Goal: Task Accomplishment & Management: Manage account settings

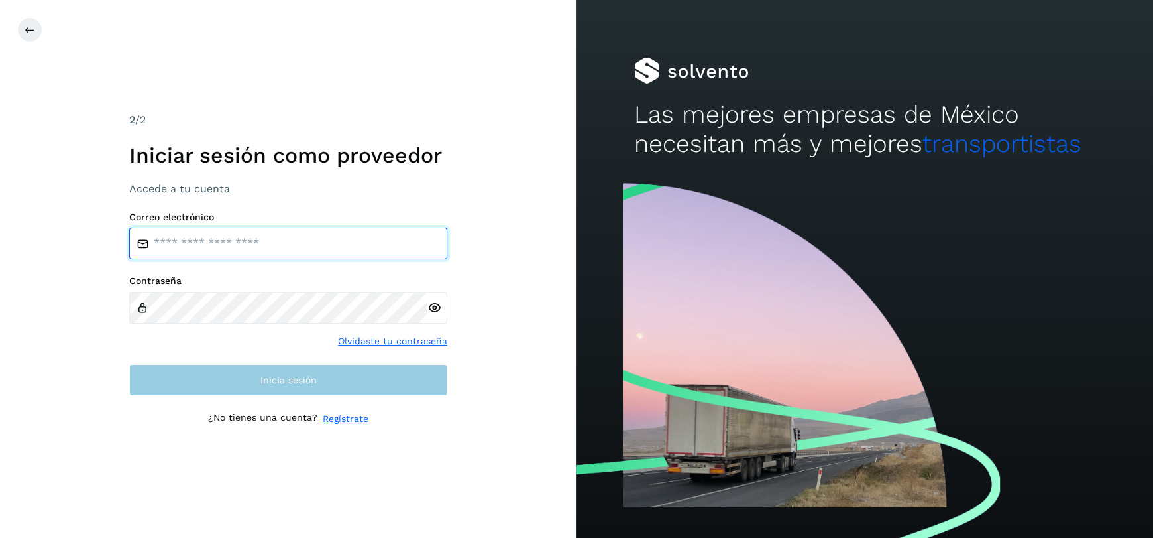
type input "**********"
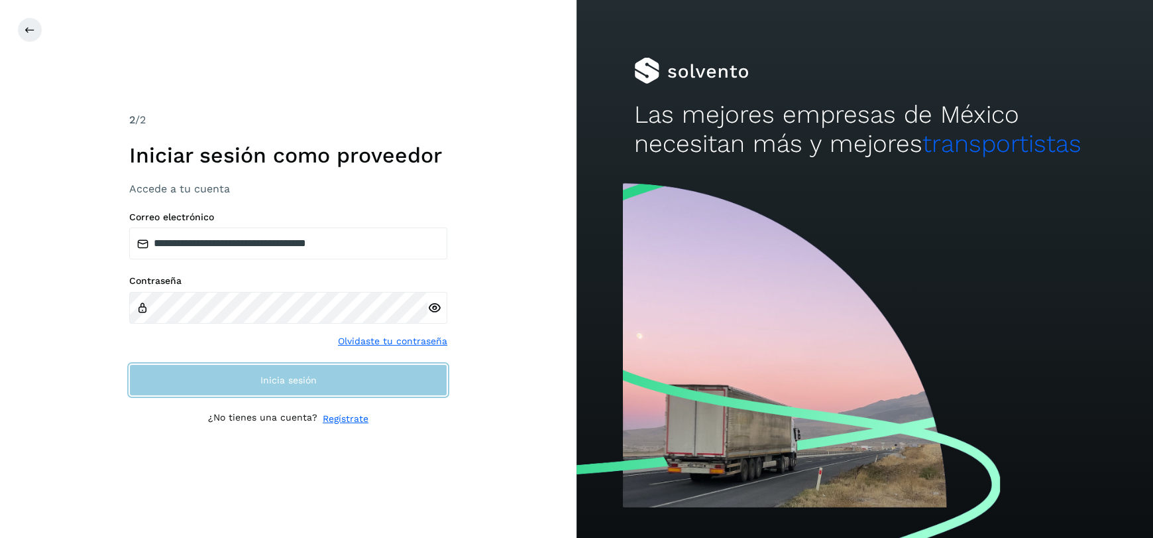
click at [260, 382] on span "Inicia sesión" at bounding box center [288, 379] width 56 height 9
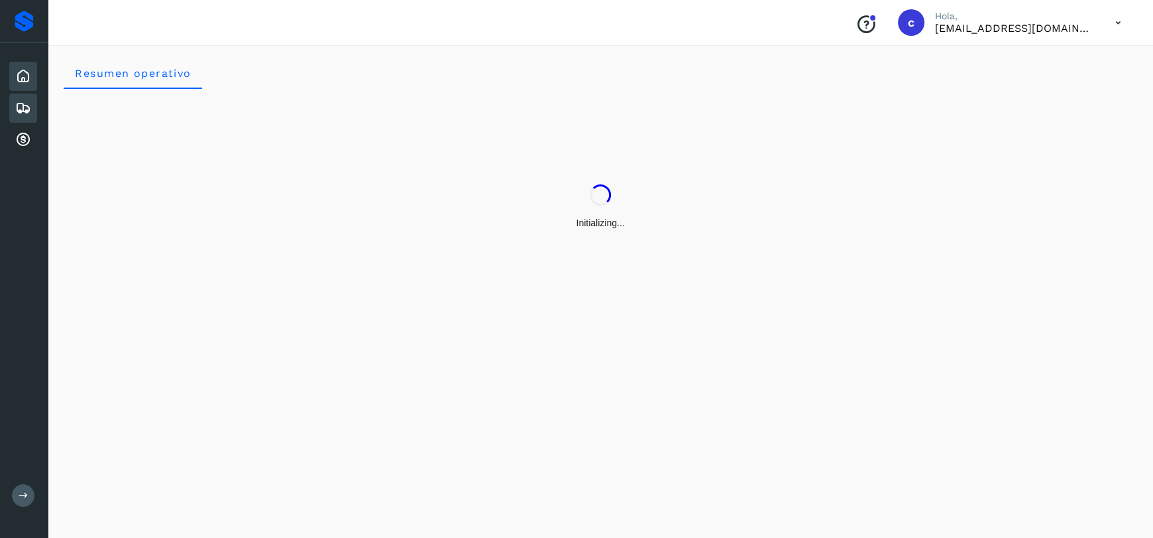
click at [21, 100] on icon at bounding box center [23, 108] width 16 height 16
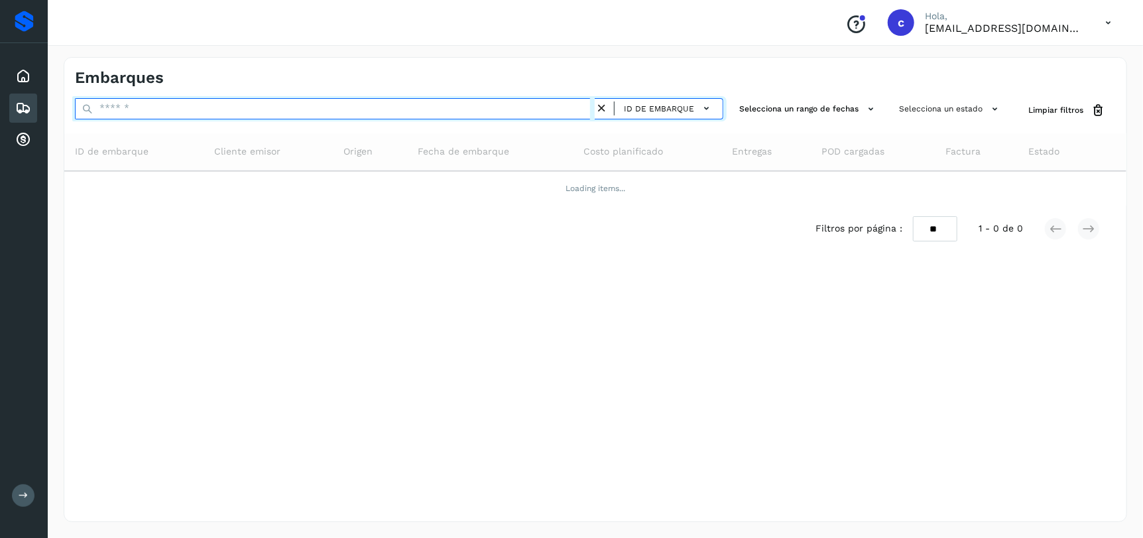
click at [141, 101] on input "text" at bounding box center [335, 108] width 520 height 21
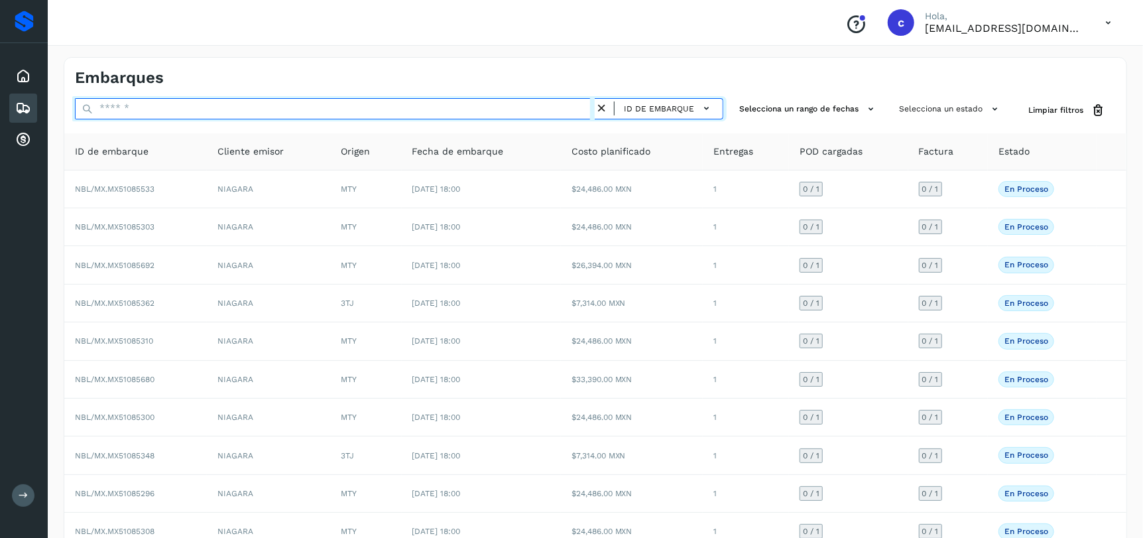
paste input "**********"
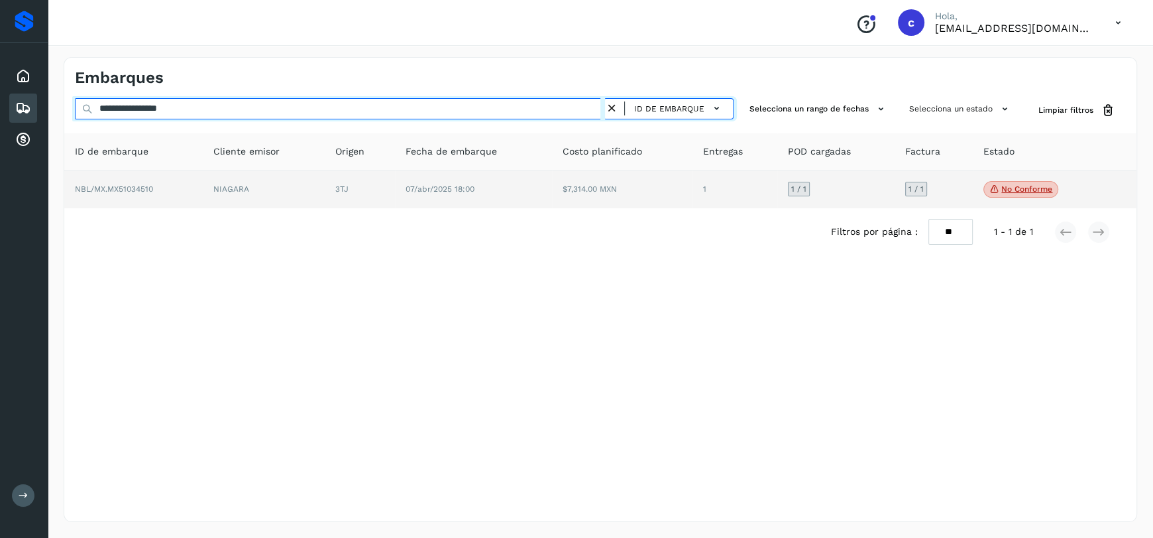
type input "**********"
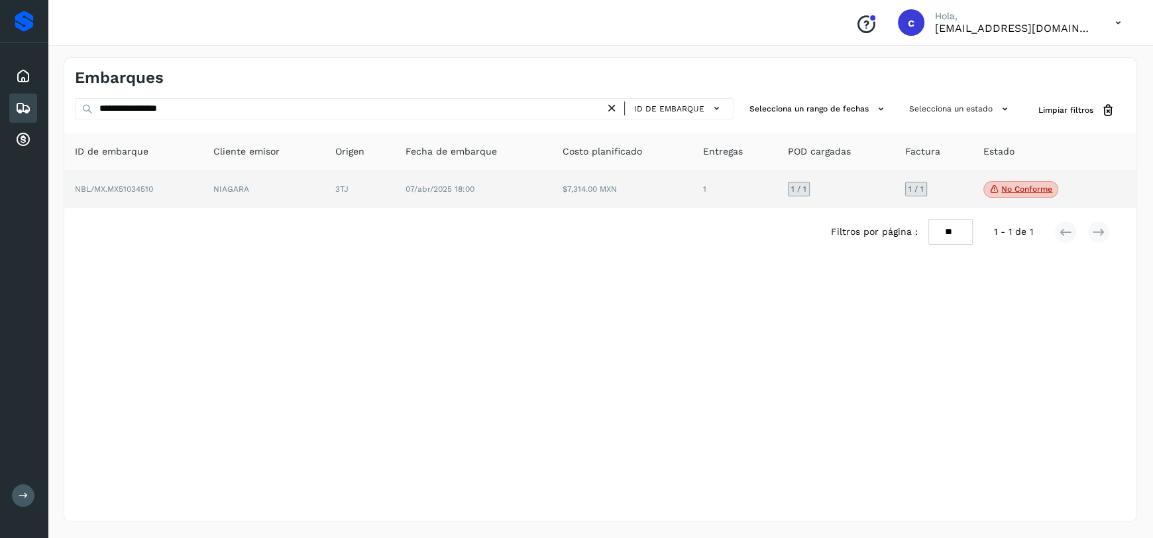
click at [207, 191] on td "NIAGARA" at bounding box center [264, 189] width 122 height 38
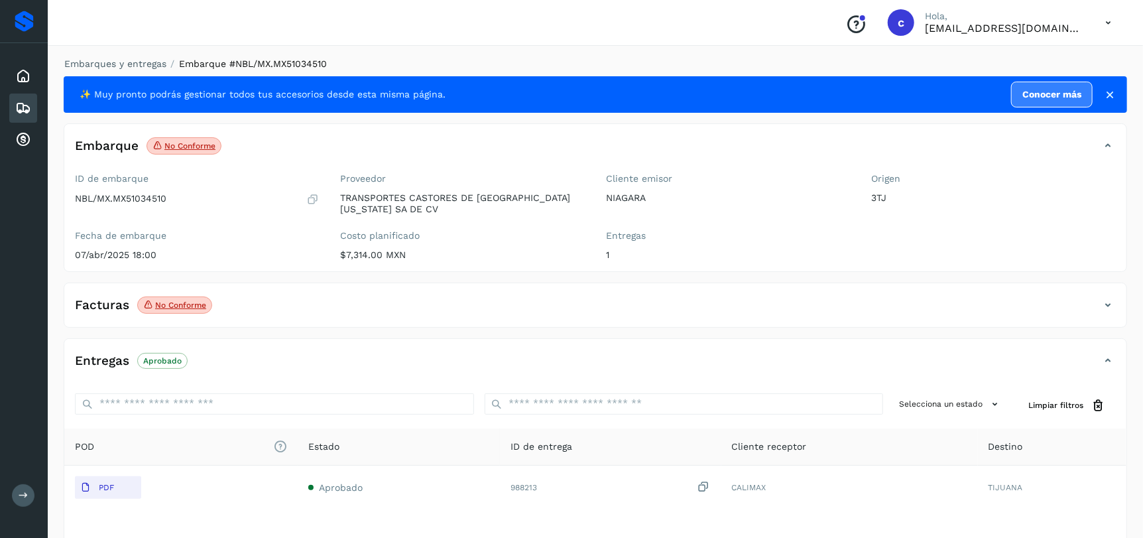
click at [1110, 303] on icon at bounding box center [1108, 305] width 16 height 16
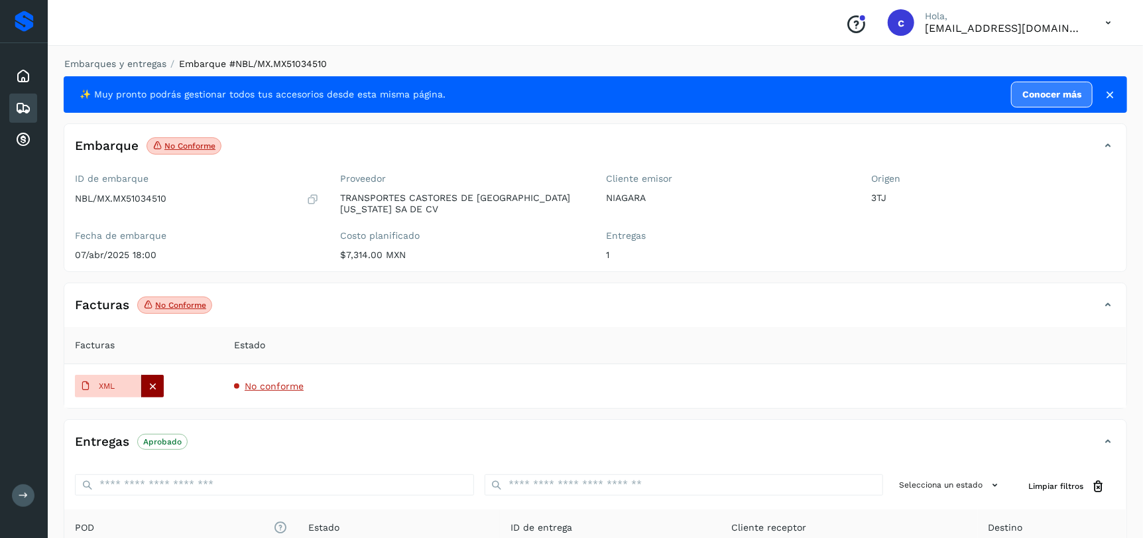
click at [153, 388] on icon at bounding box center [153, 386] width 12 height 12
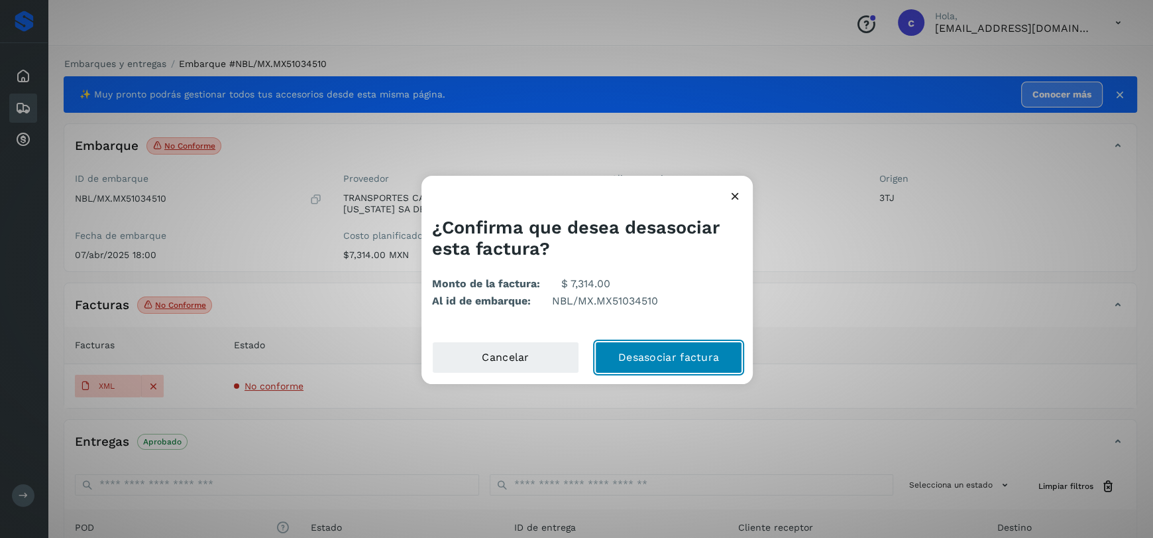
click at [713, 352] on button "Desasociar factura" at bounding box center [668, 357] width 147 height 32
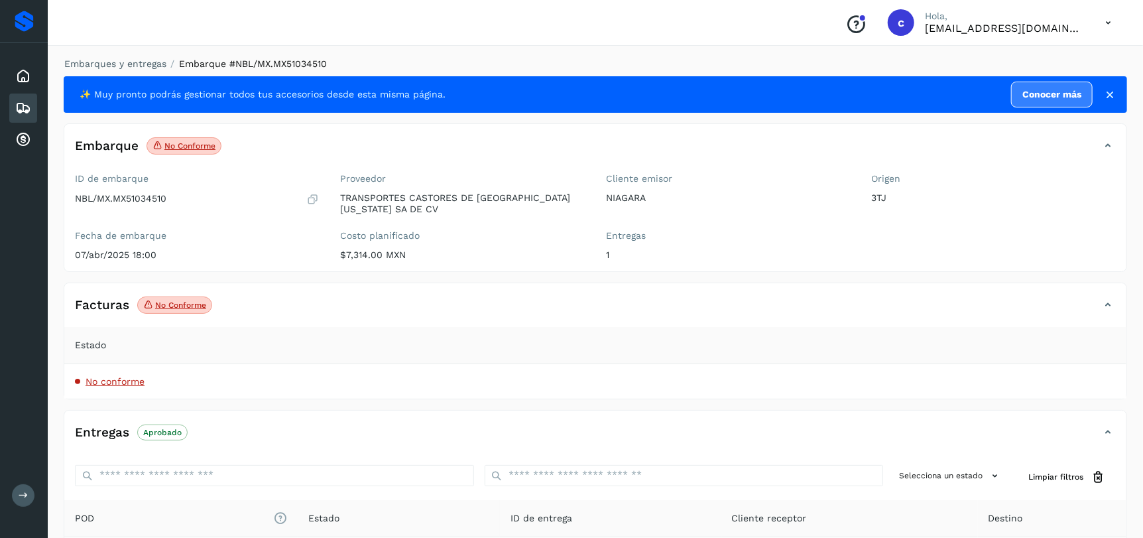
click at [632, 295] on div "Facturas No conforme" at bounding box center [581, 305] width 1035 height 23
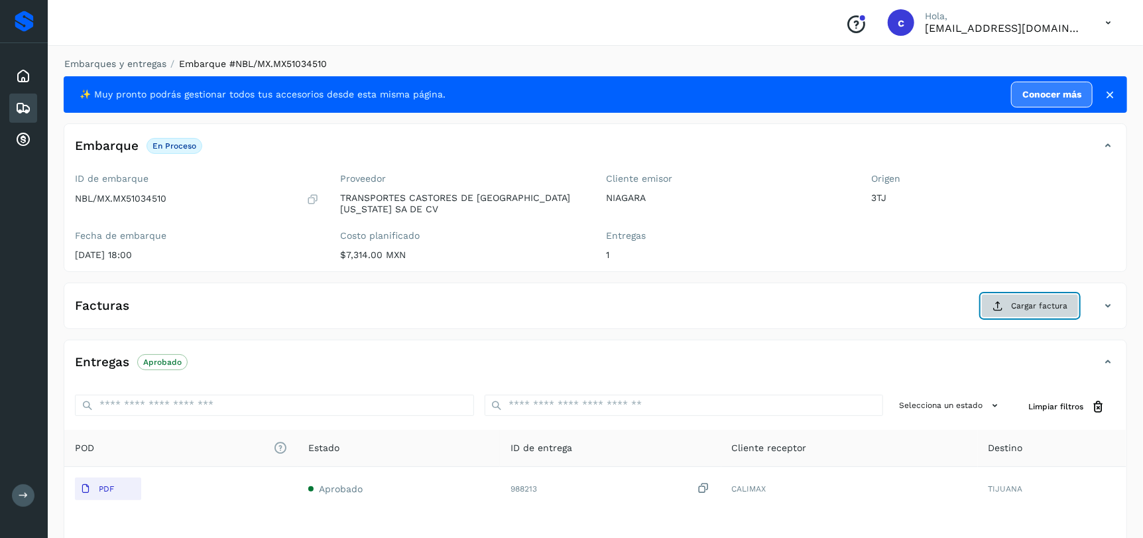
click at [1021, 301] on span "Cargar factura" at bounding box center [1039, 306] width 56 height 12
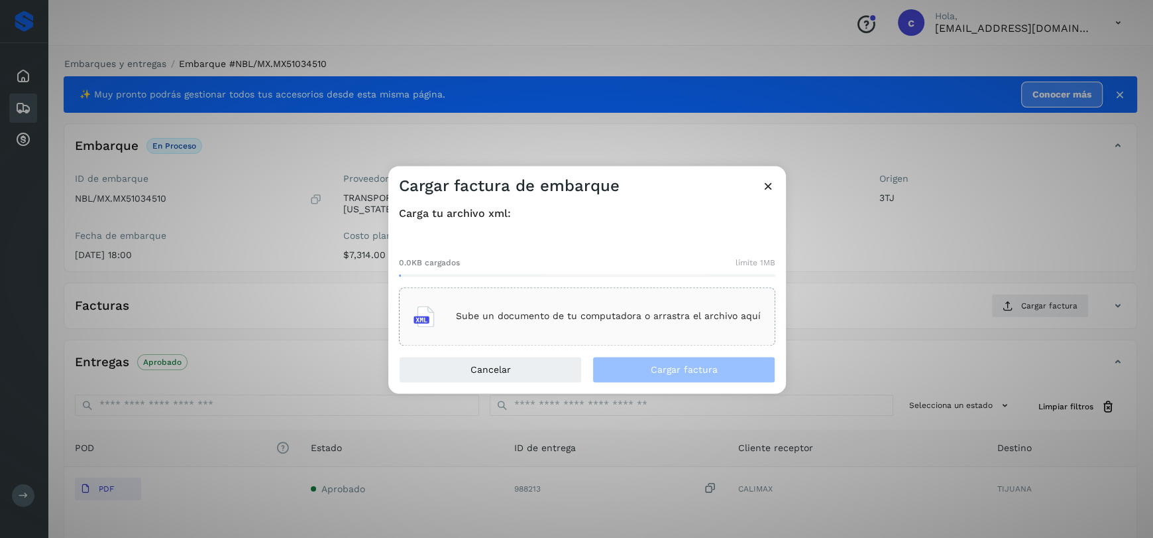
click at [585, 306] on div "Sube un documento de tu computadora o arrastra el archivo aquí" at bounding box center [587, 316] width 347 height 36
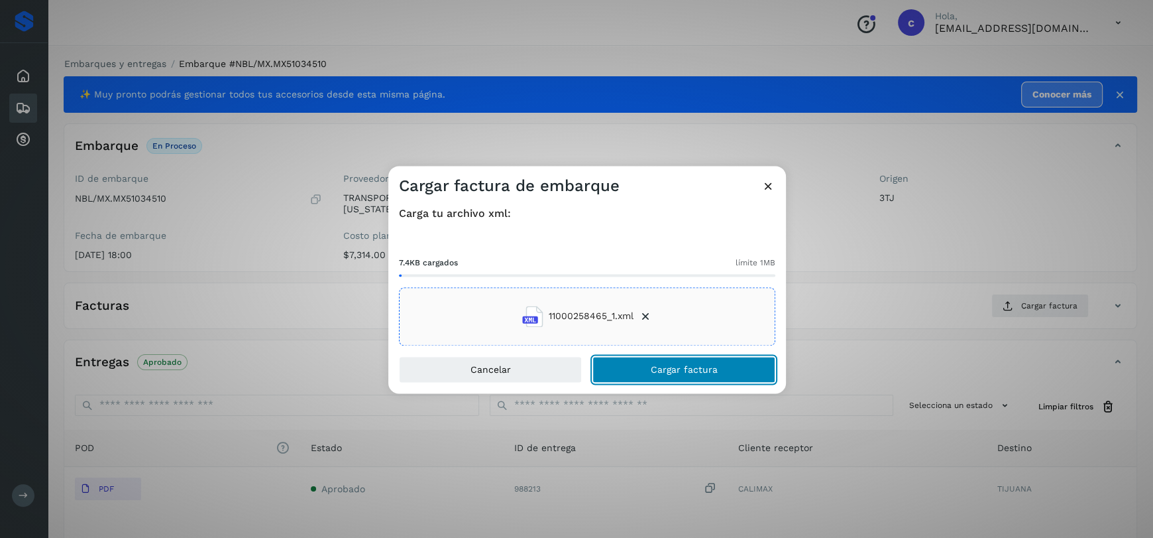
click at [671, 373] on span "Cargar factura" at bounding box center [684, 369] width 67 height 9
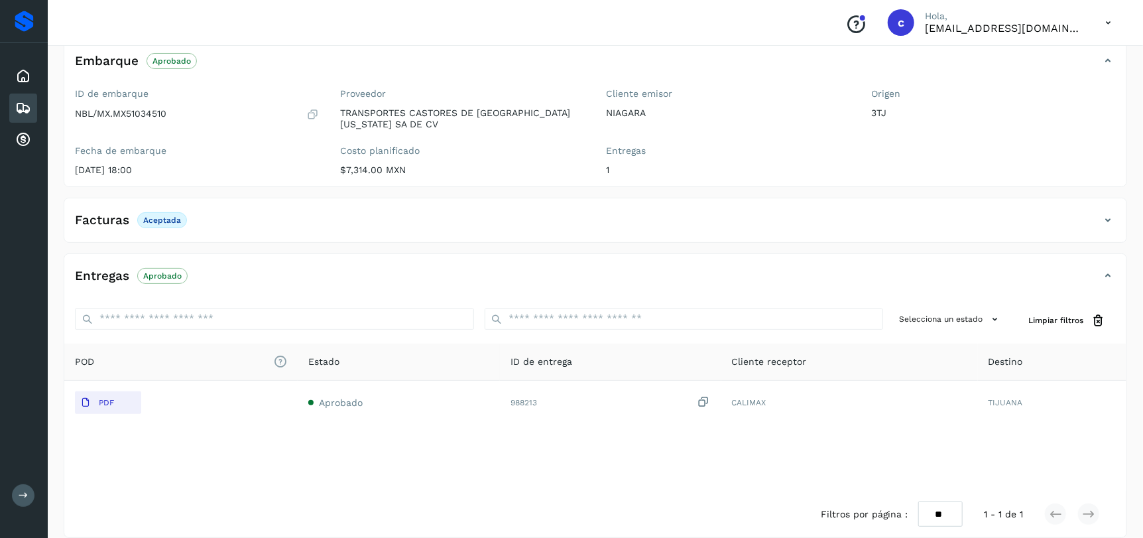
scroll to position [101, 0]
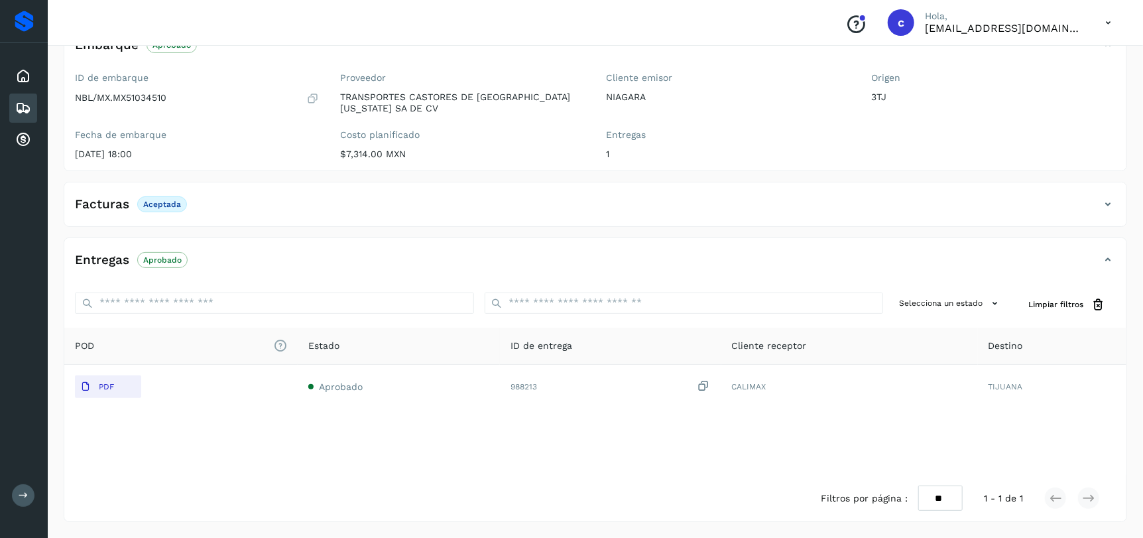
click at [17, 110] on icon at bounding box center [23, 108] width 16 height 16
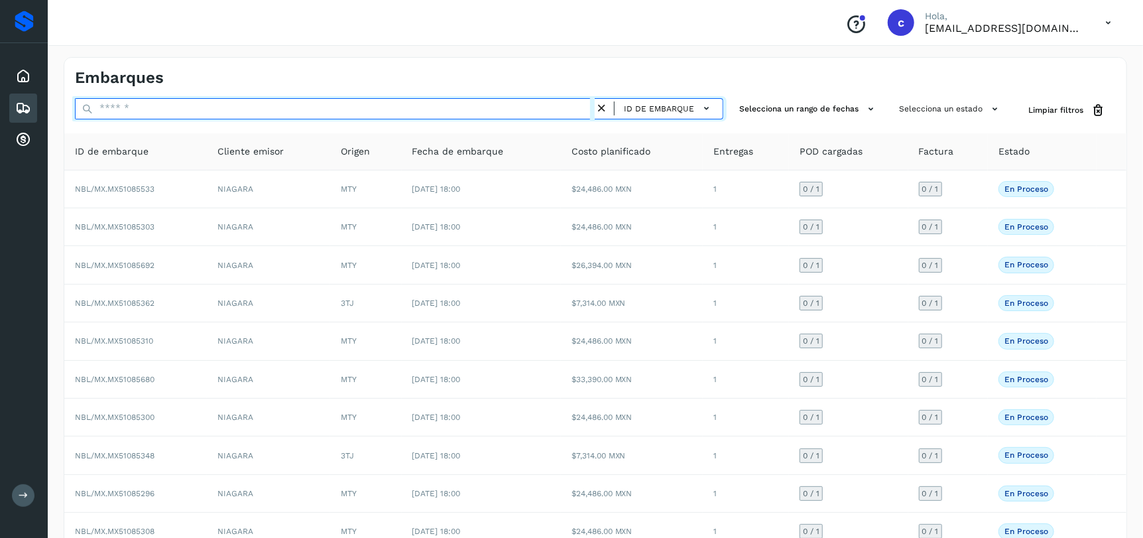
click at [219, 103] on input "text" at bounding box center [335, 108] width 520 height 21
paste input "**********"
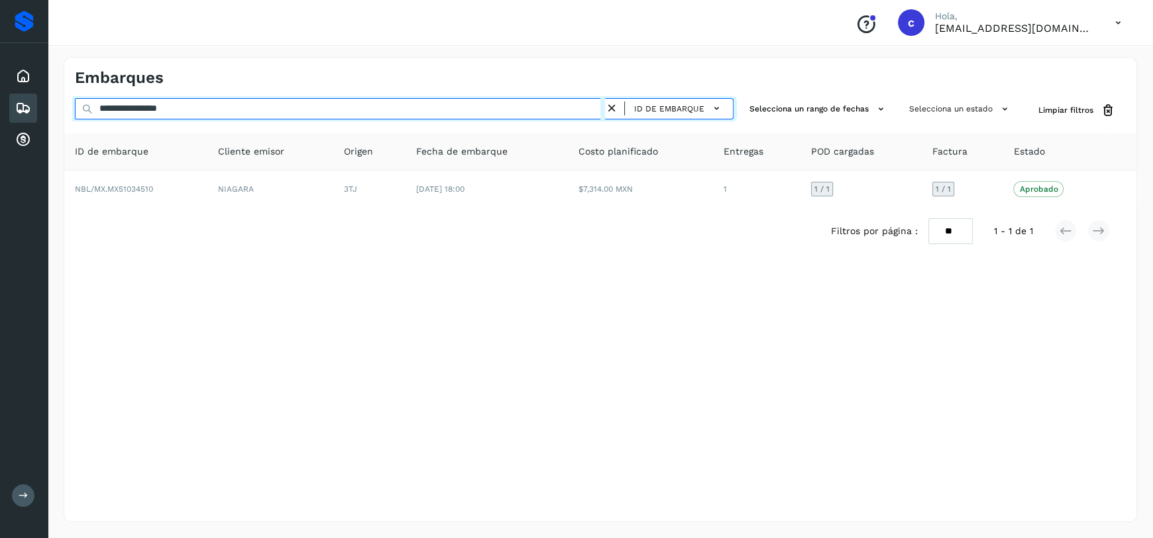
drag, startPoint x: 210, startPoint y: 108, endPoint x: 0, endPoint y: 107, distance: 210.1
click at [0, 107] on div "**********" at bounding box center [576, 269] width 1153 height 538
paste input "text"
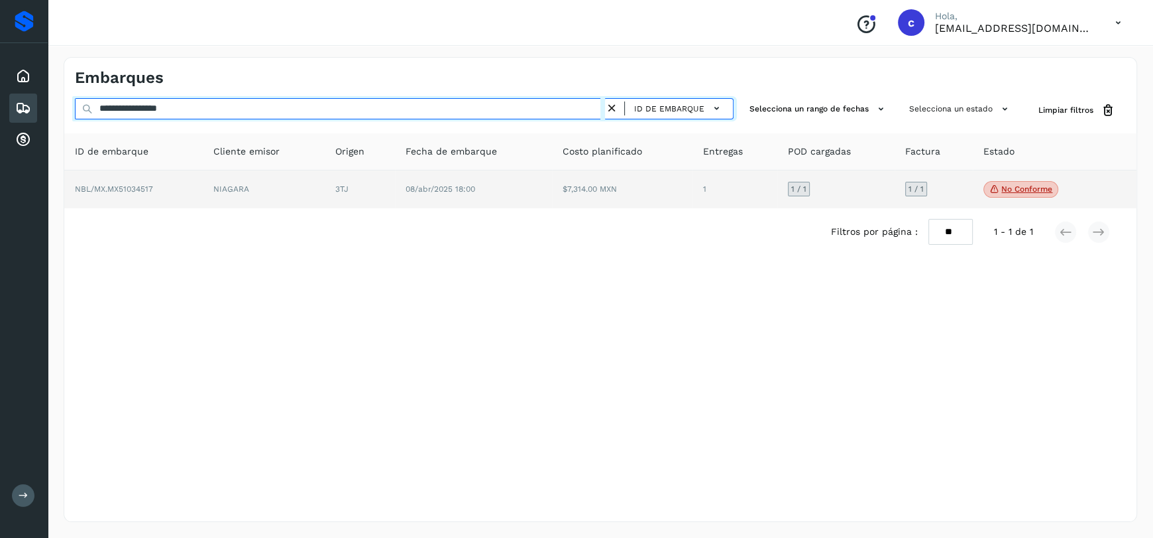
type input "**********"
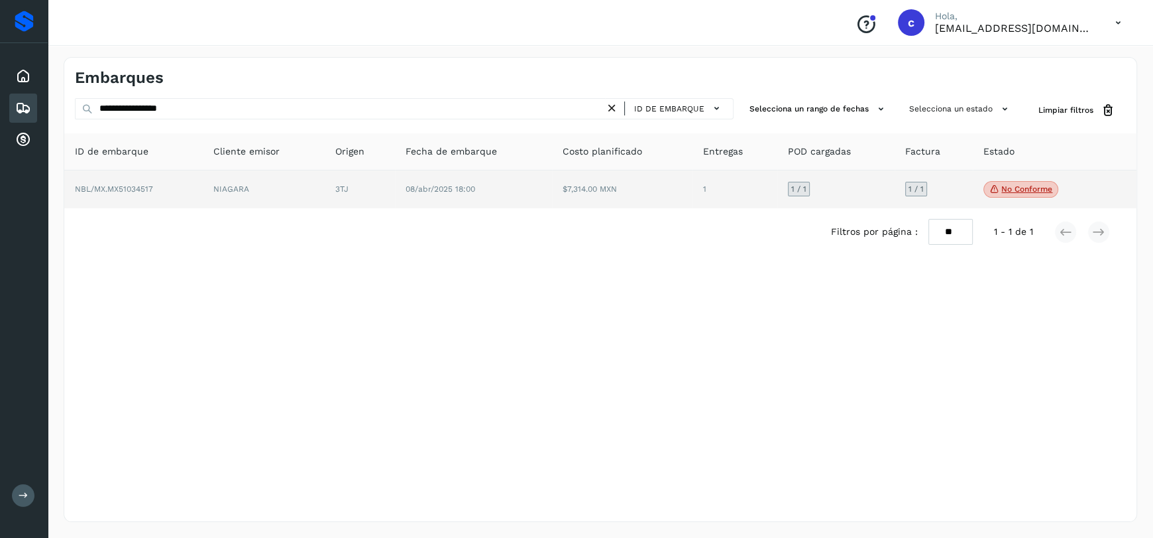
click at [578, 186] on td "$7,314.00 MXN" at bounding box center [622, 189] width 141 height 38
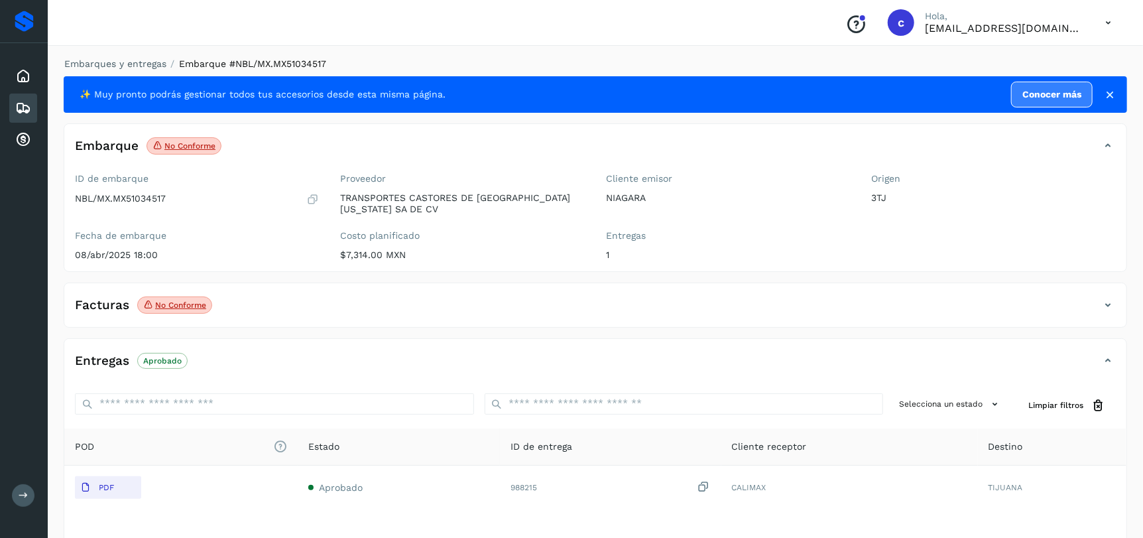
click at [1107, 307] on icon at bounding box center [1108, 305] width 16 height 16
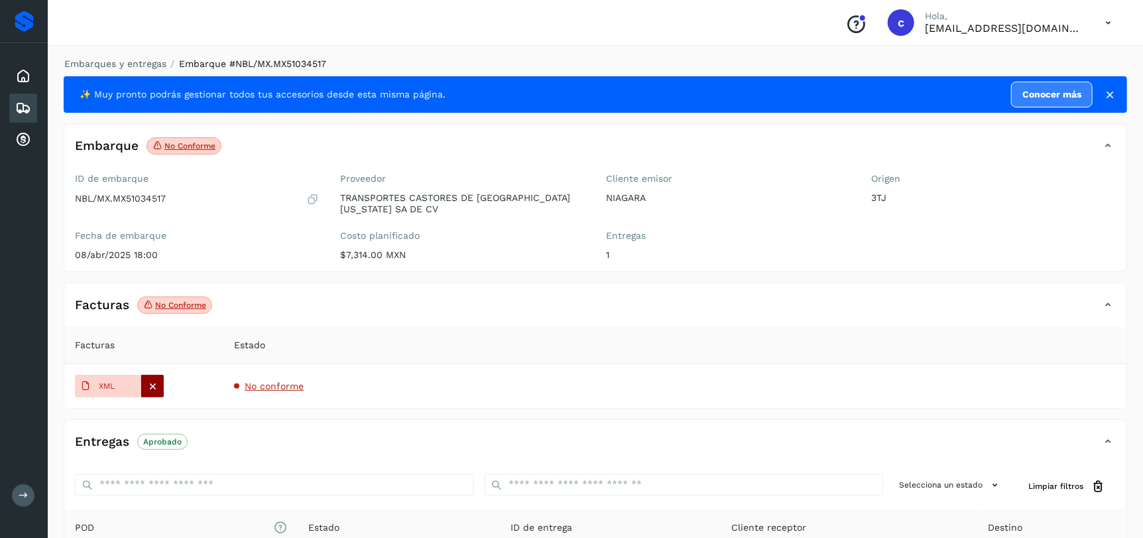
click at [158, 385] on icon at bounding box center [153, 386] width 12 height 12
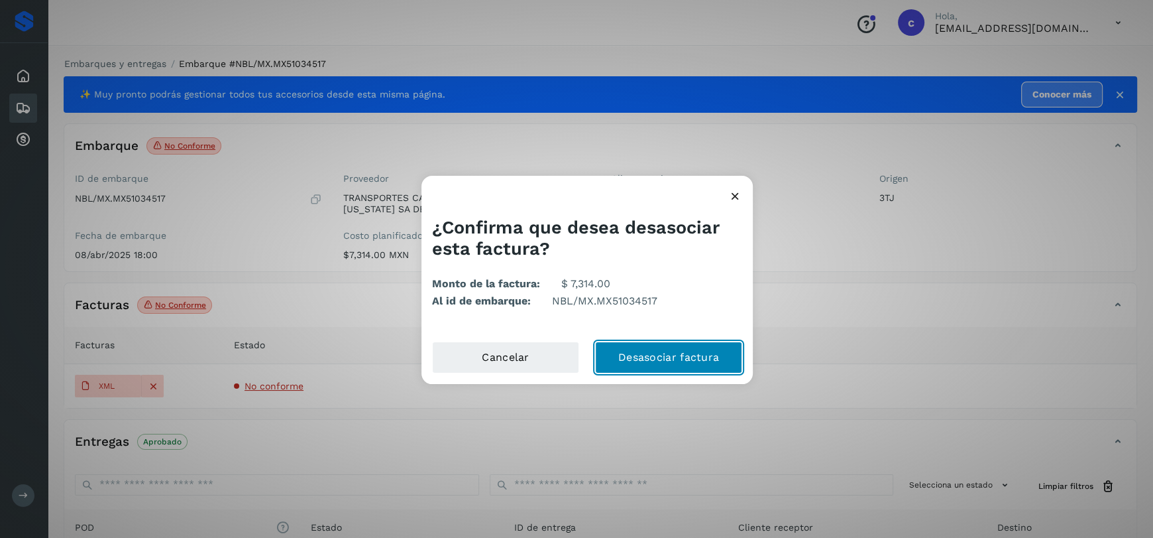
click at [661, 345] on button "Desasociar factura" at bounding box center [668, 357] width 147 height 32
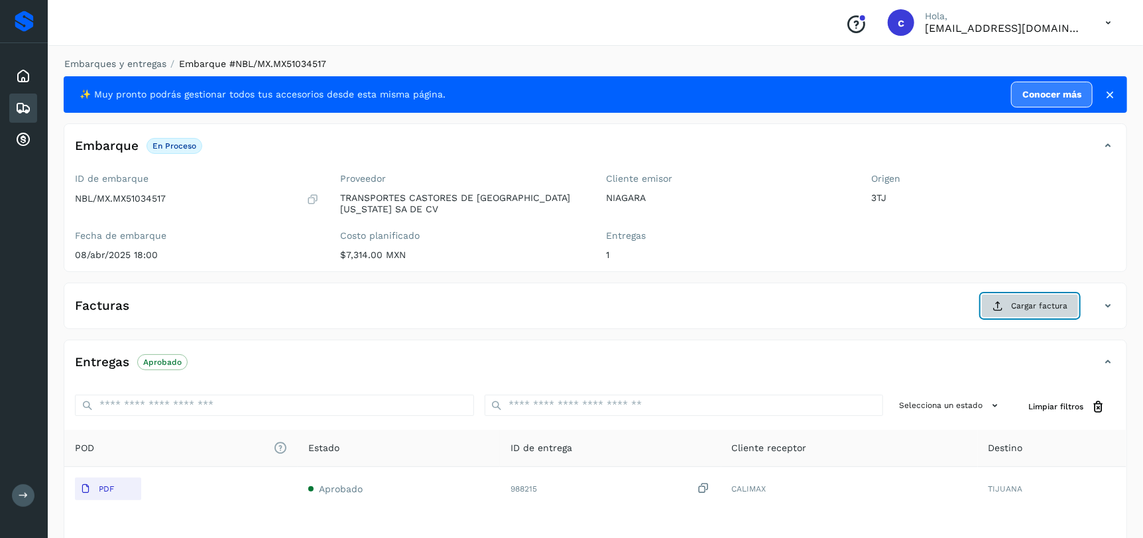
click at [1045, 313] on button "Cargar factura" at bounding box center [1029, 306] width 97 height 24
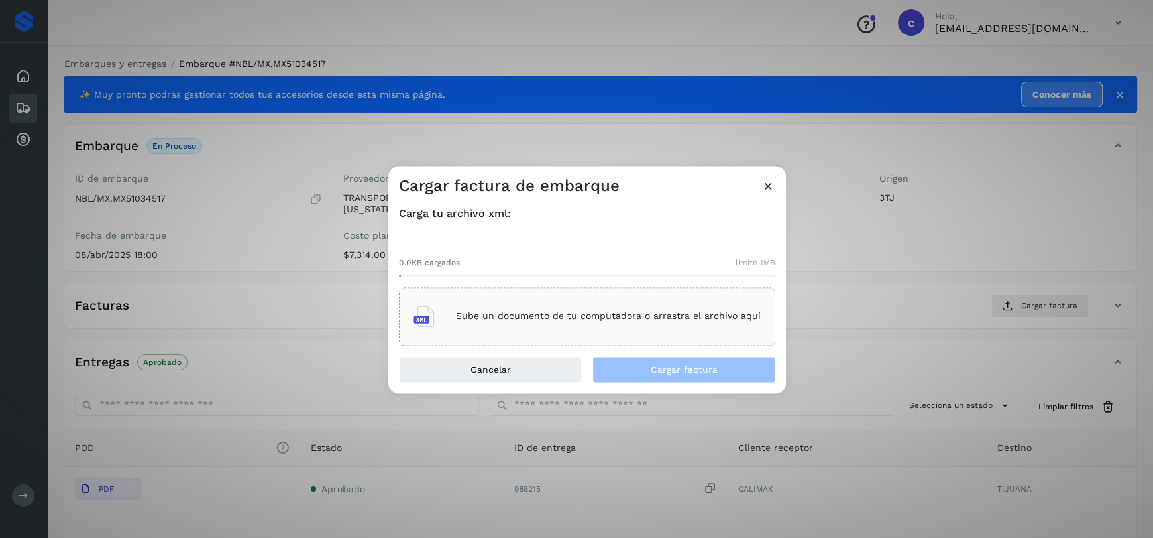
click at [638, 318] on p "Sube un documento de tu computadora o arrastra el archivo aquí" at bounding box center [608, 316] width 305 height 11
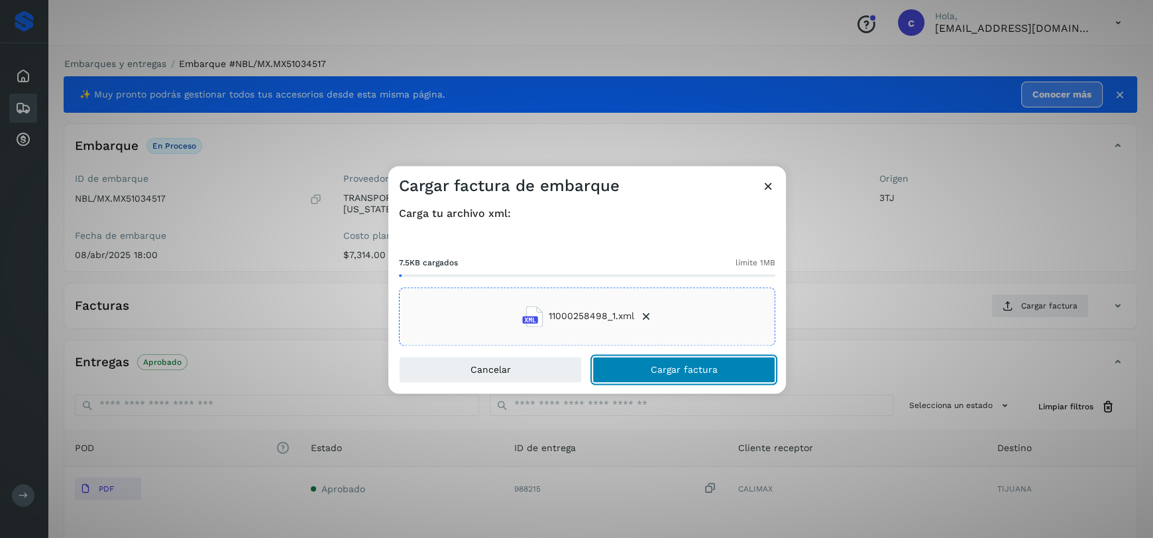
click at [690, 365] on span "Cargar factura" at bounding box center [684, 369] width 67 height 9
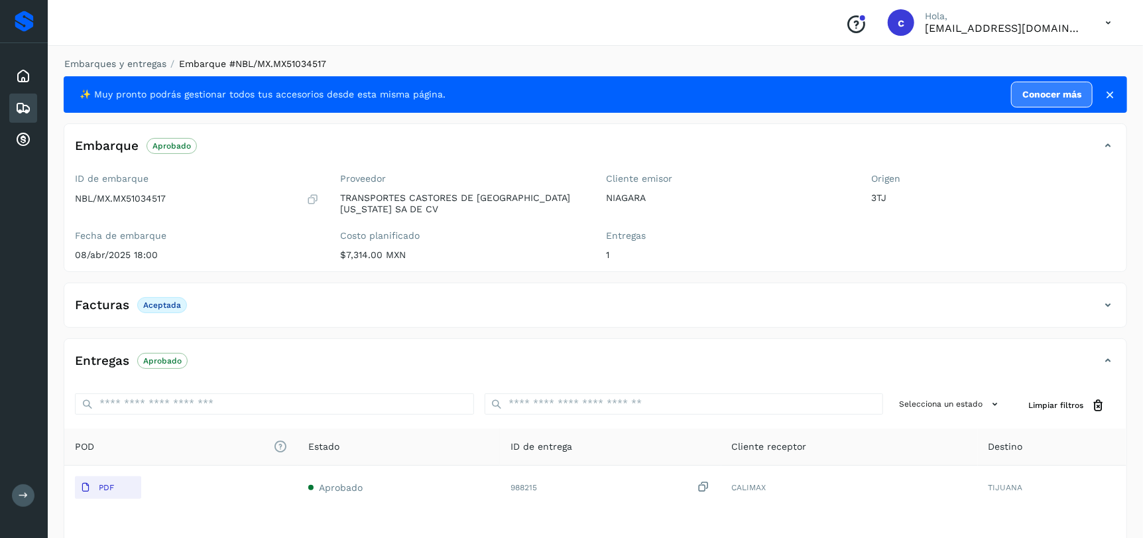
click at [851, 229] on div "Cliente emisor NIAGARA Entregas 1" at bounding box center [728, 219] width 266 height 103
click at [20, 104] on icon at bounding box center [23, 108] width 16 height 16
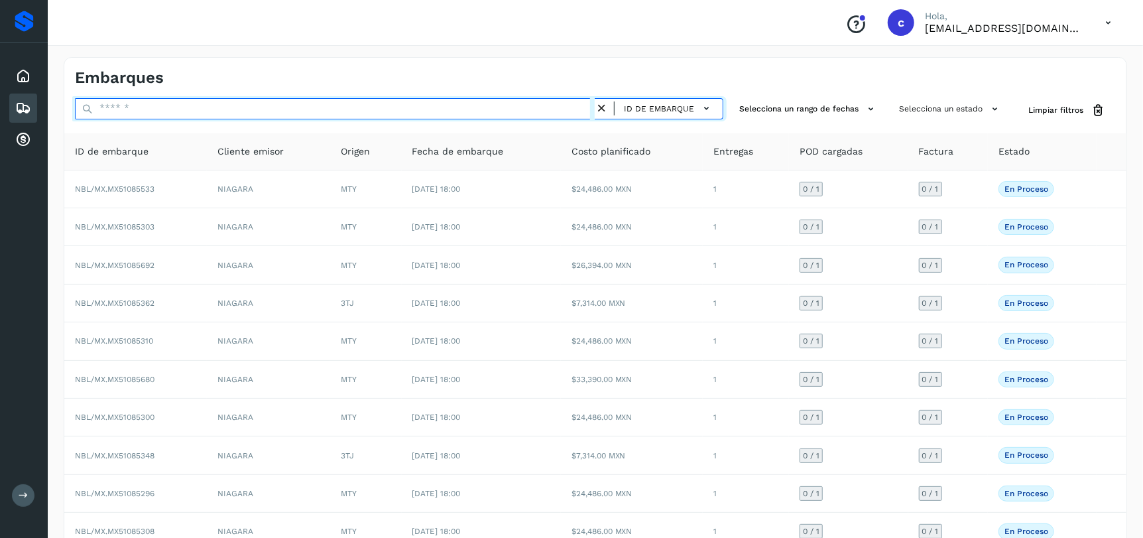
click at [310, 111] on input "text" at bounding box center [335, 108] width 520 height 21
paste input "**********"
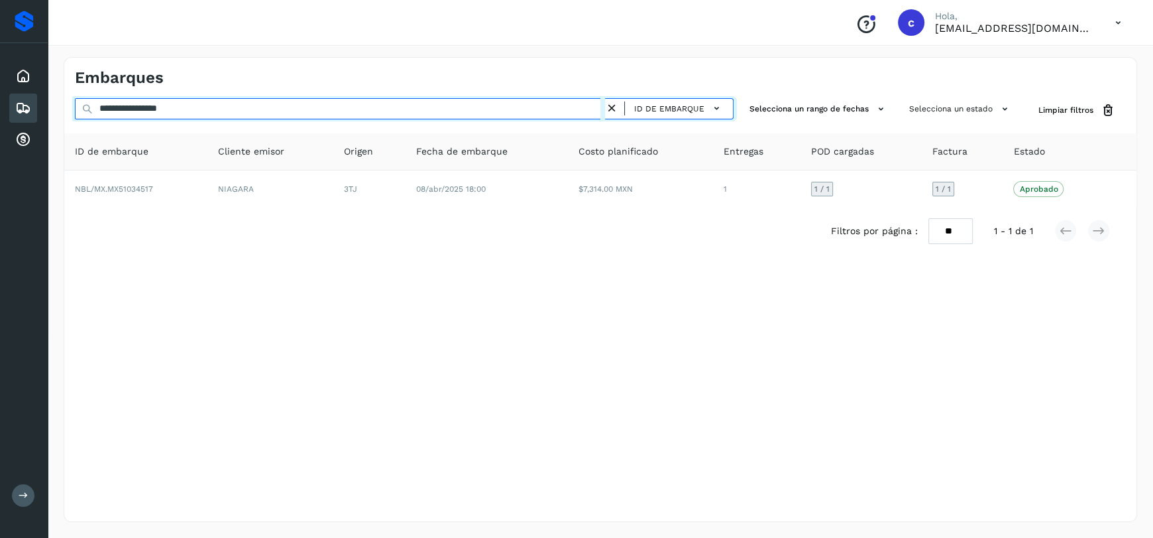
drag, startPoint x: 227, startPoint y: 113, endPoint x: 19, endPoint y: 103, distance: 208.4
click at [19, 103] on div "**********" at bounding box center [576, 269] width 1153 height 538
paste input "text"
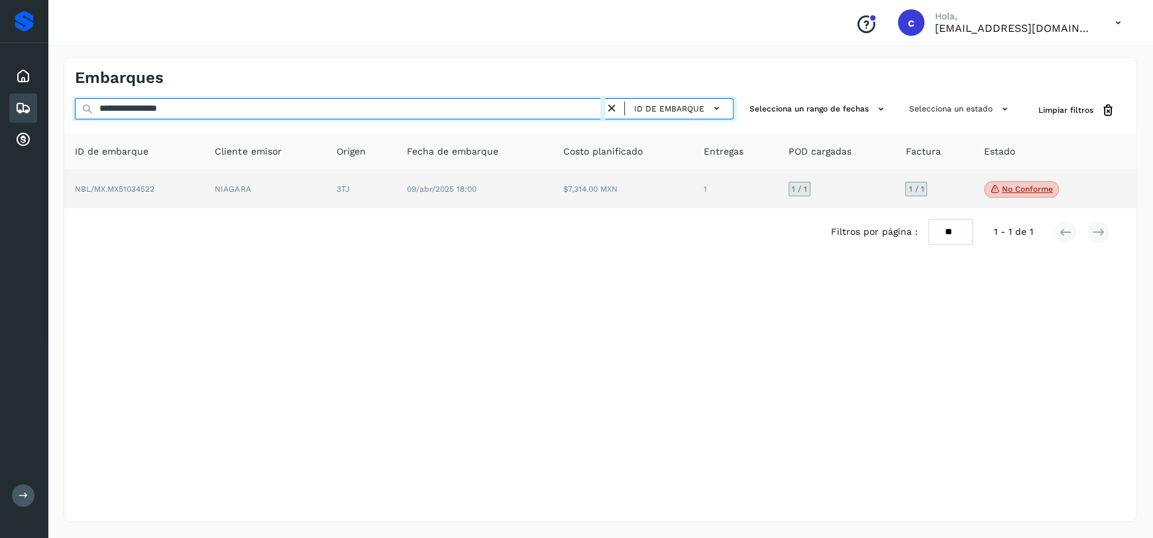
type input "**********"
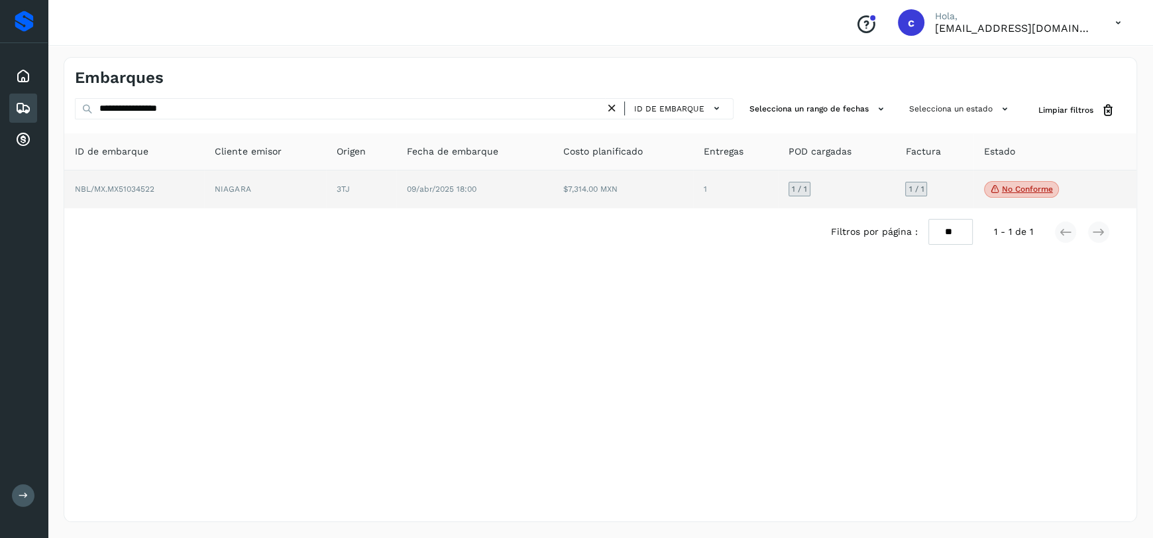
click at [553, 194] on td "$7,314.00 MXN" at bounding box center [623, 189] width 140 height 38
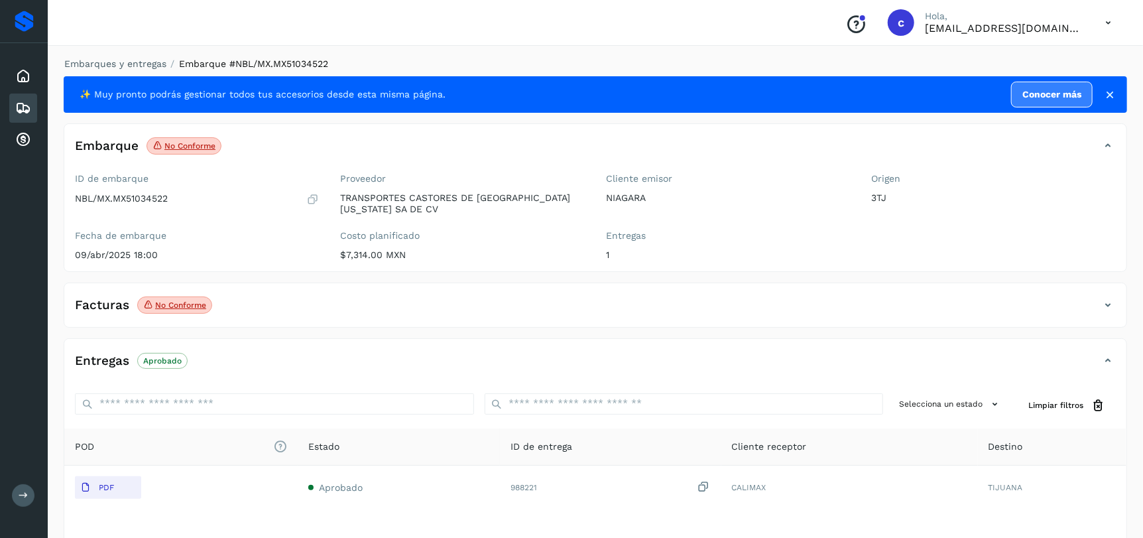
click at [177, 308] on p "No conforme" at bounding box center [180, 304] width 51 height 9
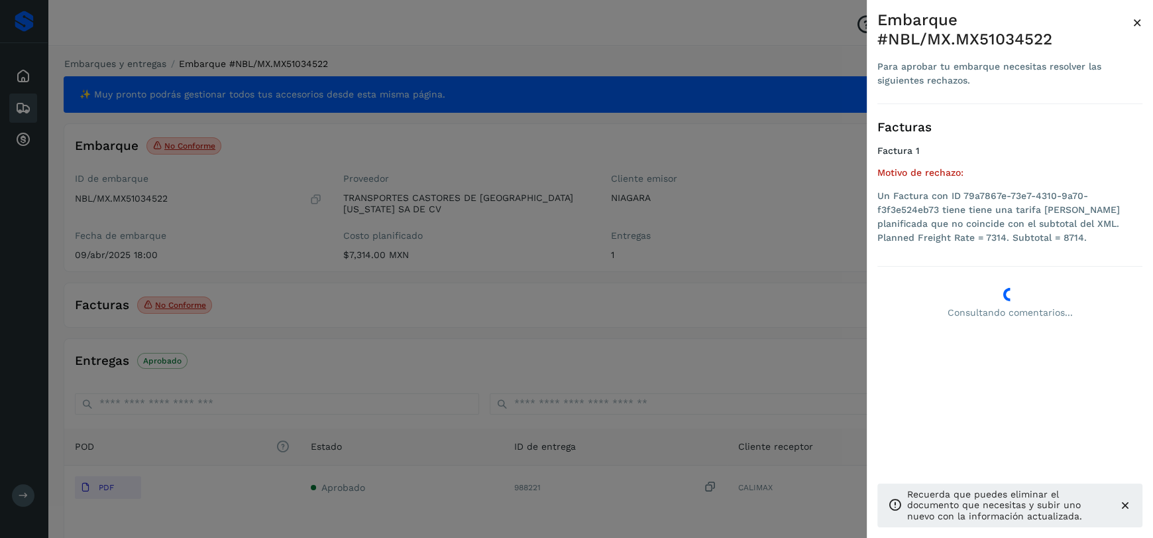
click at [1135, 25] on span "×" at bounding box center [1138, 22] width 10 height 19
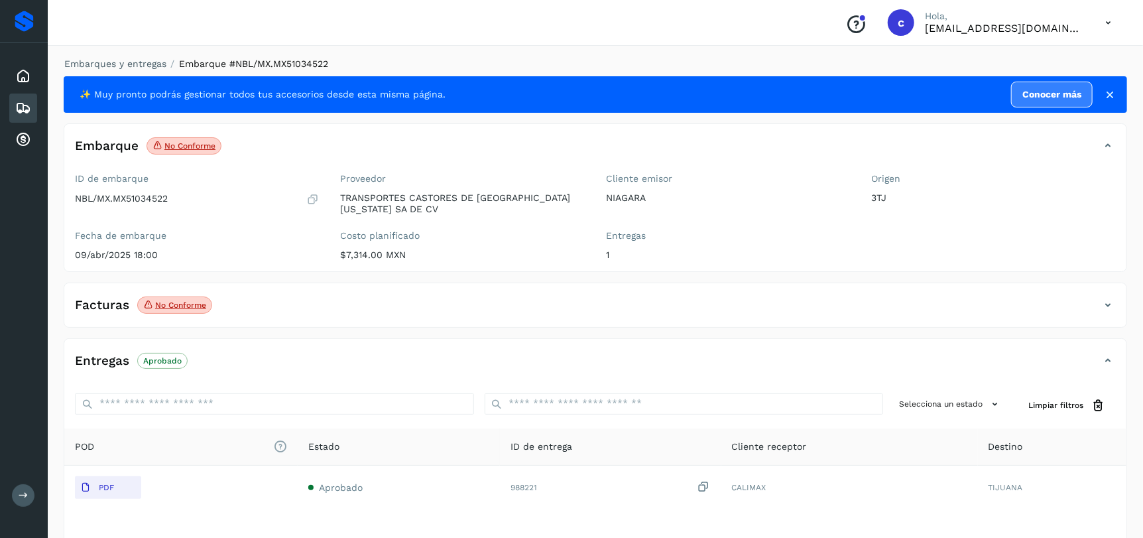
click at [1108, 308] on icon at bounding box center [1108, 305] width 16 height 16
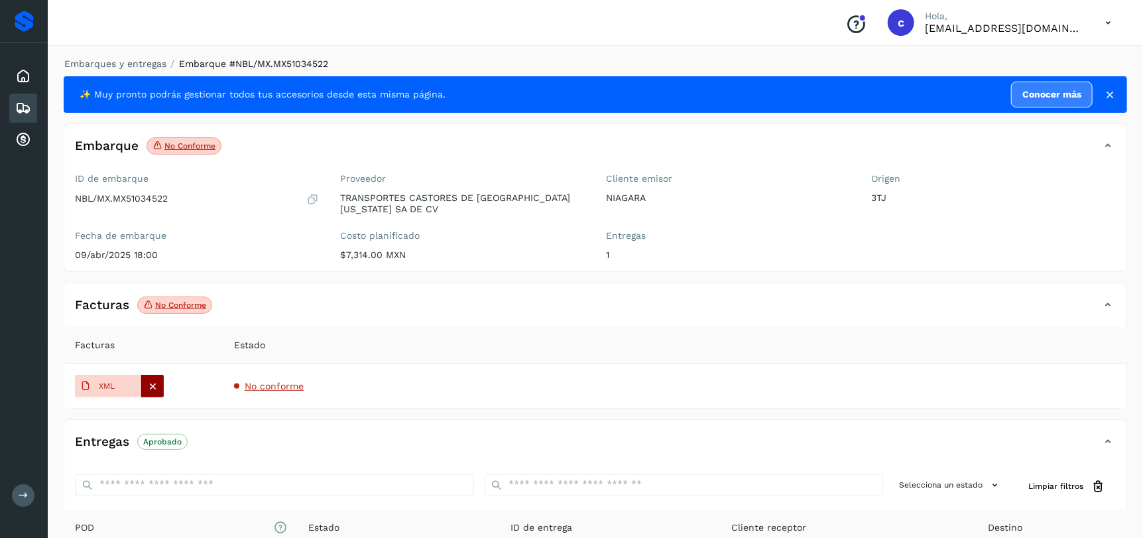
click at [157, 390] on icon at bounding box center [153, 386] width 12 height 12
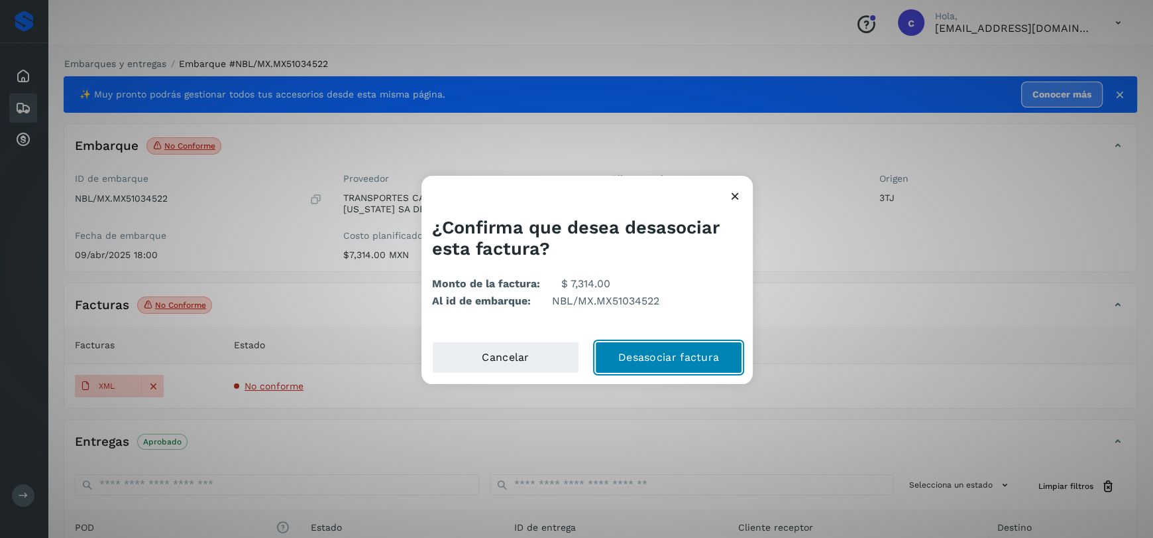
click at [635, 356] on button "Desasociar factura" at bounding box center [668, 357] width 147 height 32
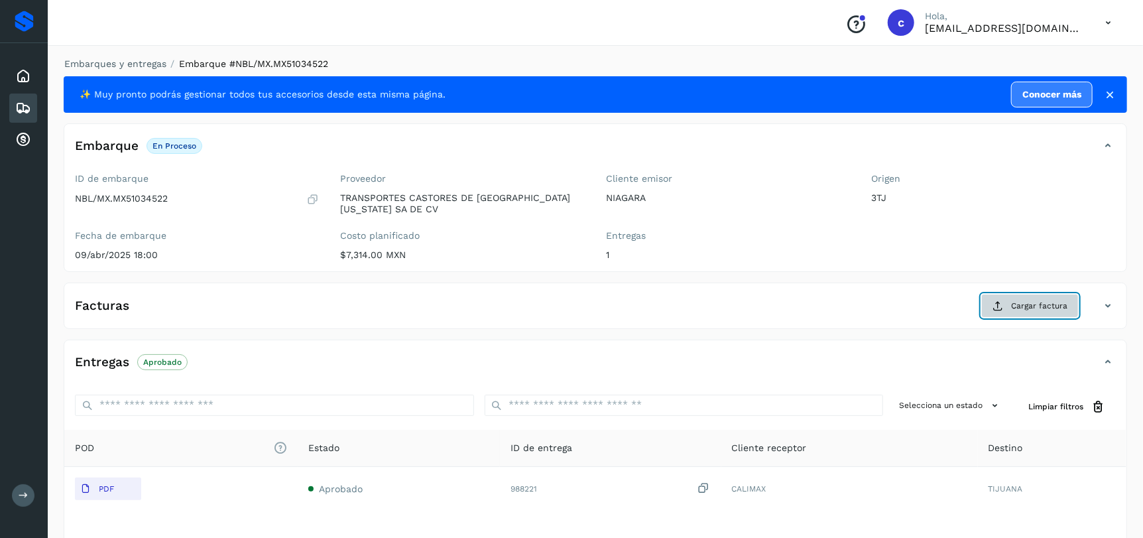
click at [1024, 316] on button "Cargar factura" at bounding box center [1029, 306] width 97 height 24
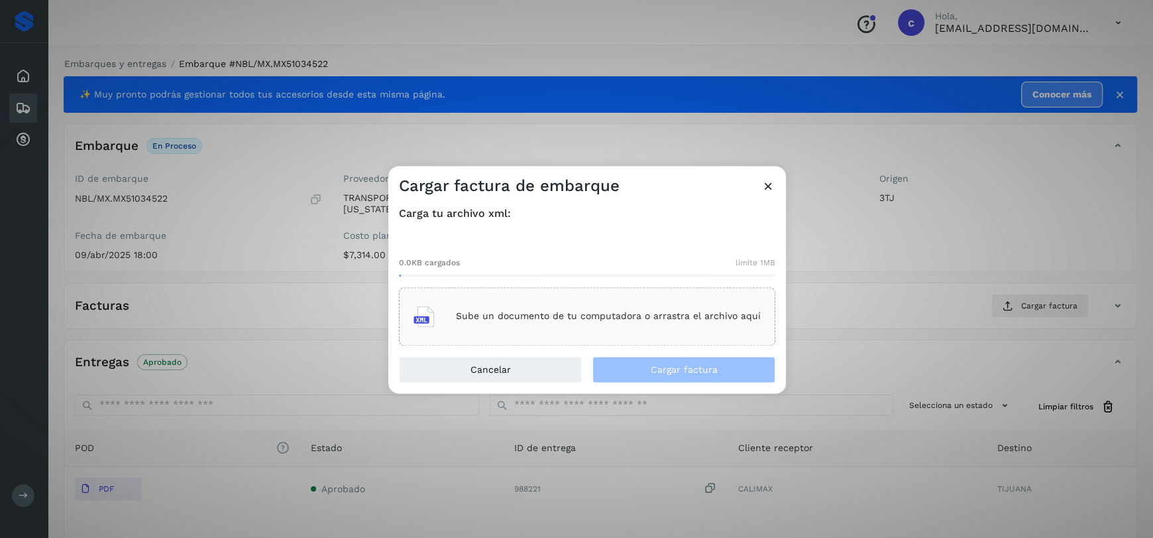
click at [589, 309] on div "Sube un documento de tu computadora o arrastra el archivo aquí" at bounding box center [587, 316] width 347 height 36
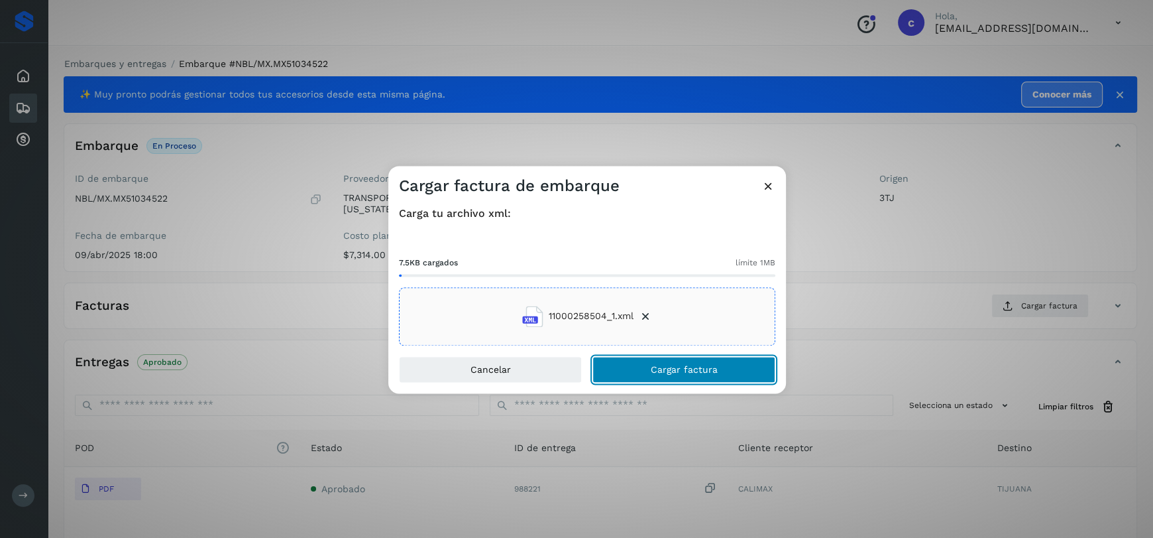
click at [693, 369] on span "Cargar factura" at bounding box center [684, 369] width 67 height 9
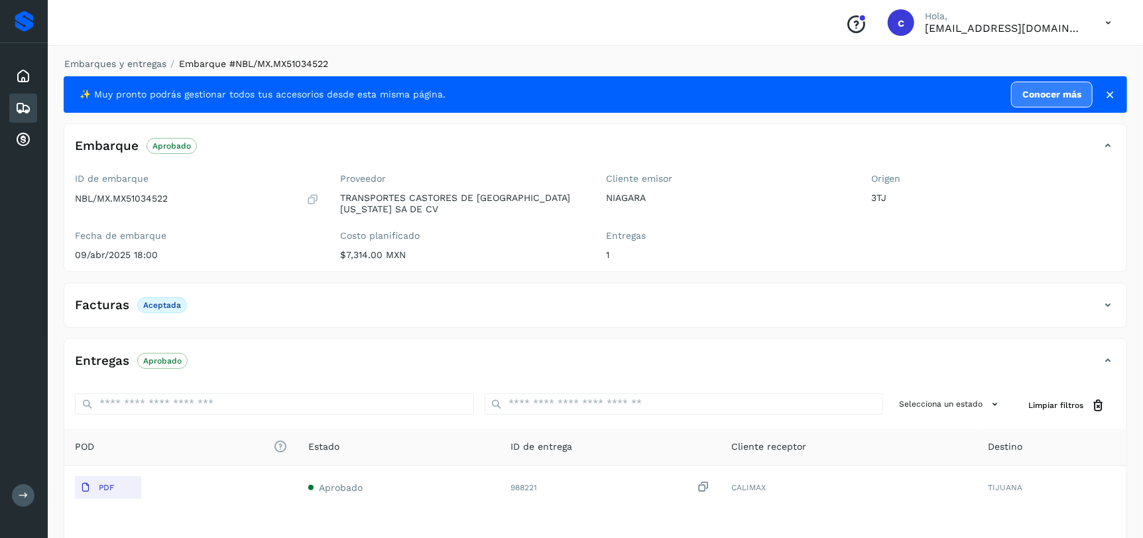
click at [31, 102] on div "Embarques" at bounding box center [23, 107] width 28 height 29
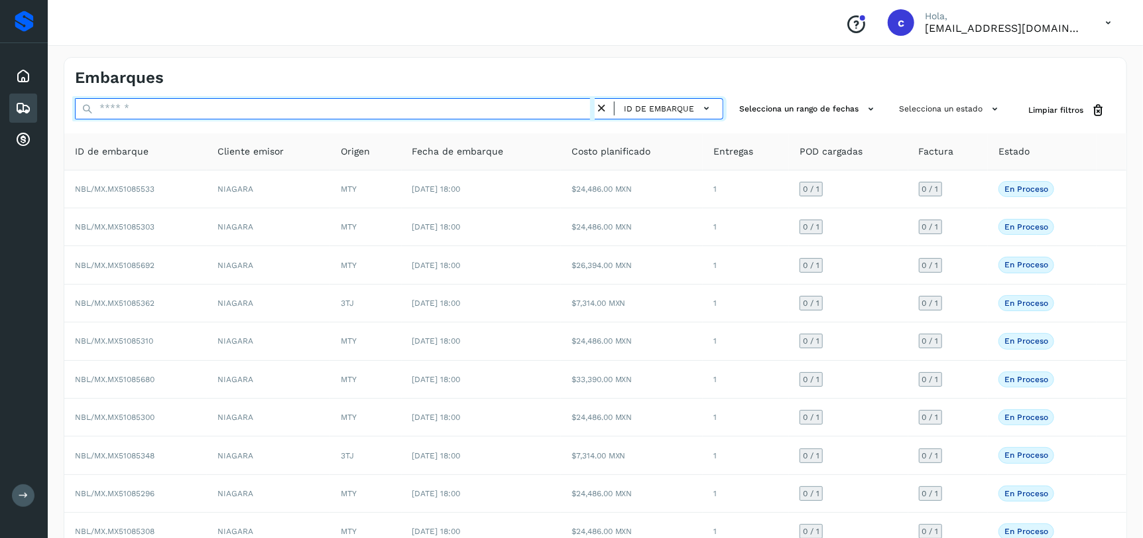
click at [202, 108] on input "text" at bounding box center [335, 108] width 520 height 21
paste input "**********"
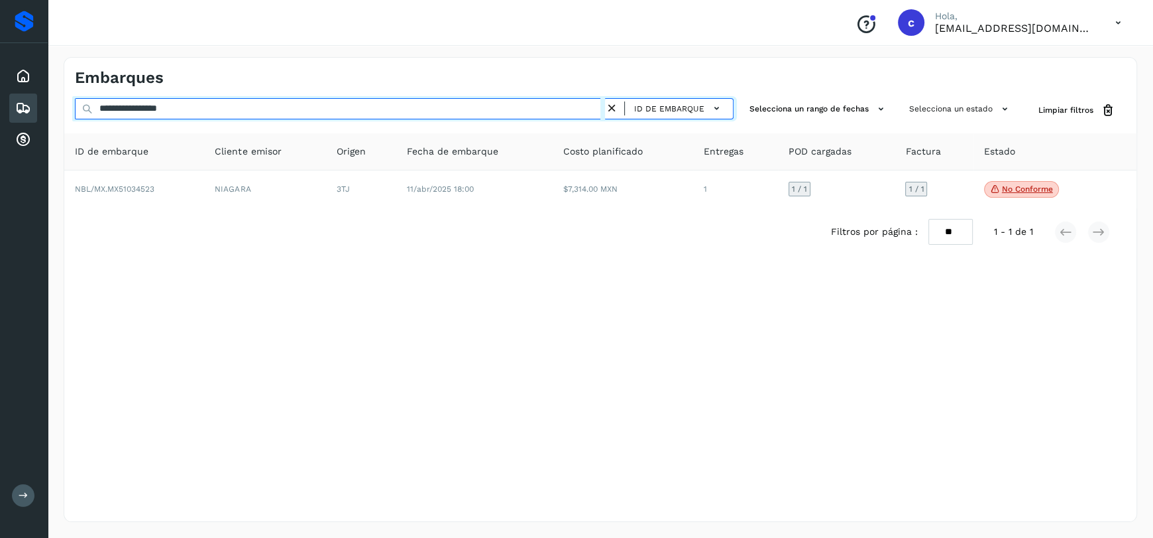
type input "**********"
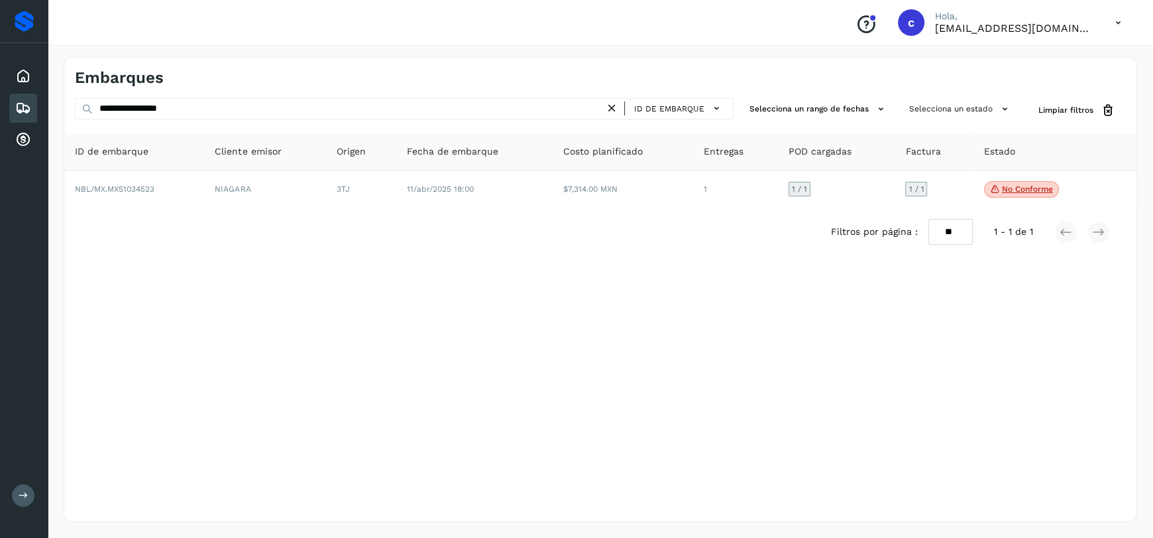
click at [626, 217] on div "Filtros por página : ** ** ** 1 - 1 de 1" at bounding box center [600, 231] width 1072 height 47
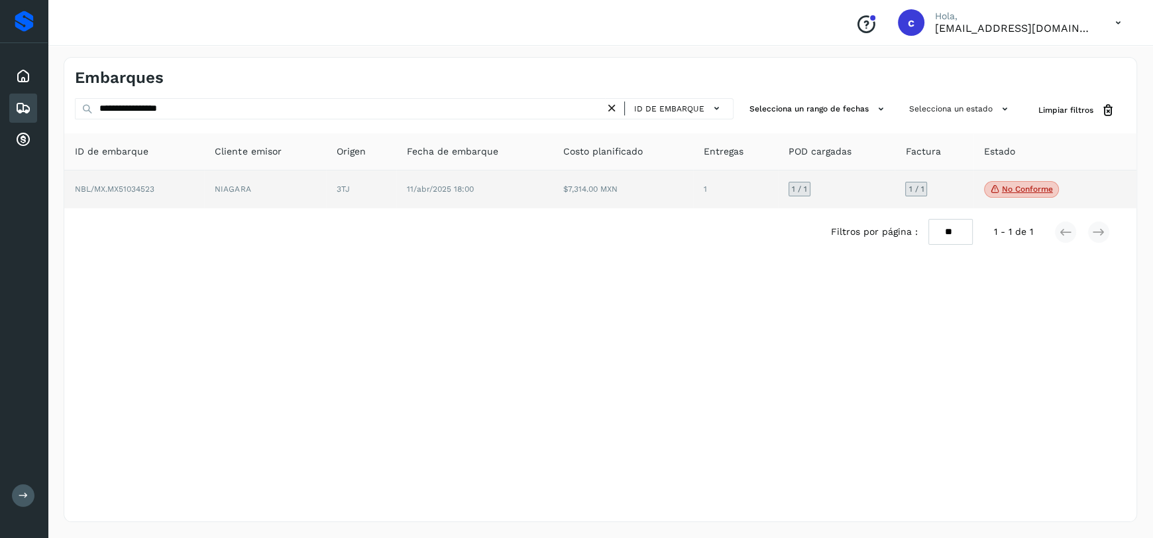
click at [616, 186] on td "$7,314.00 MXN" at bounding box center [623, 189] width 140 height 38
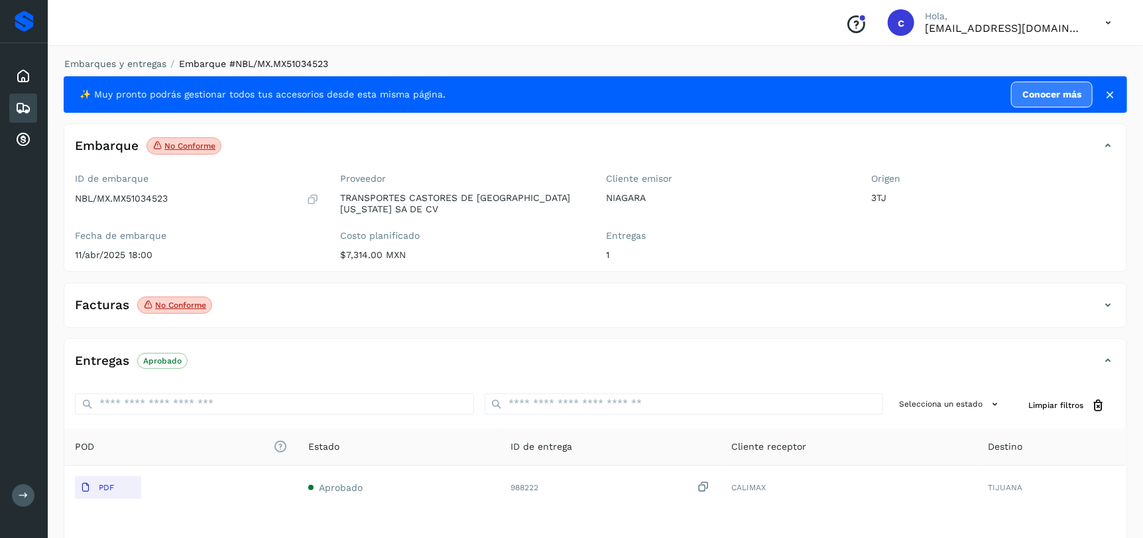
click at [194, 308] on p "No conforme" at bounding box center [180, 304] width 51 height 9
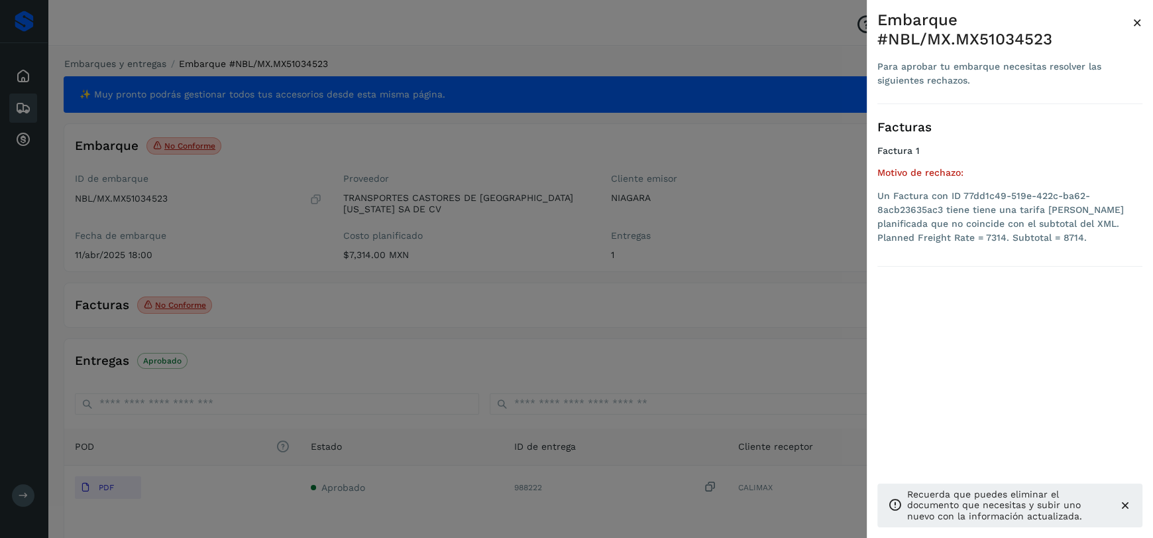
click at [1141, 21] on span "×" at bounding box center [1138, 22] width 10 height 19
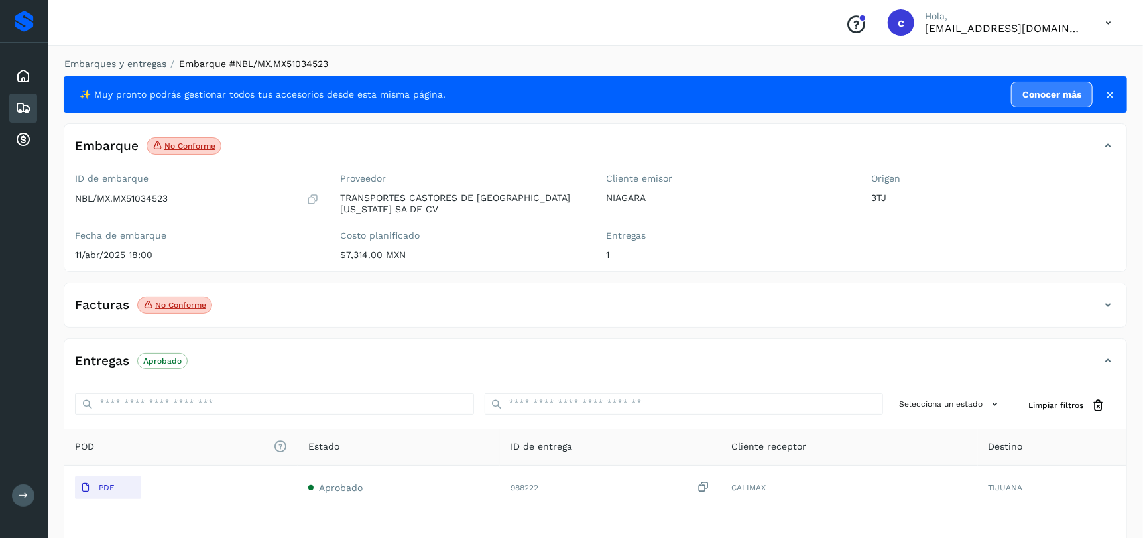
click at [1108, 314] on div "Facturas No conforme" at bounding box center [595, 310] width 1062 height 33
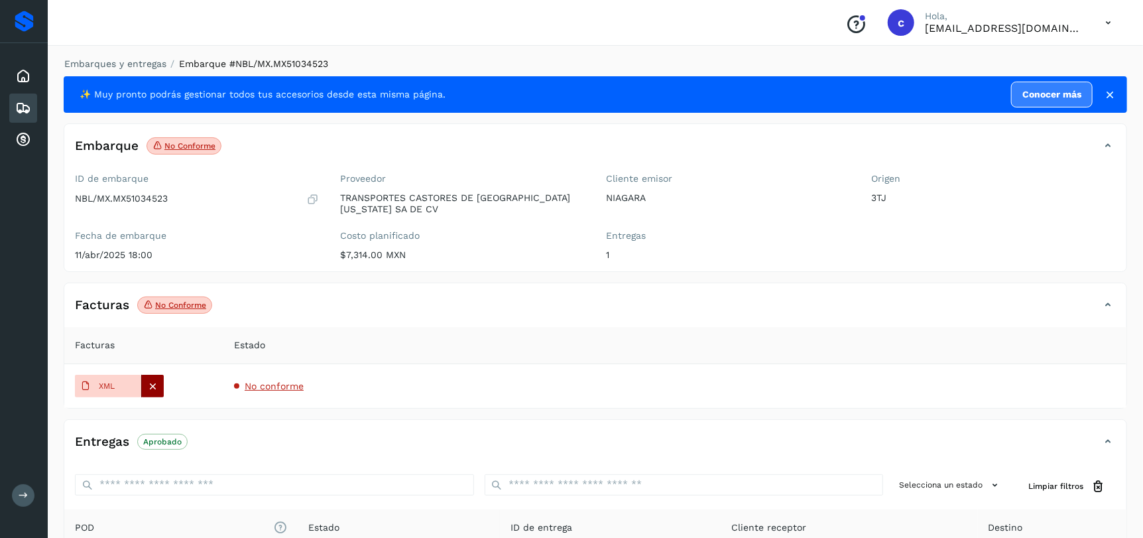
click at [159, 387] on div at bounding box center [152, 385] width 23 height 23
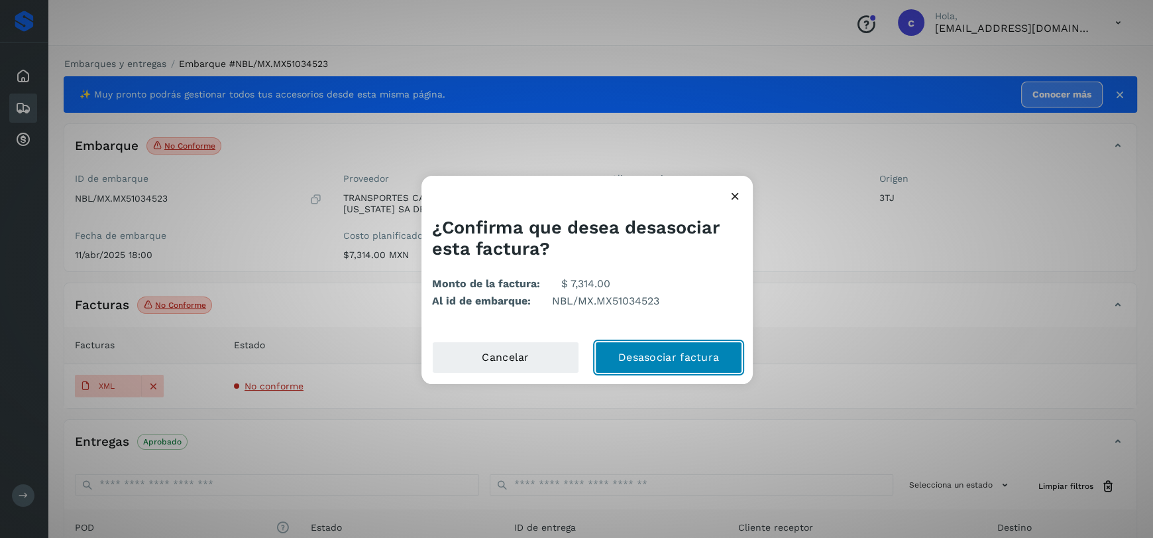
click at [669, 359] on button "Desasociar factura" at bounding box center [668, 357] width 147 height 32
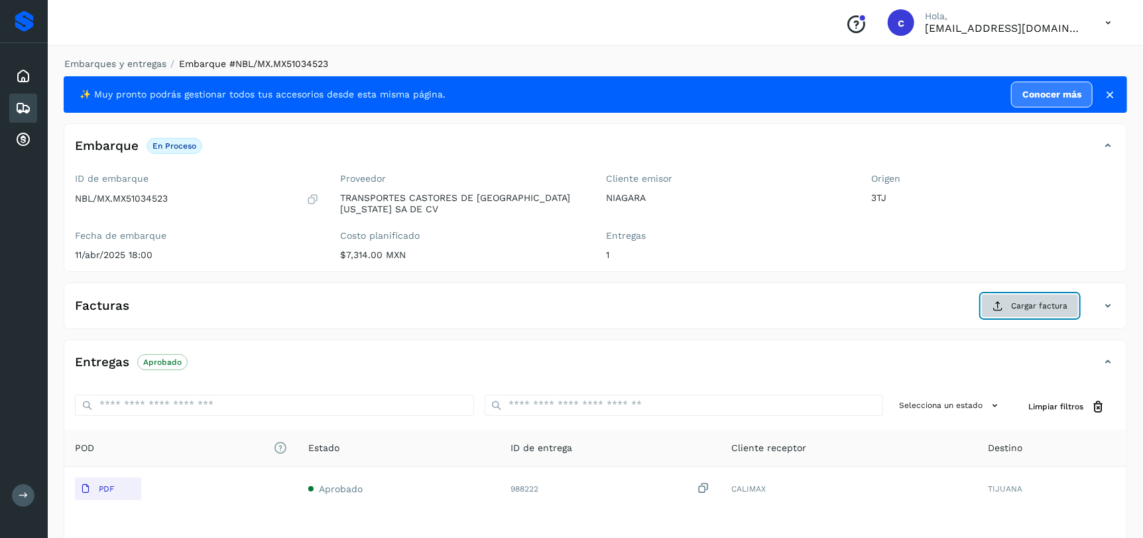
click at [1021, 304] on span "Cargar factura" at bounding box center [1039, 306] width 56 height 12
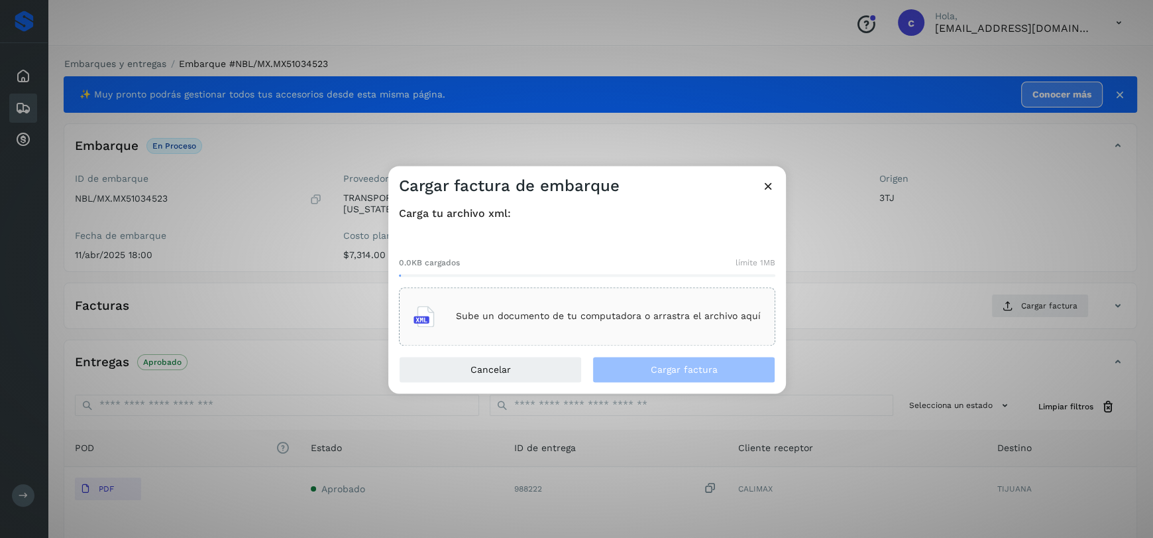
click at [642, 313] on p "Sube un documento de tu computadora o arrastra el archivo aquí" at bounding box center [608, 316] width 305 height 11
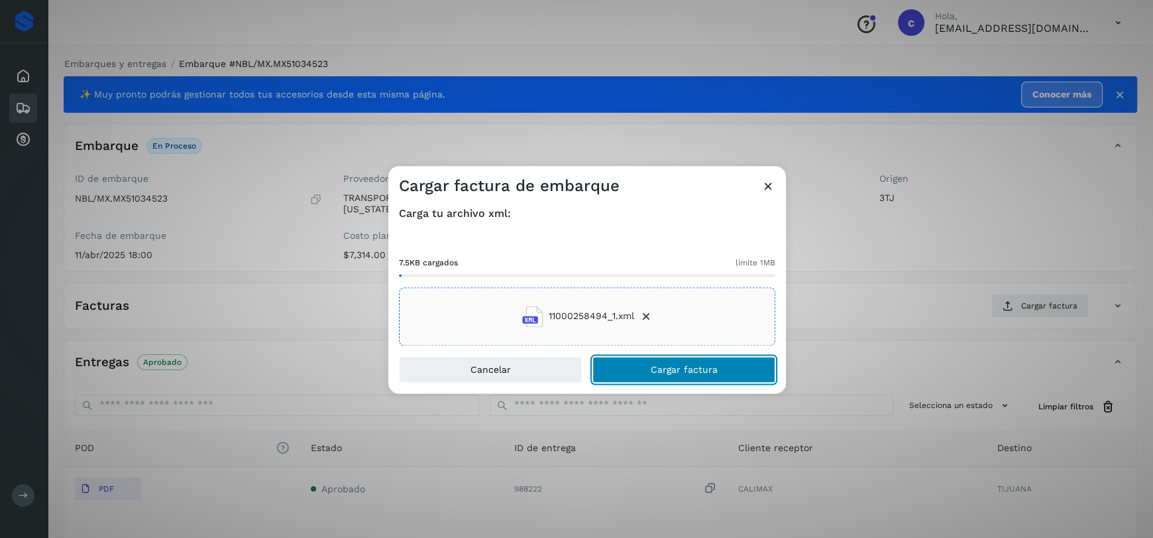
click at [711, 365] on span "Cargar factura" at bounding box center [684, 369] width 67 height 9
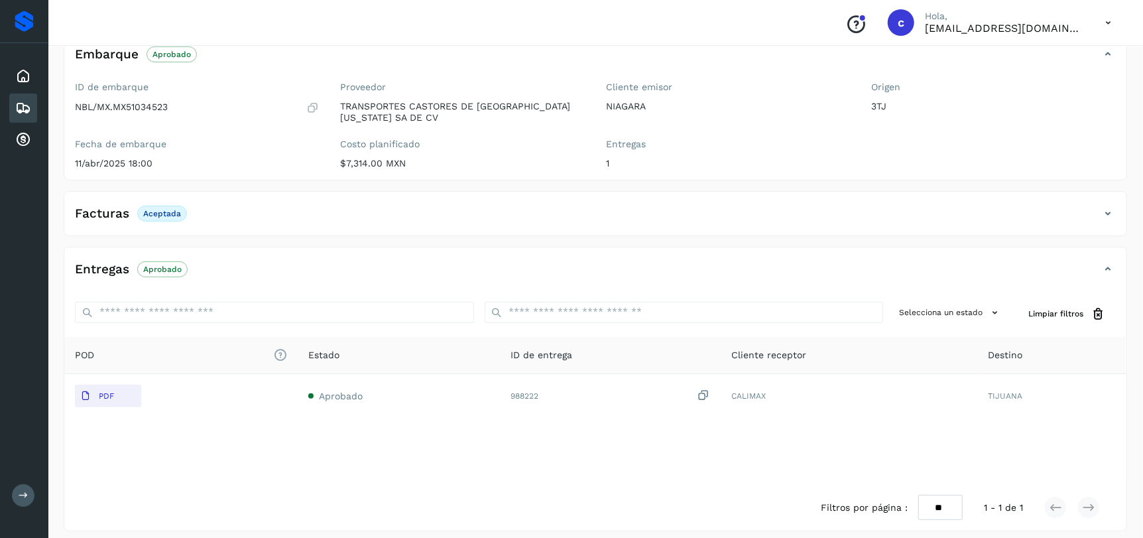
scroll to position [101, 0]
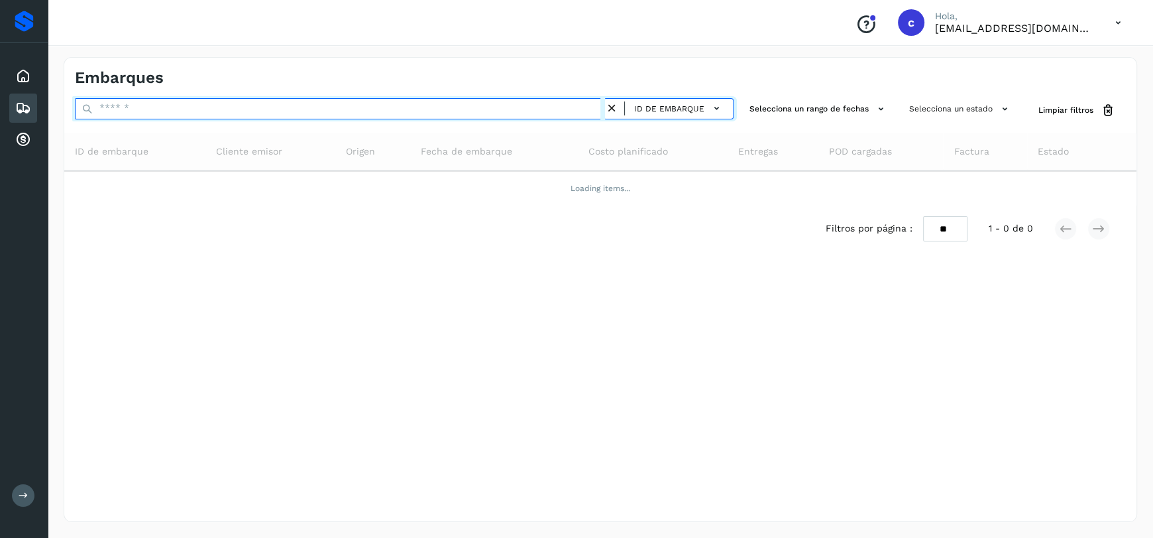
click at [192, 111] on input "text" at bounding box center [340, 108] width 530 height 21
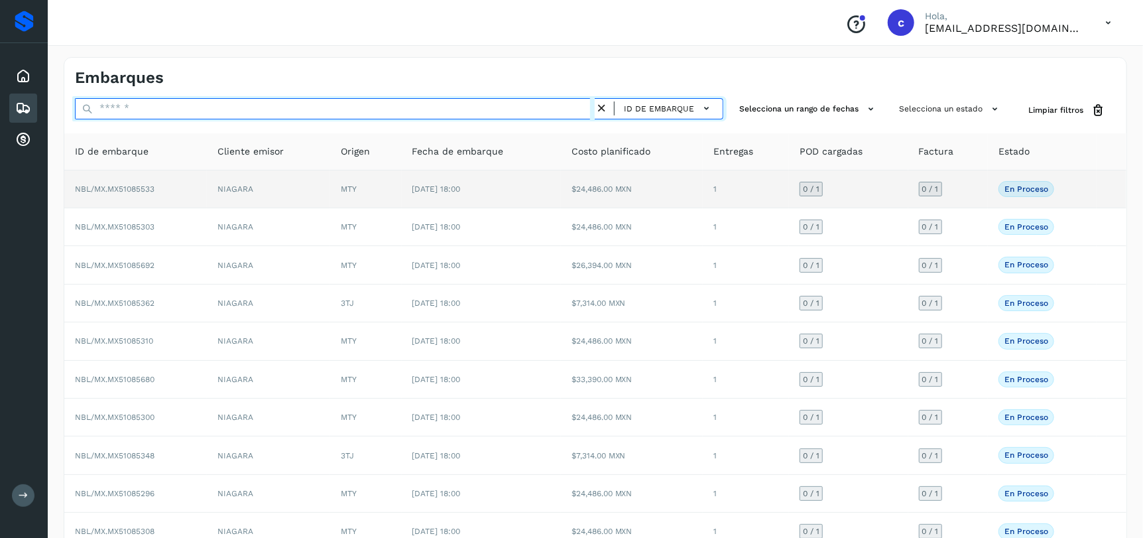
paste input "**********"
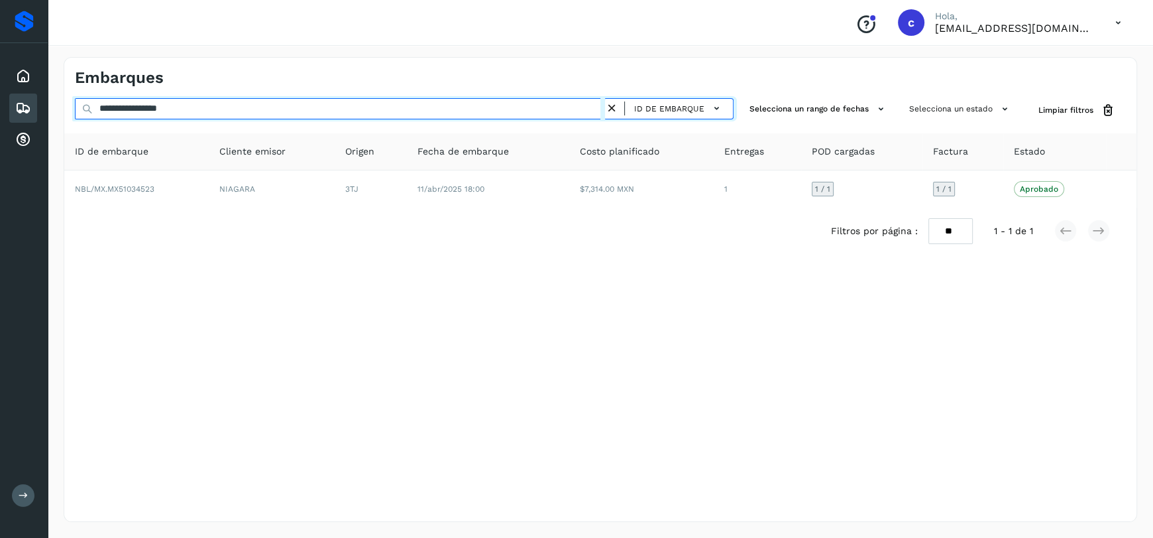
drag, startPoint x: 223, startPoint y: 108, endPoint x: 0, endPoint y: 119, distance: 223.0
click at [0, 119] on div "**********" at bounding box center [576, 269] width 1153 height 538
paste input "text"
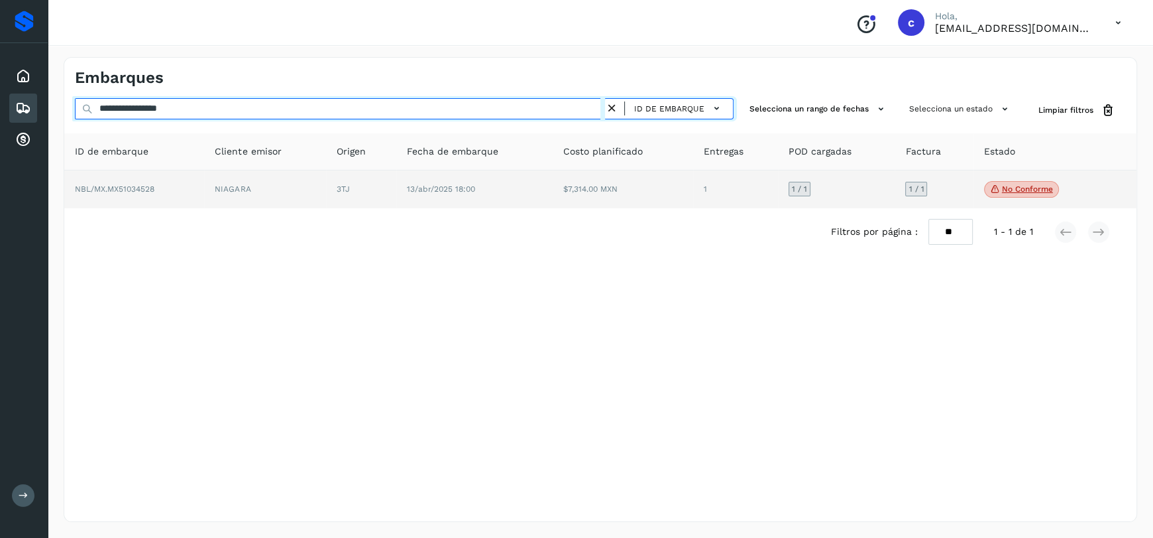
type input "**********"
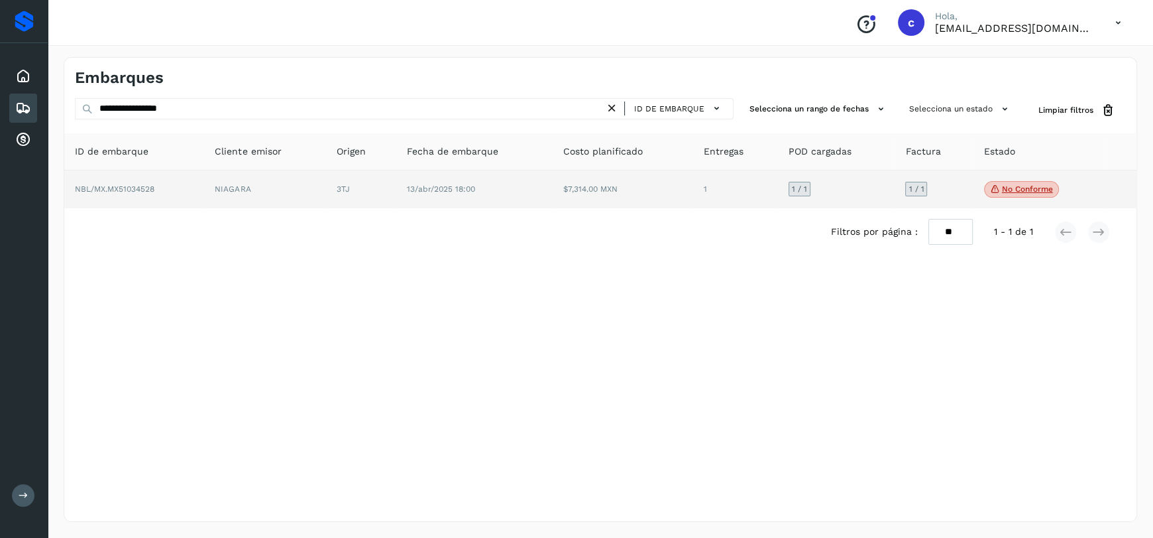
click at [642, 198] on td "$7,314.00 MXN" at bounding box center [623, 189] width 140 height 38
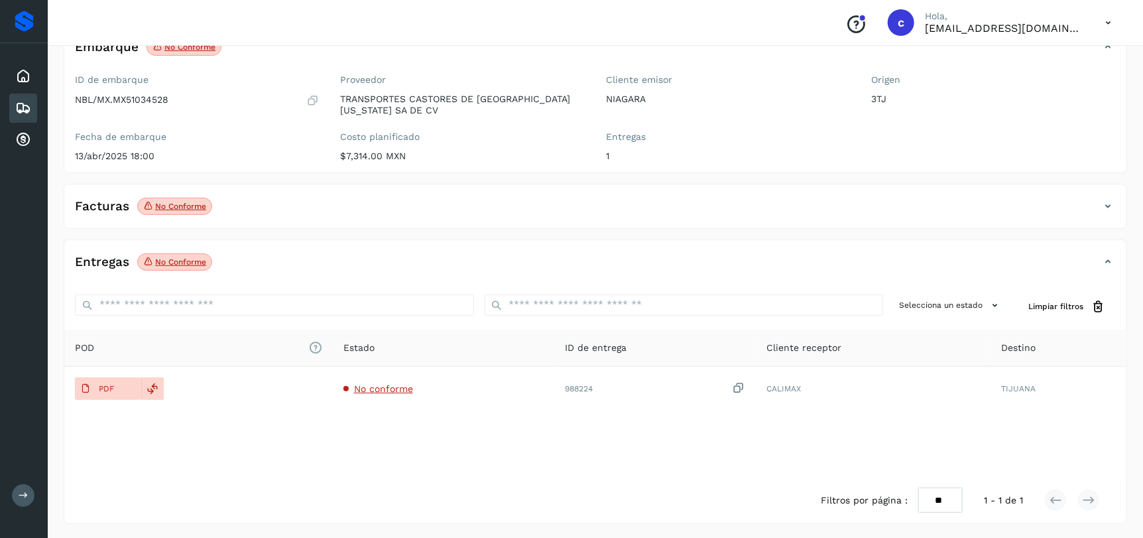
scroll to position [101, 0]
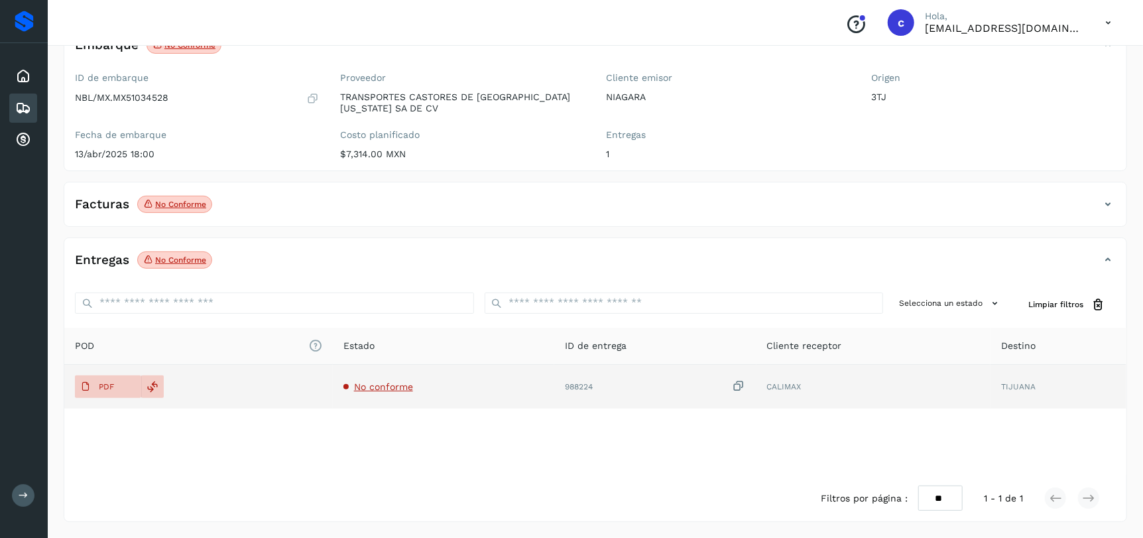
click at [385, 387] on span "No conforme" at bounding box center [383, 386] width 59 height 11
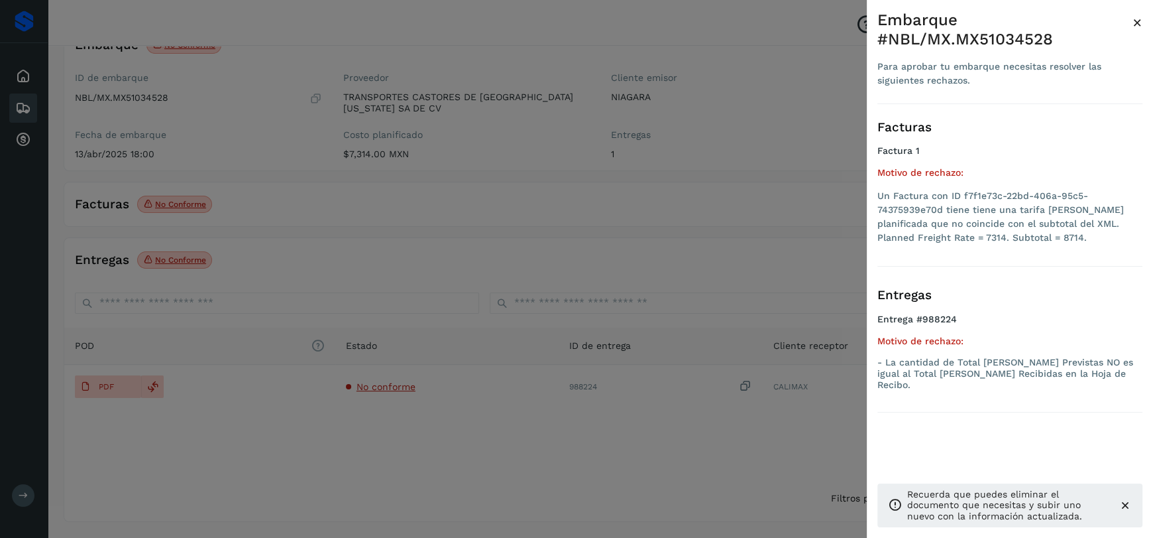
click at [1139, 19] on span "×" at bounding box center [1138, 22] width 10 height 19
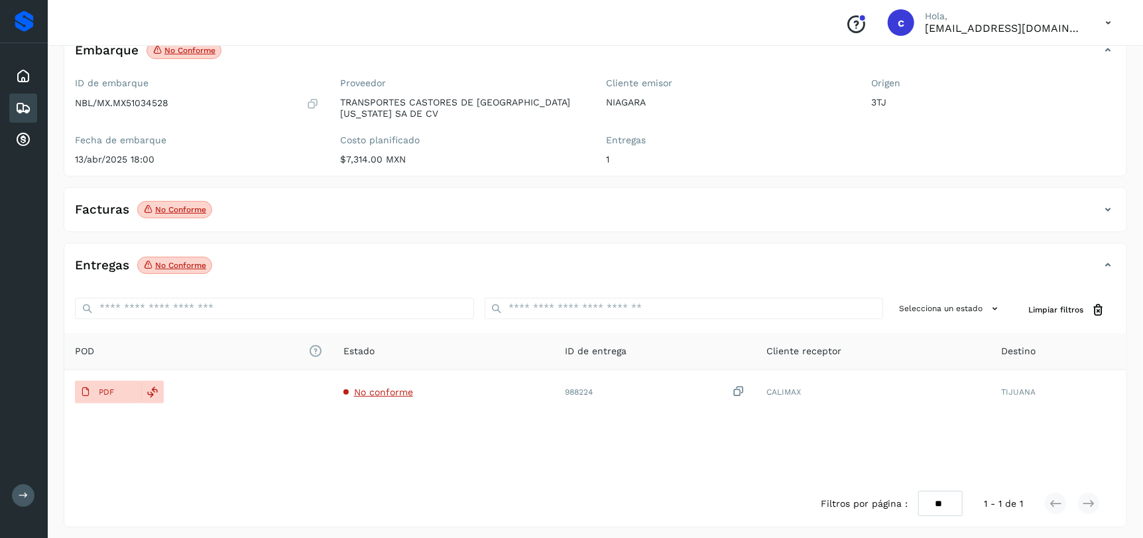
scroll to position [101, 0]
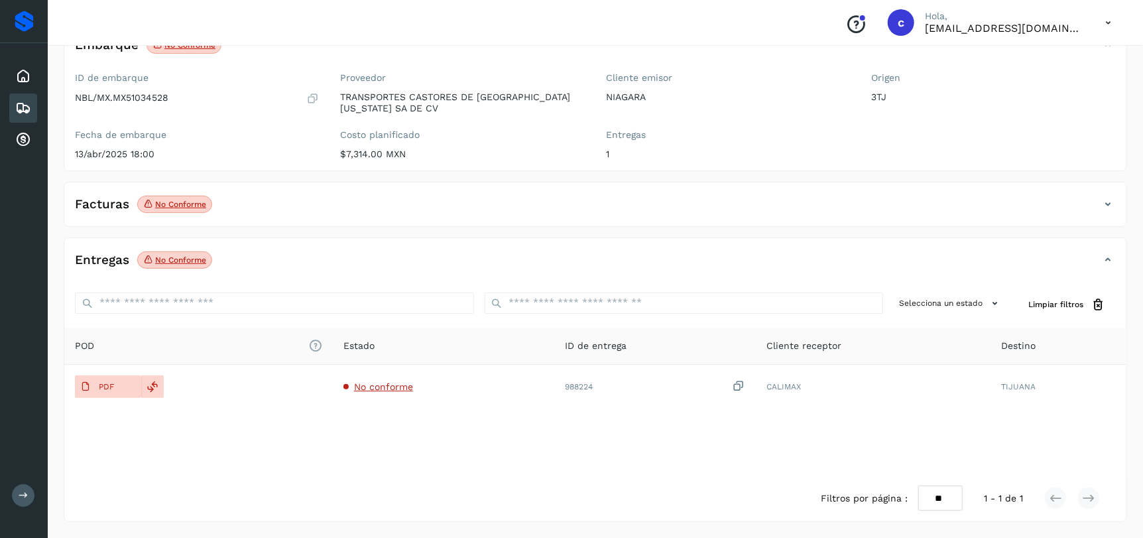
click at [1108, 207] on icon at bounding box center [1108, 204] width 16 height 16
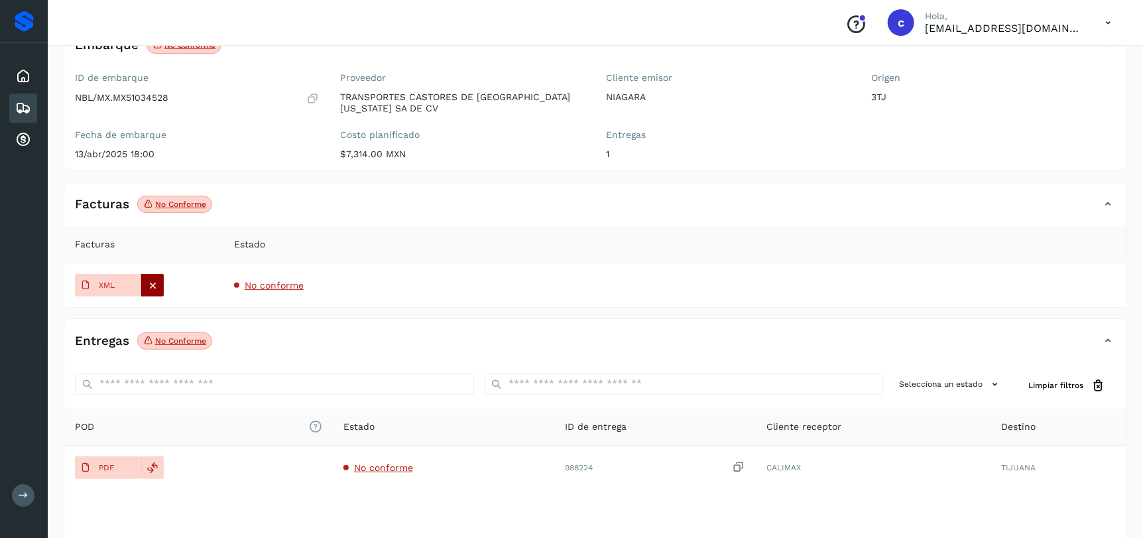
click at [152, 286] on icon at bounding box center [153, 285] width 12 height 12
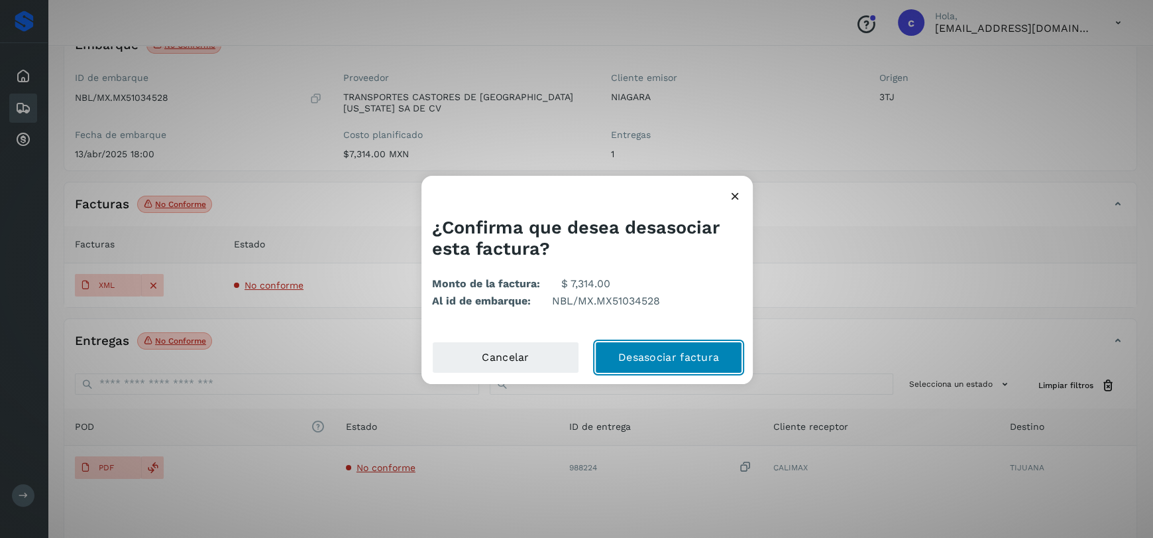
click at [701, 354] on button "Desasociar factura" at bounding box center [668, 357] width 147 height 32
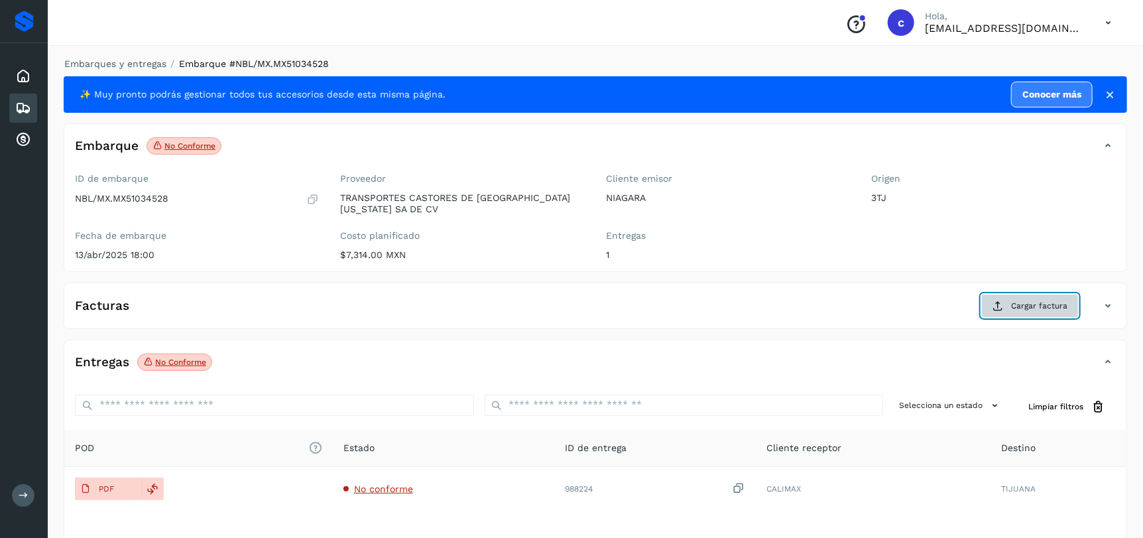
click at [1054, 308] on span "Cargar factura" at bounding box center [1039, 306] width 56 height 12
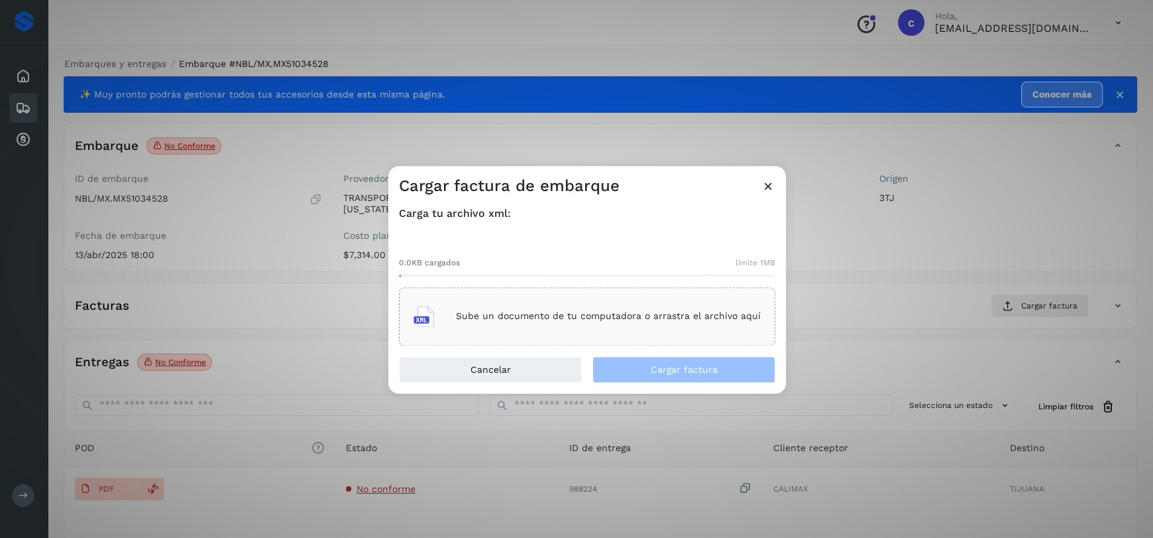
click at [600, 317] on p "Sube un documento de tu computadora o arrastra el archivo aquí" at bounding box center [608, 316] width 305 height 11
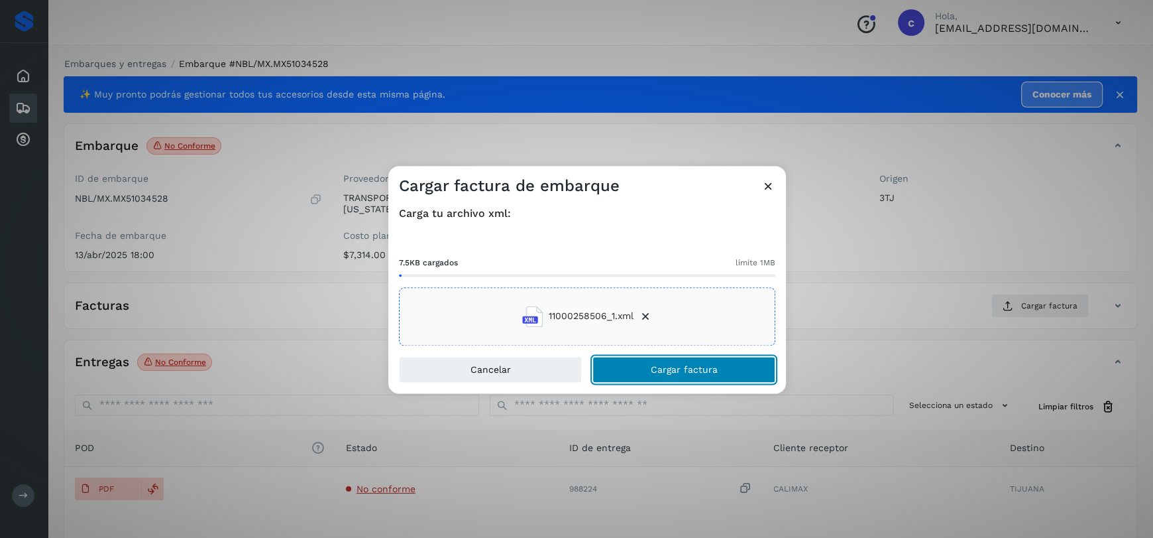
click at [663, 373] on span "Cargar factura" at bounding box center [684, 369] width 67 height 9
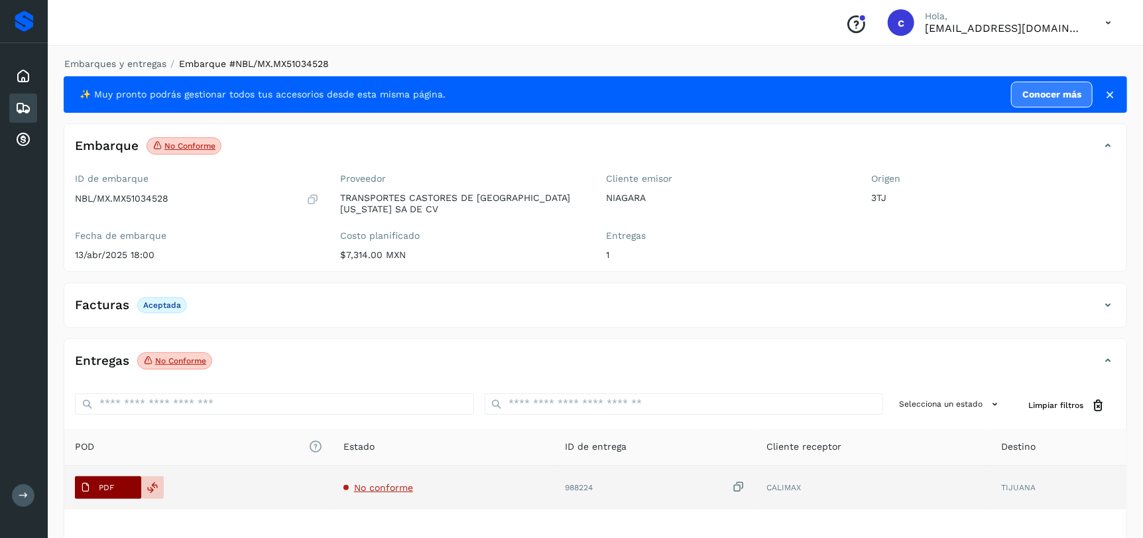
click at [107, 489] on p "PDF" at bounding box center [106, 487] width 15 height 9
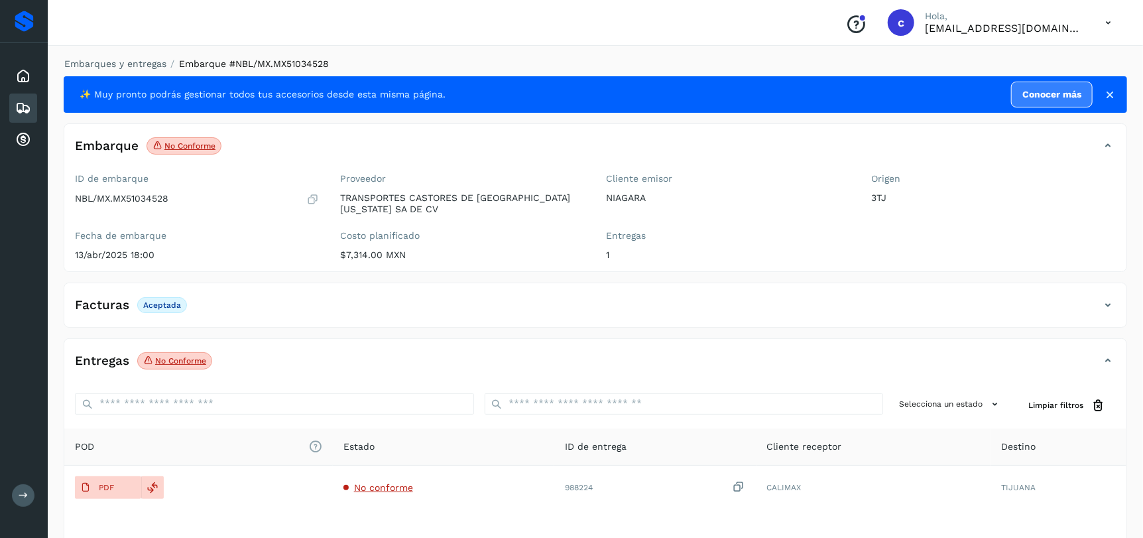
click at [24, 111] on icon at bounding box center [23, 108] width 16 height 16
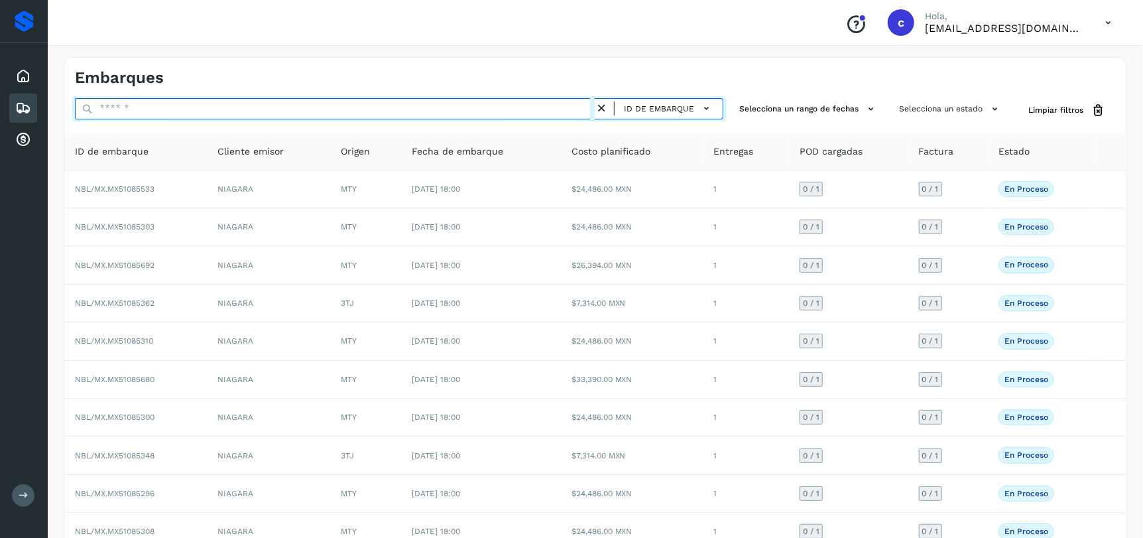
click at [206, 109] on input "text" at bounding box center [335, 108] width 520 height 21
paste input "**********"
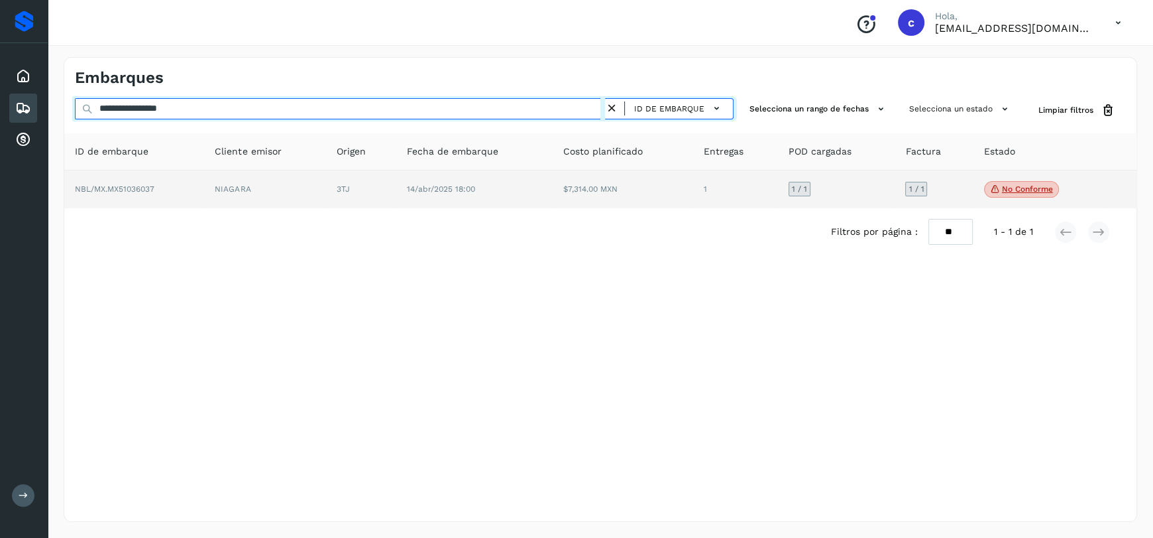
type input "**********"
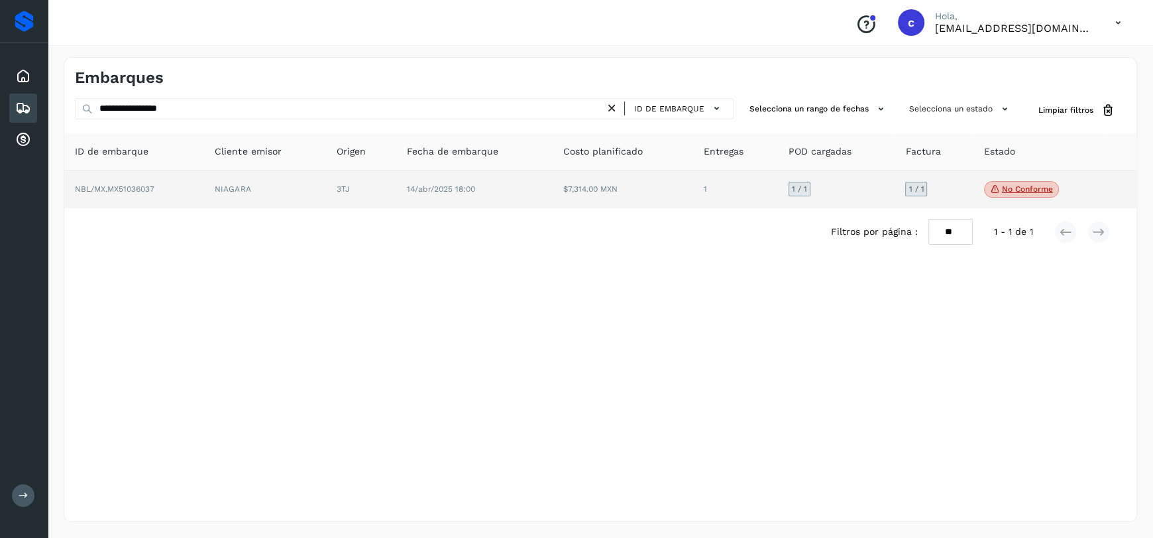
click at [538, 203] on td "14/abr/2025 18:00" at bounding box center [474, 189] width 157 height 38
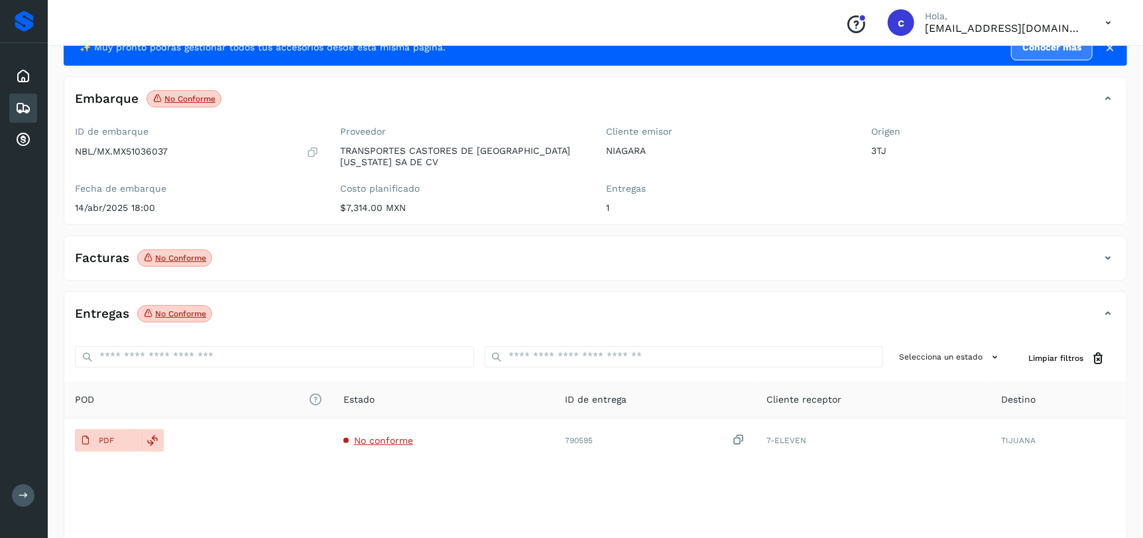
scroll to position [101, 0]
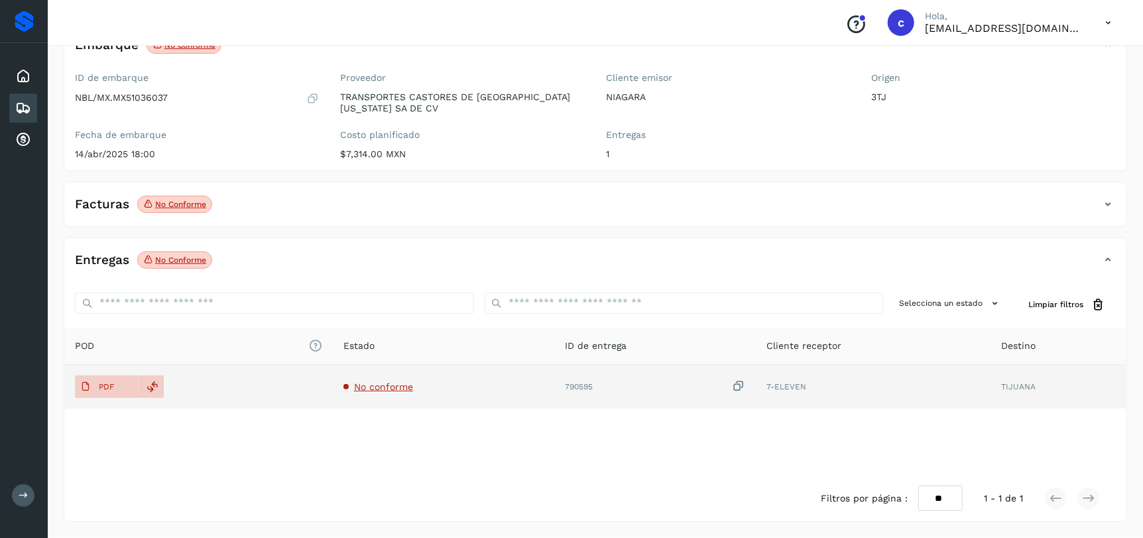
click at [396, 382] on span "No conforme" at bounding box center [383, 386] width 59 height 11
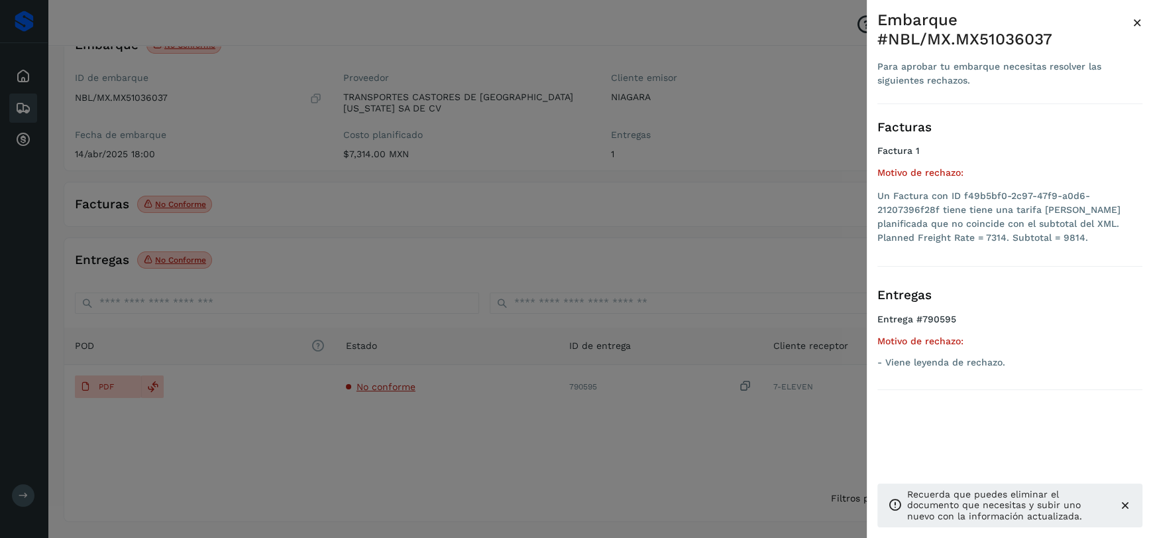
click at [663, 459] on div at bounding box center [576, 269] width 1153 height 538
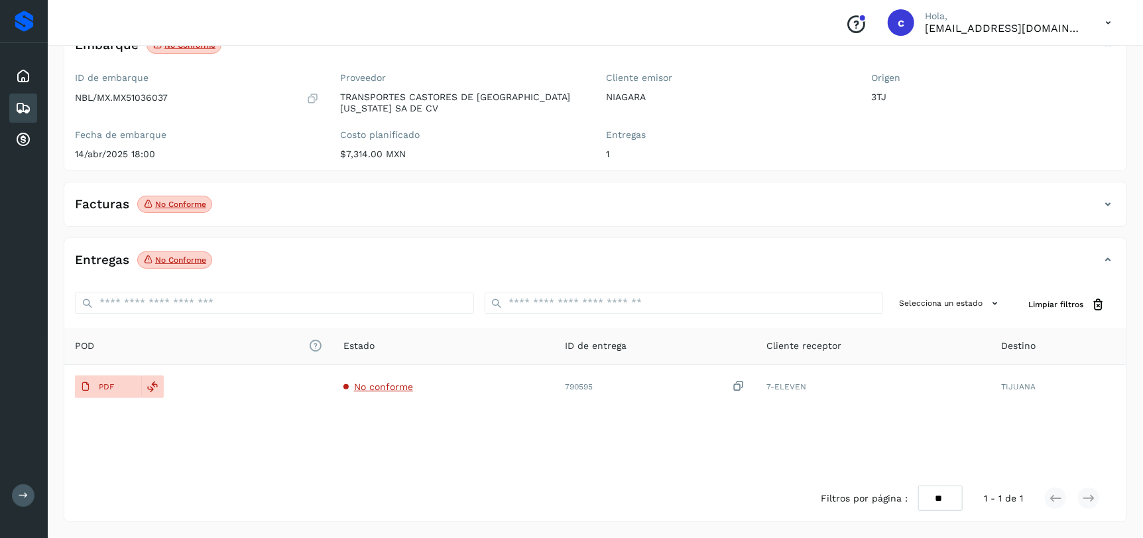
click at [190, 204] on p "No conforme" at bounding box center [180, 204] width 51 height 9
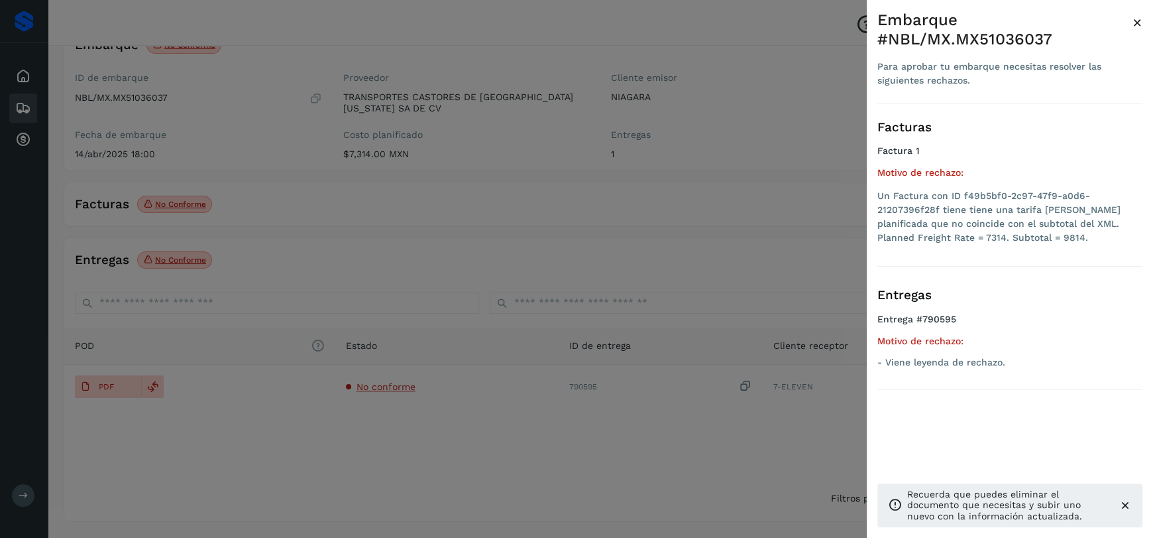
click at [1131, 20] on div "Embarque #NBL/MX.MX51036037" at bounding box center [1005, 30] width 255 height 38
click at [1135, 20] on span "×" at bounding box center [1138, 22] width 10 height 19
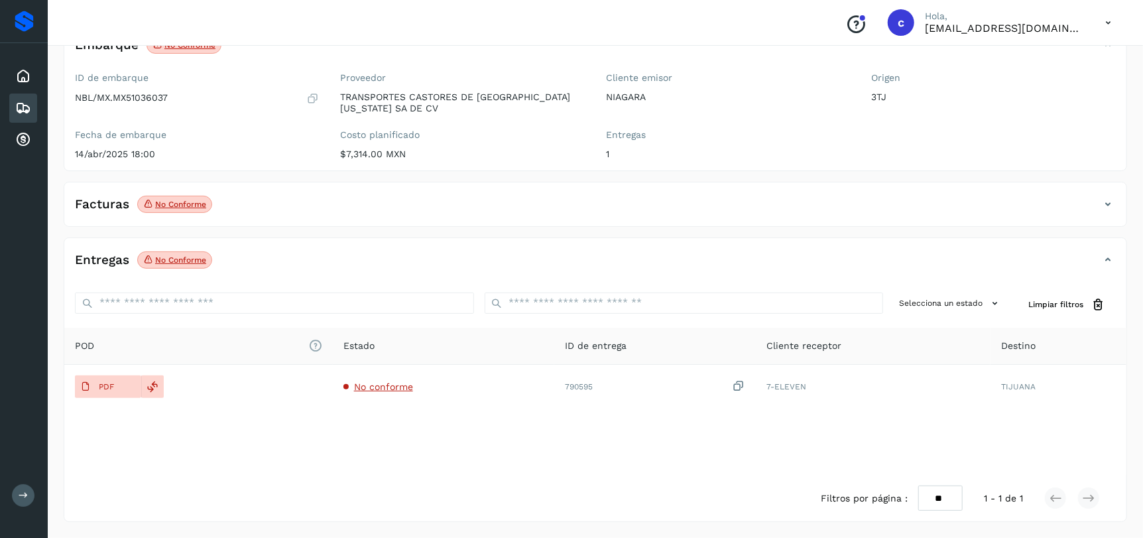
click at [1104, 203] on icon at bounding box center [1108, 204] width 16 height 16
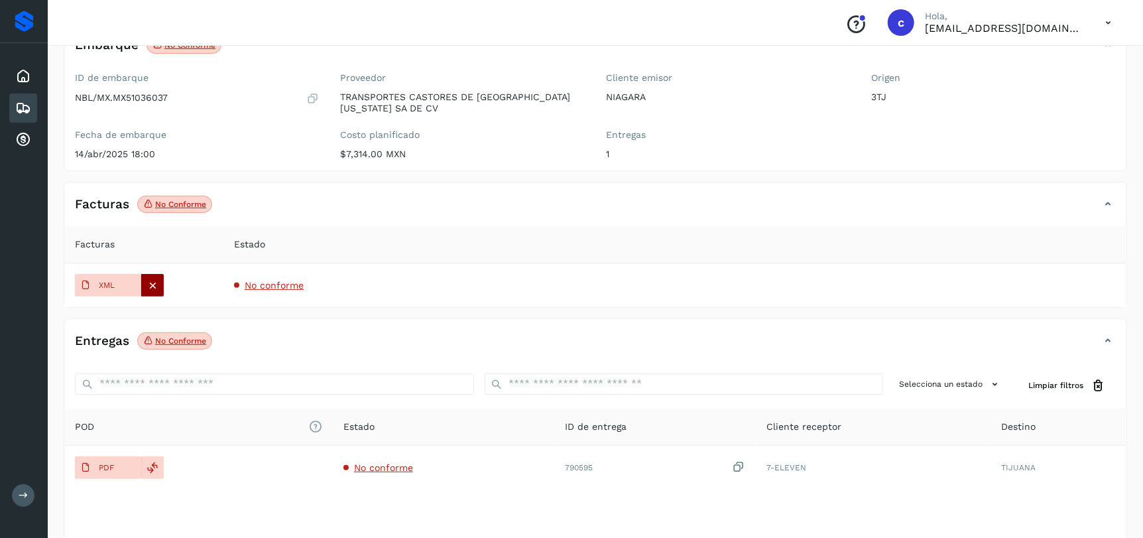
click at [156, 286] on icon at bounding box center [153, 285] width 12 height 12
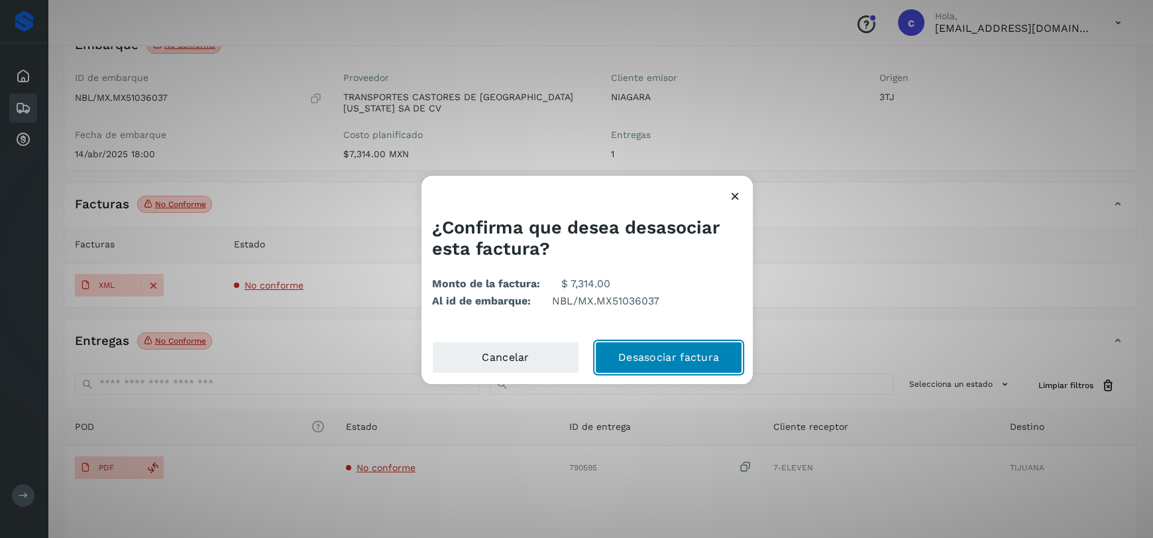
click at [683, 358] on button "Desasociar factura" at bounding box center [668, 357] width 147 height 32
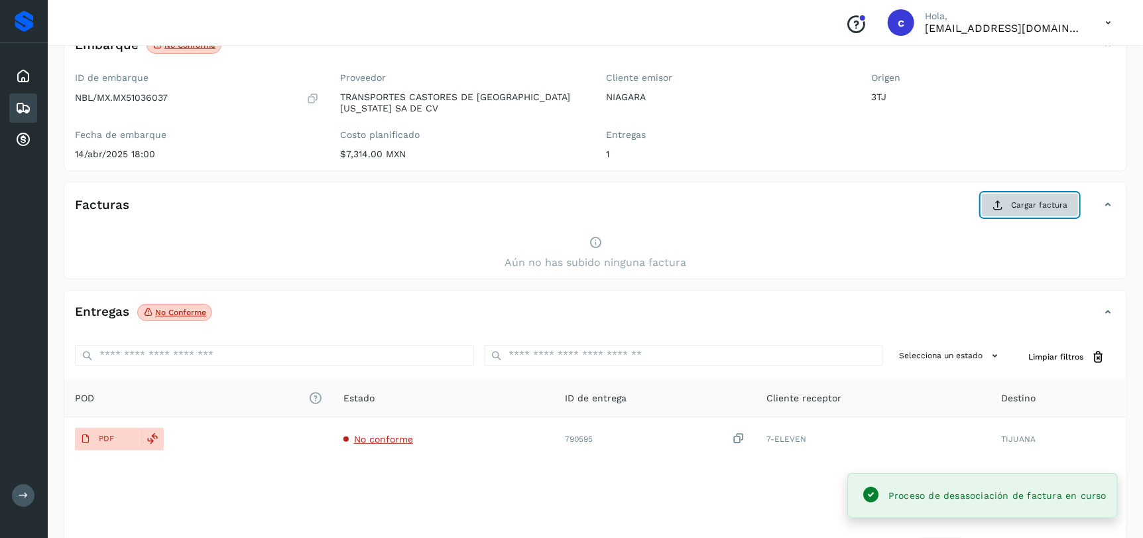
click at [1017, 201] on span "Cargar factura" at bounding box center [1039, 205] width 56 height 12
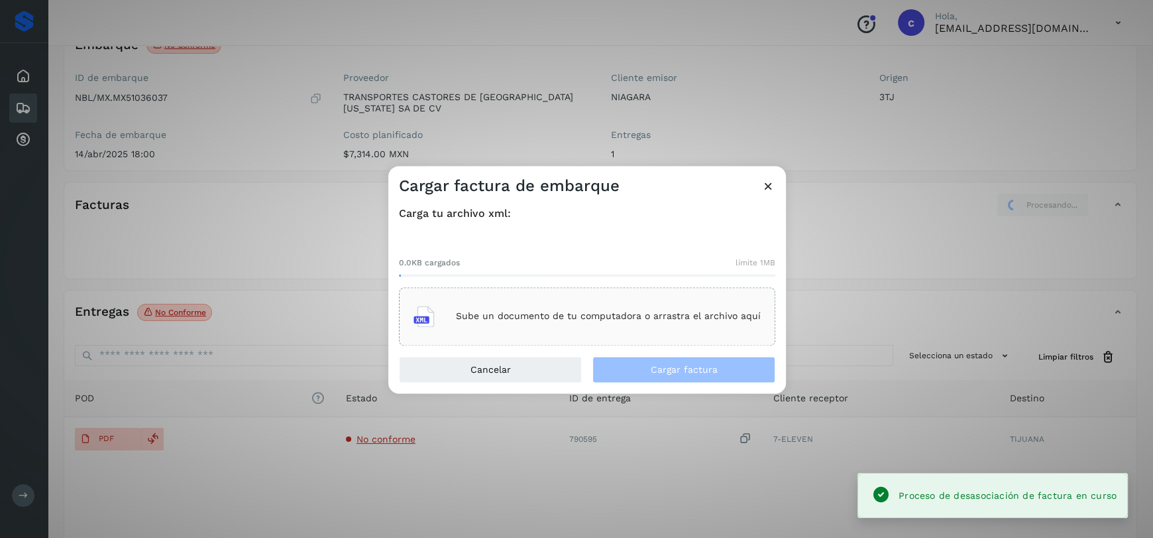
click at [583, 314] on p "Sube un documento de tu computadora o arrastra el archivo aquí" at bounding box center [608, 316] width 305 height 11
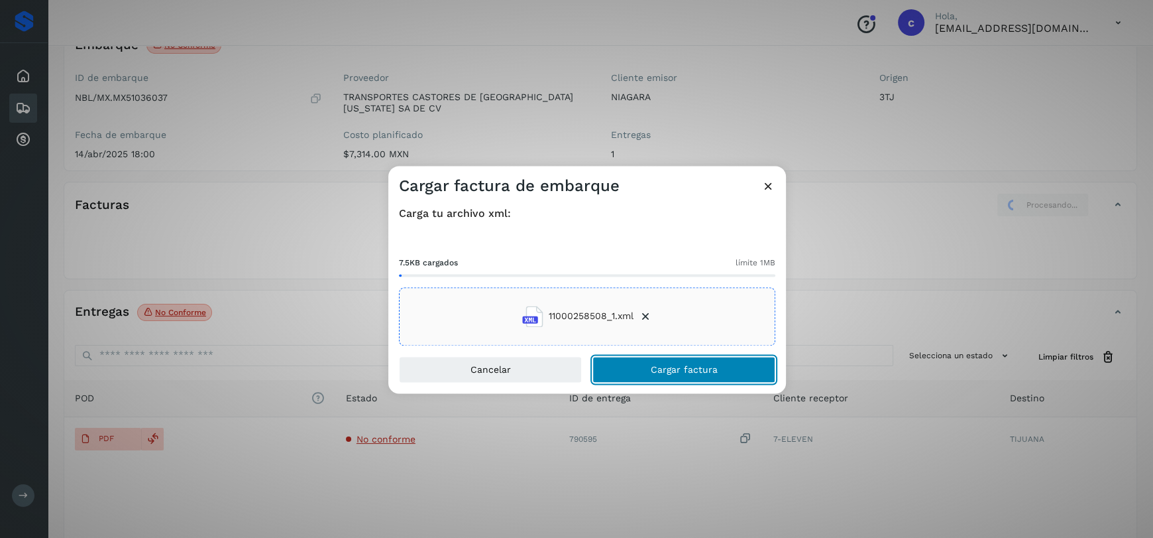
click at [659, 370] on span "Cargar factura" at bounding box center [684, 369] width 67 height 9
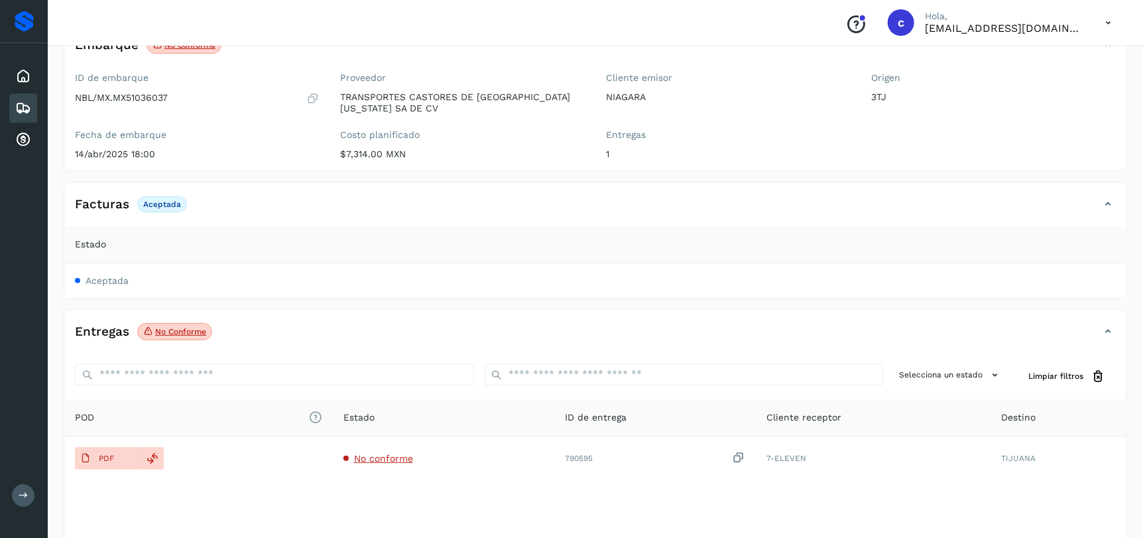
click at [308, 272] on td "Aceptada" at bounding box center [595, 280] width 1062 height 34
click at [1102, 201] on icon at bounding box center [1108, 204] width 16 height 16
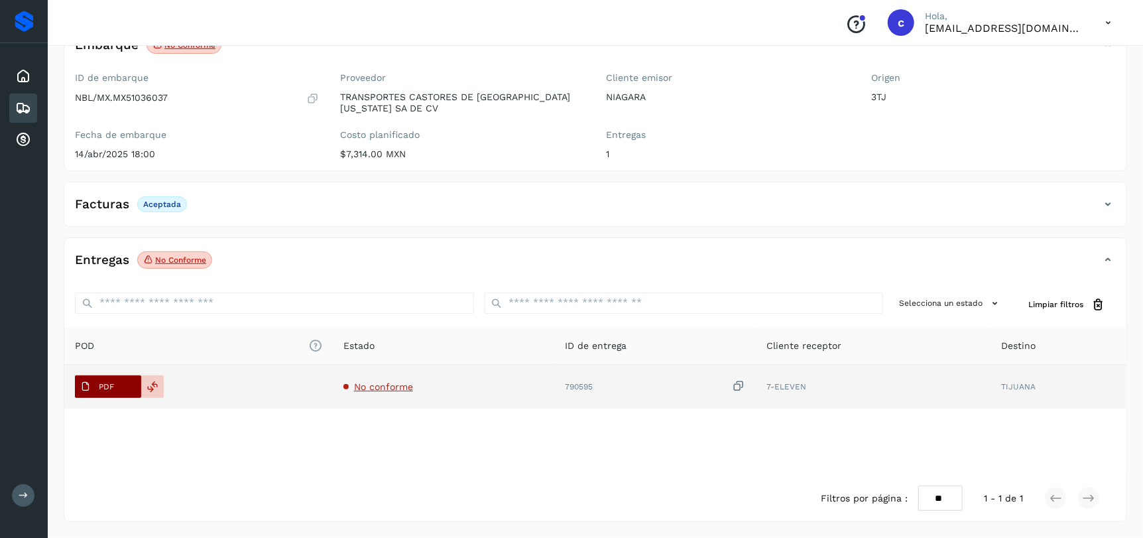
click at [118, 384] on span "PDF" at bounding box center [97, 386] width 44 height 21
click at [158, 392] on div at bounding box center [152, 386] width 23 height 23
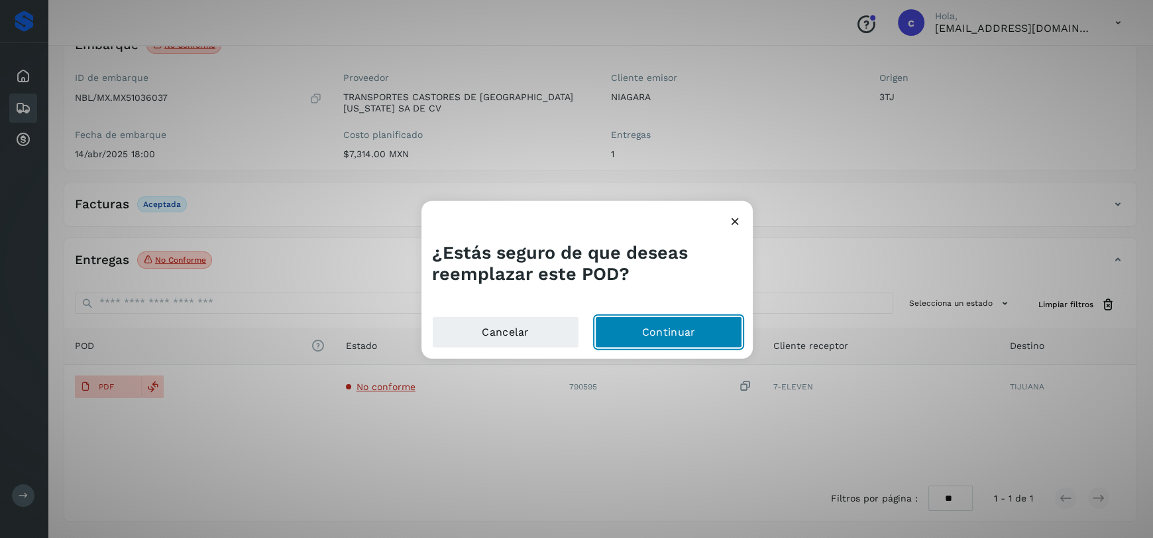
click at [654, 322] on button "Continuar" at bounding box center [668, 332] width 147 height 32
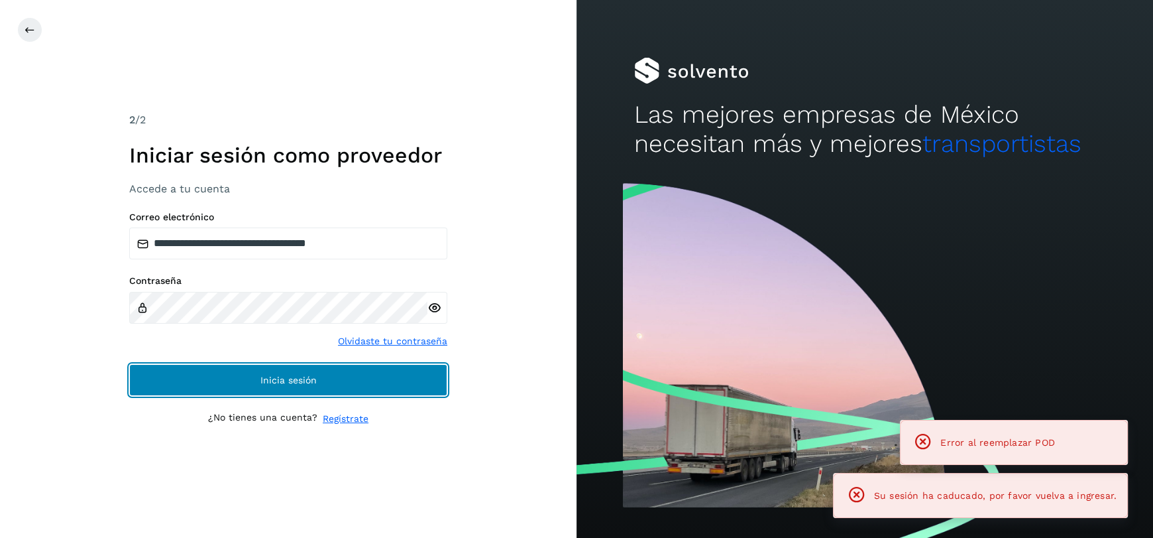
click at [314, 371] on button "Inicia sesión" at bounding box center [288, 380] width 318 height 32
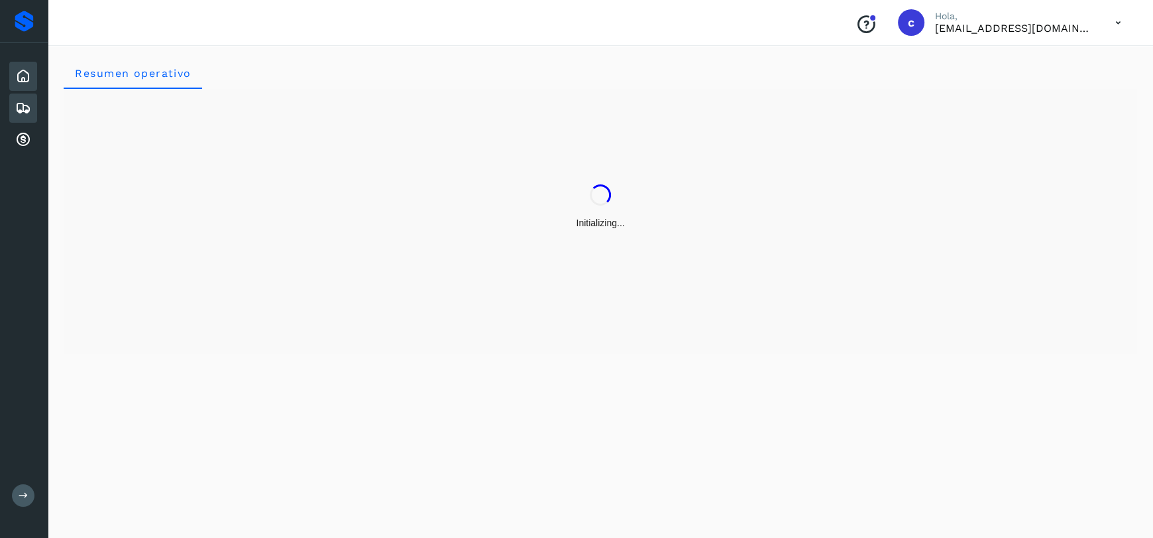
click at [21, 113] on icon at bounding box center [23, 108] width 16 height 16
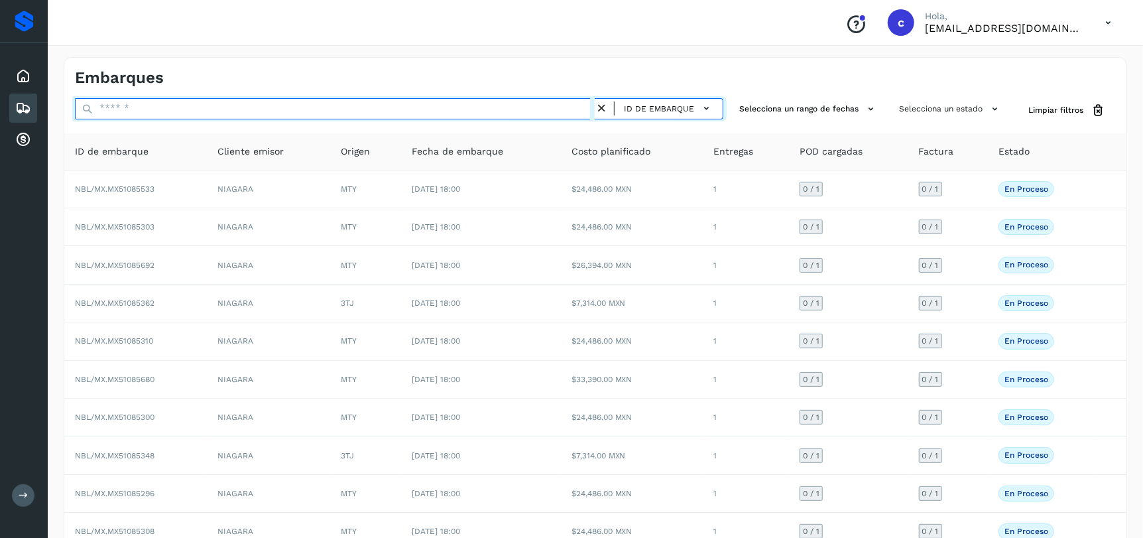
click at [159, 102] on input "text" at bounding box center [335, 108] width 520 height 21
paste input "**********"
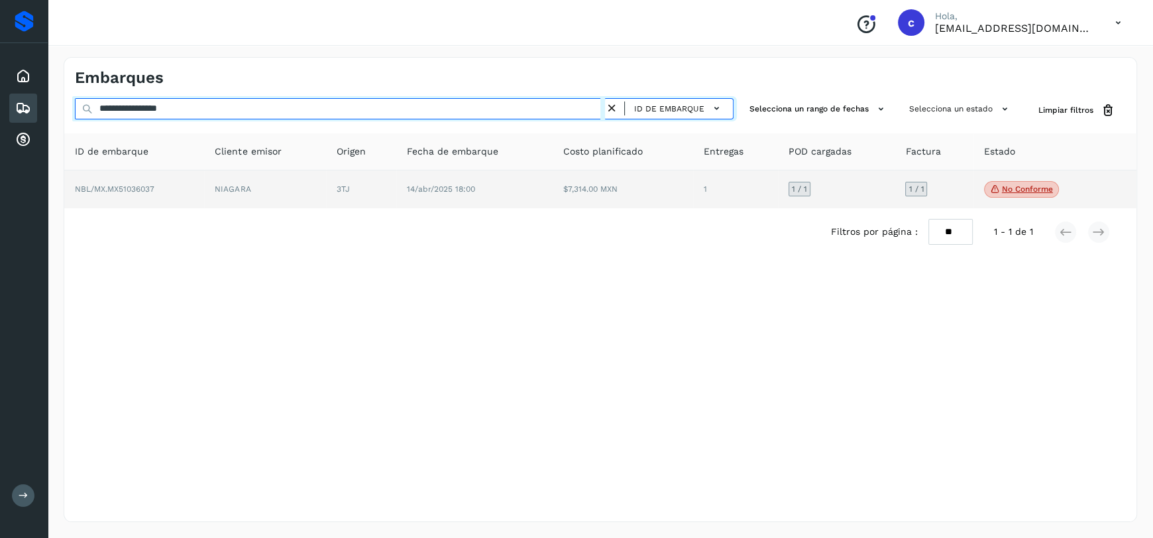
type input "**********"
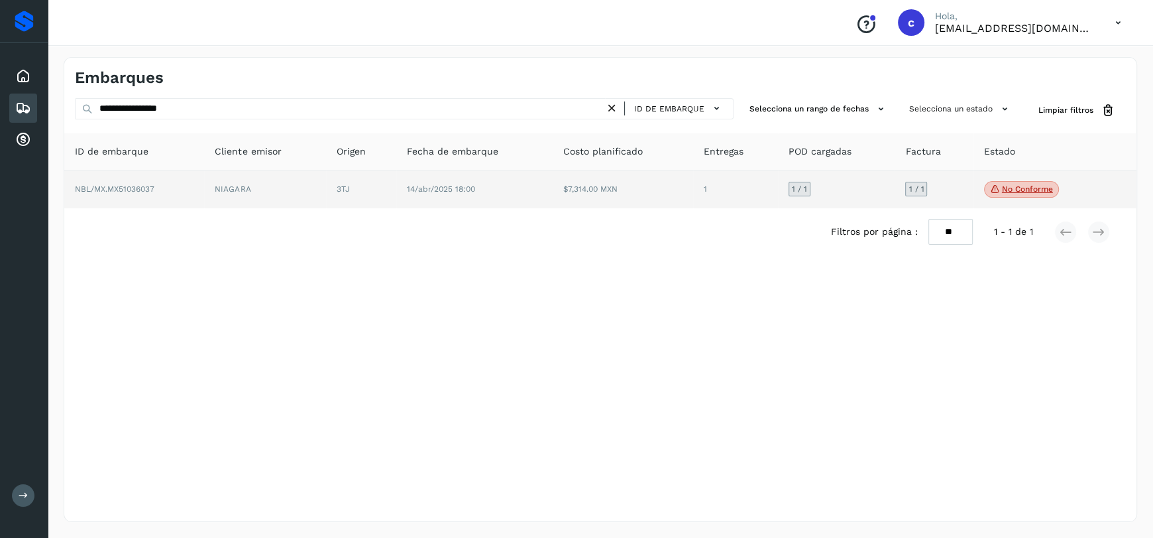
click at [271, 188] on td "NIAGARA" at bounding box center [265, 189] width 122 height 38
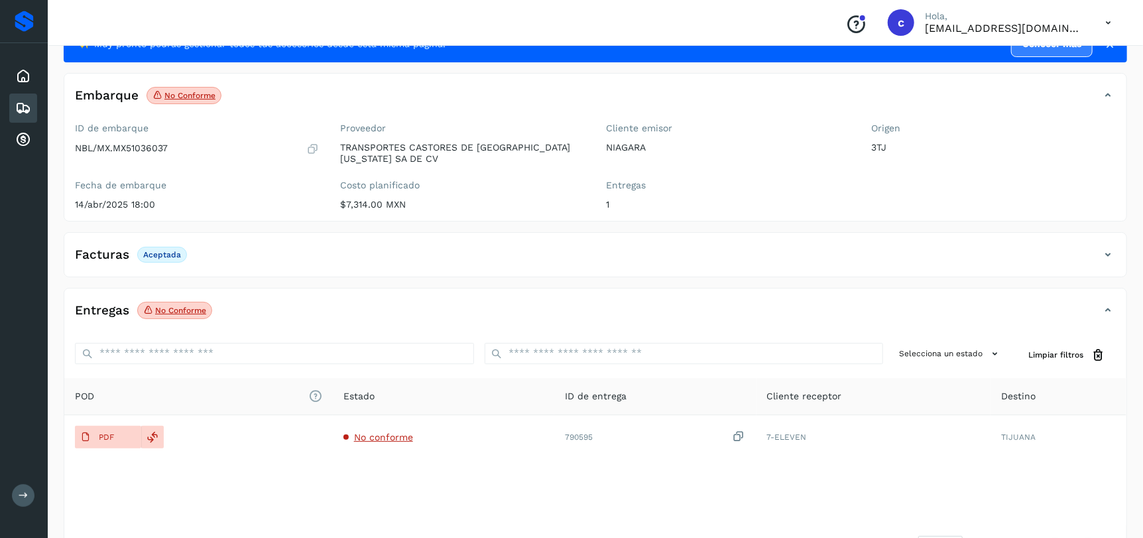
scroll to position [101, 0]
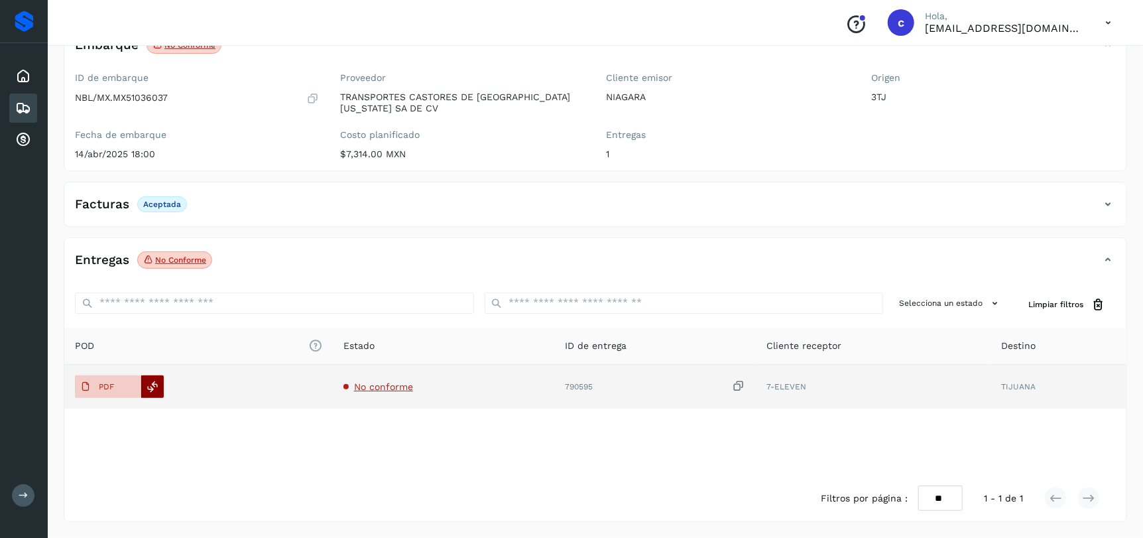
click at [154, 390] on icon at bounding box center [153, 386] width 12 height 12
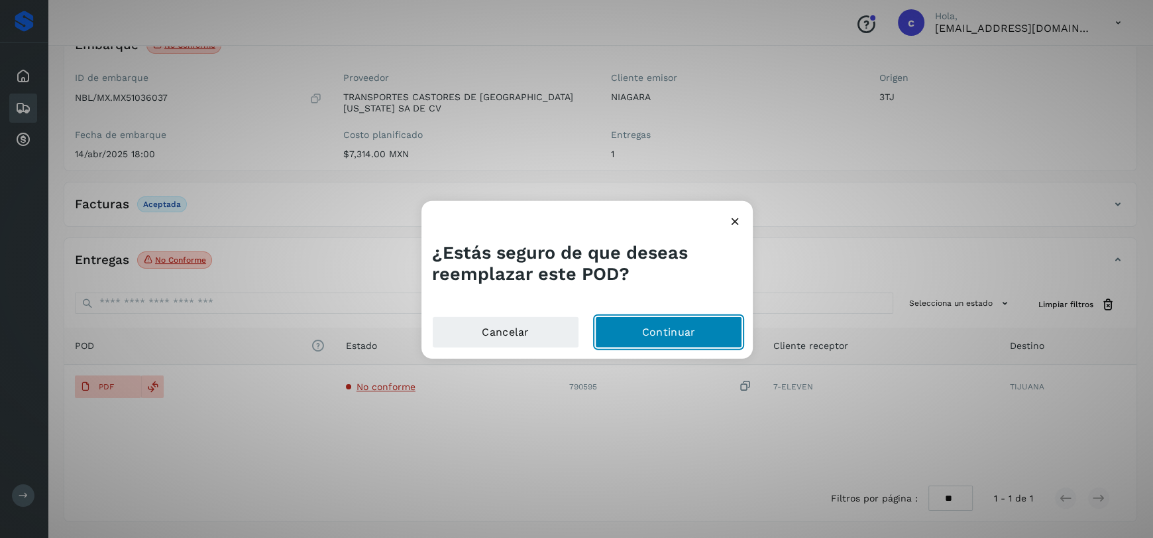
click at [689, 321] on button "Continuar" at bounding box center [668, 332] width 147 height 32
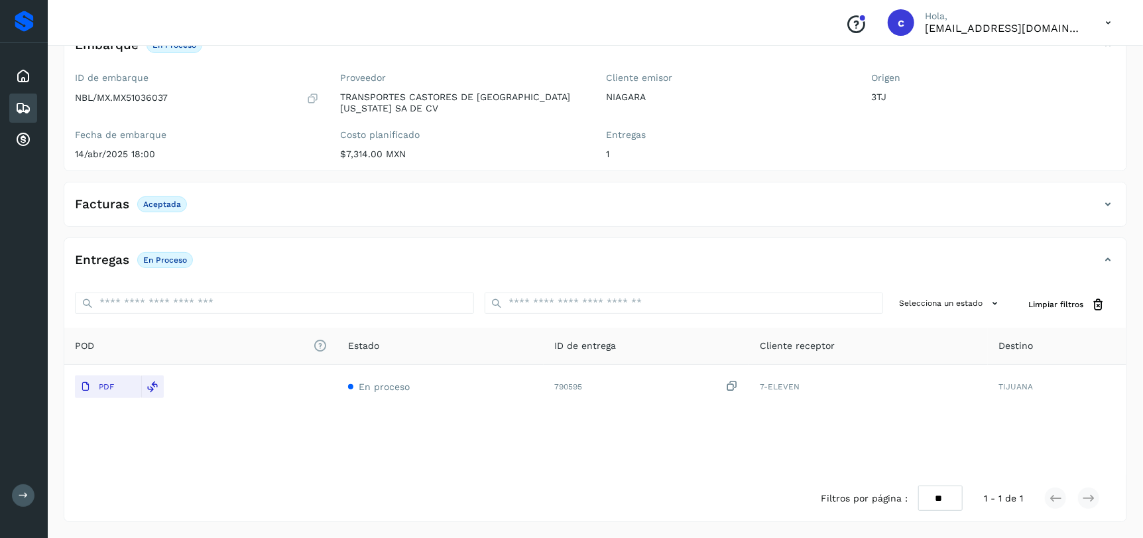
click at [13, 105] on div "Embarques" at bounding box center [23, 107] width 28 height 29
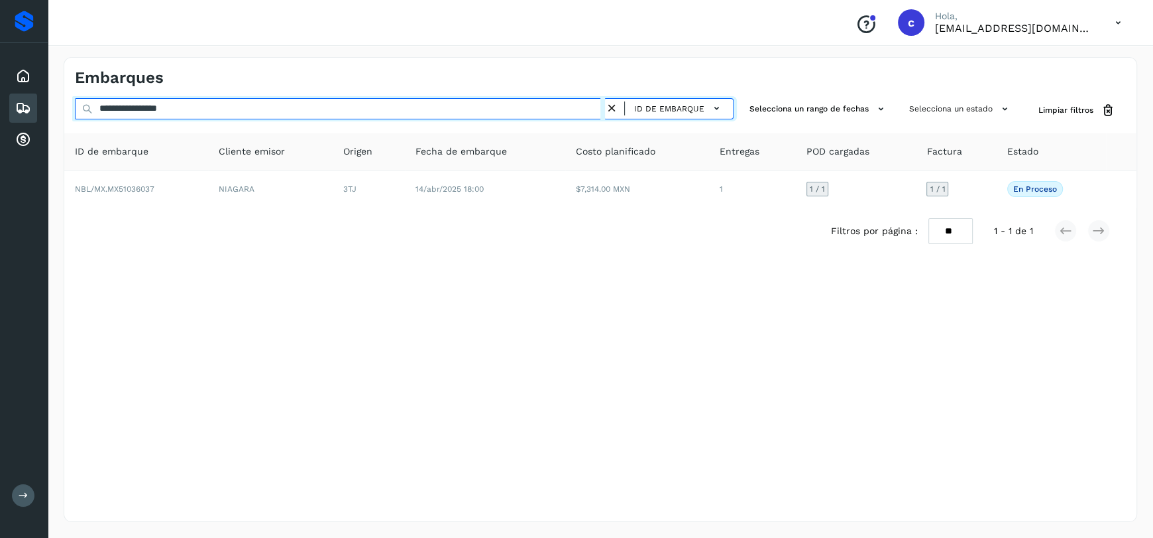
drag, startPoint x: 297, startPoint y: 109, endPoint x: 0, endPoint y: 107, distance: 297.0
click at [0, 107] on div "**********" at bounding box center [576, 269] width 1153 height 538
paste input "text"
type input "**********"
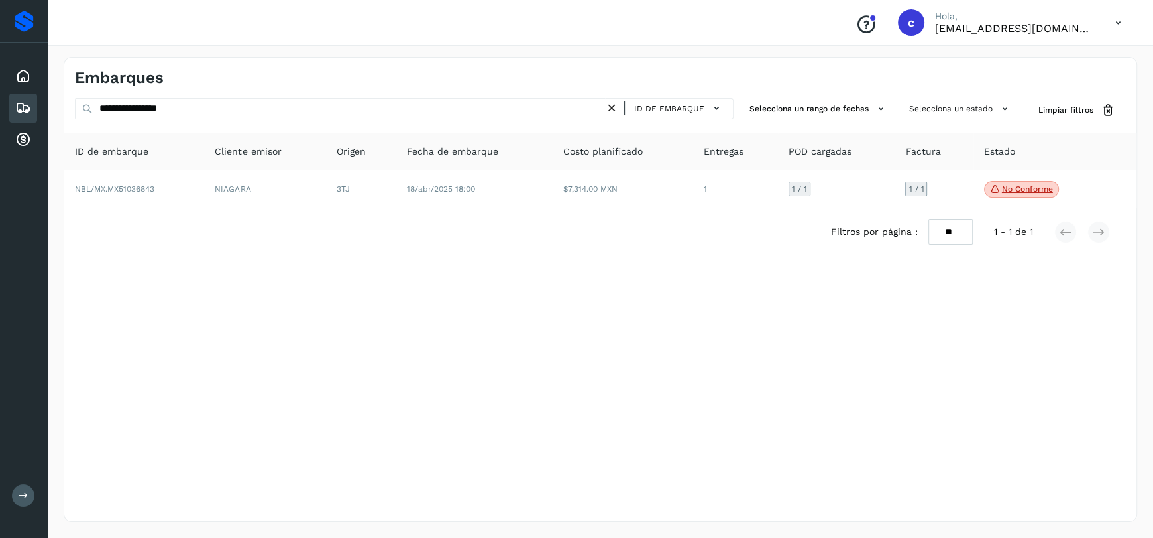
click at [425, 213] on div "Filtros por página : ** ** ** 1 - 1 de 1" at bounding box center [600, 231] width 1072 height 47
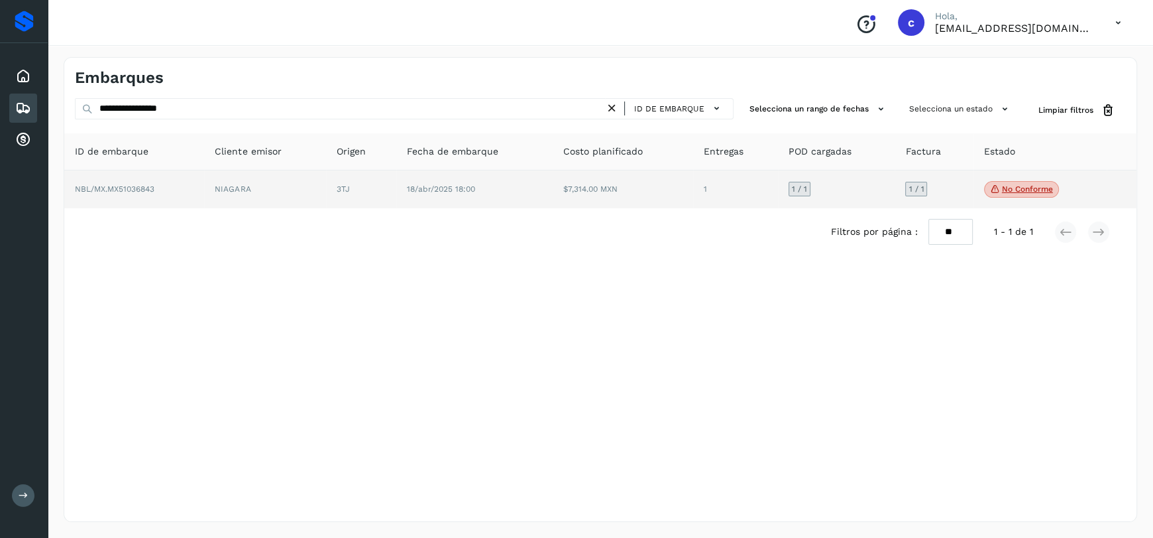
click at [436, 200] on td "18/abr/2025 18:00" at bounding box center [474, 189] width 157 height 38
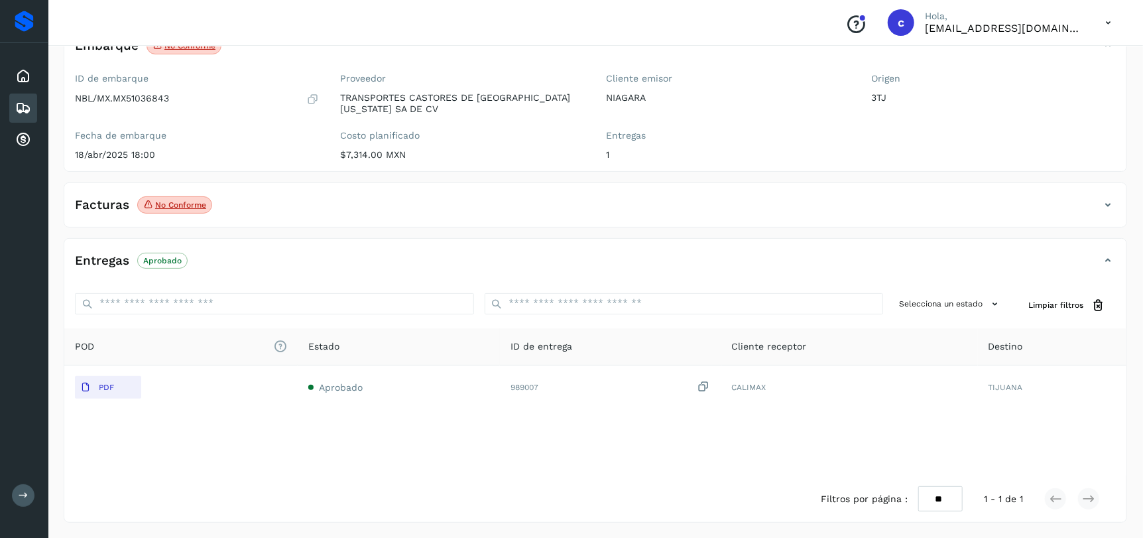
scroll to position [101, 0]
click at [167, 204] on p "No conforme" at bounding box center [180, 204] width 51 height 9
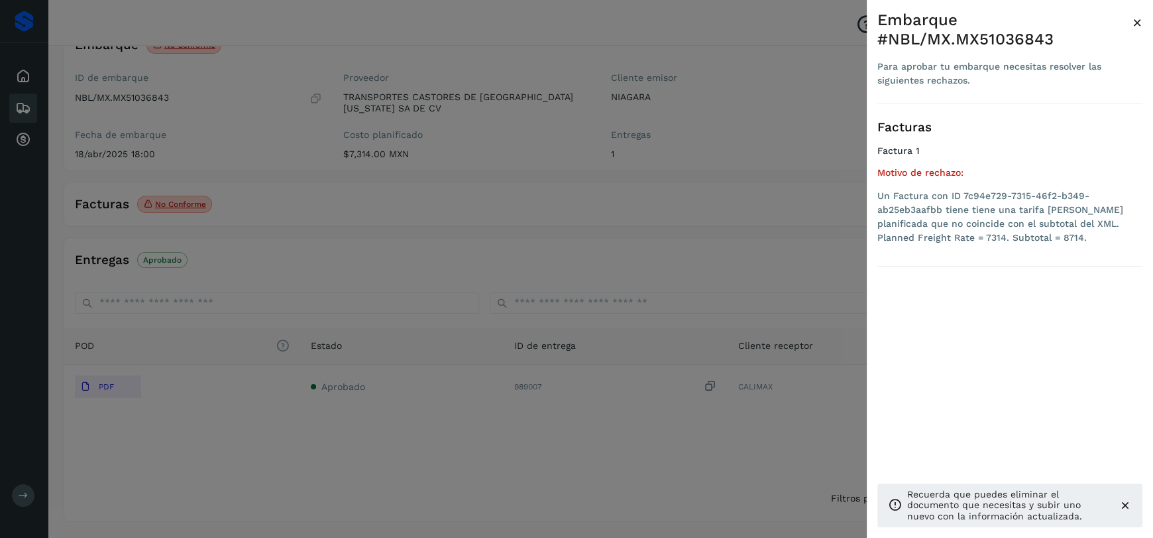
click at [1139, 21] on span "×" at bounding box center [1138, 22] width 10 height 19
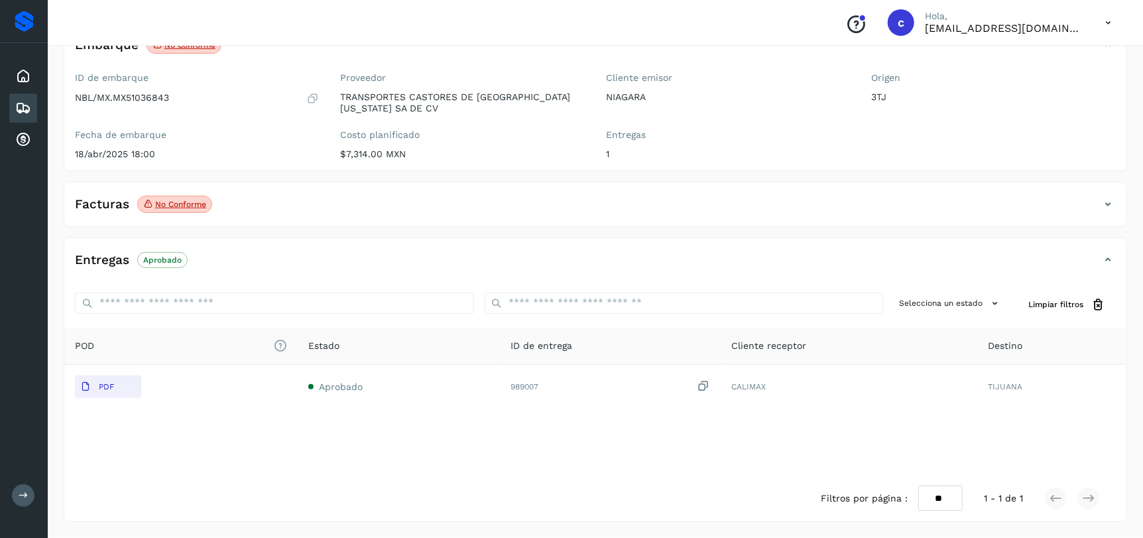
click at [1108, 201] on icon at bounding box center [1108, 204] width 16 height 16
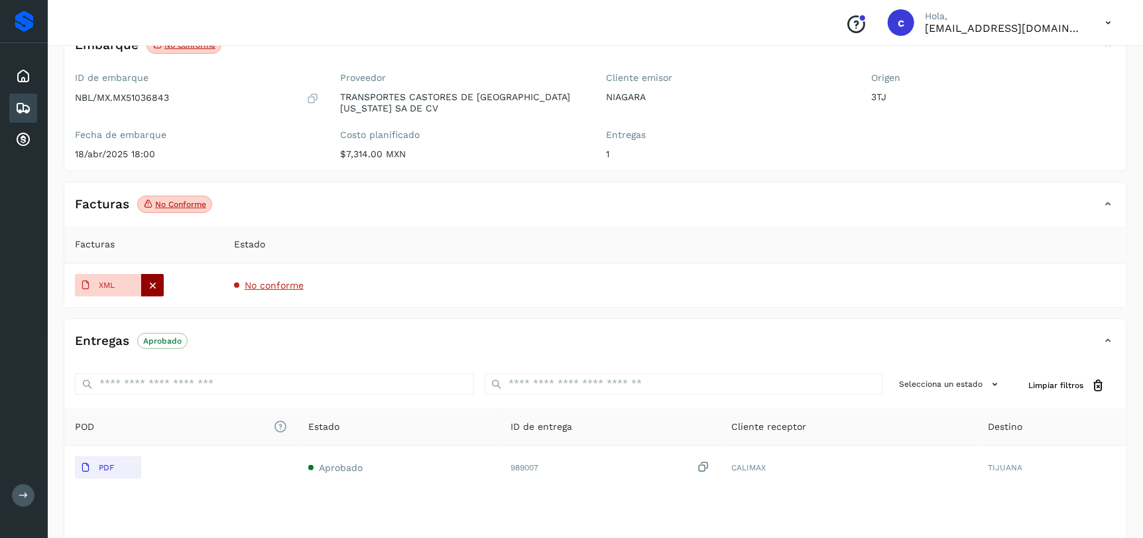
click at [151, 286] on icon at bounding box center [153, 285] width 12 height 12
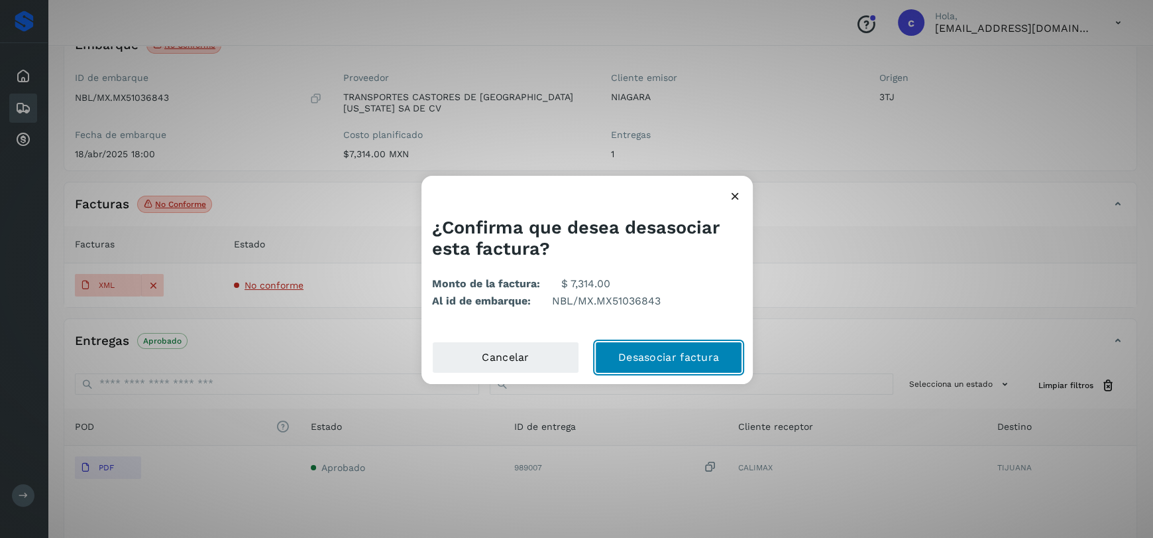
click at [692, 359] on button "Desasociar factura" at bounding box center [668, 357] width 147 height 32
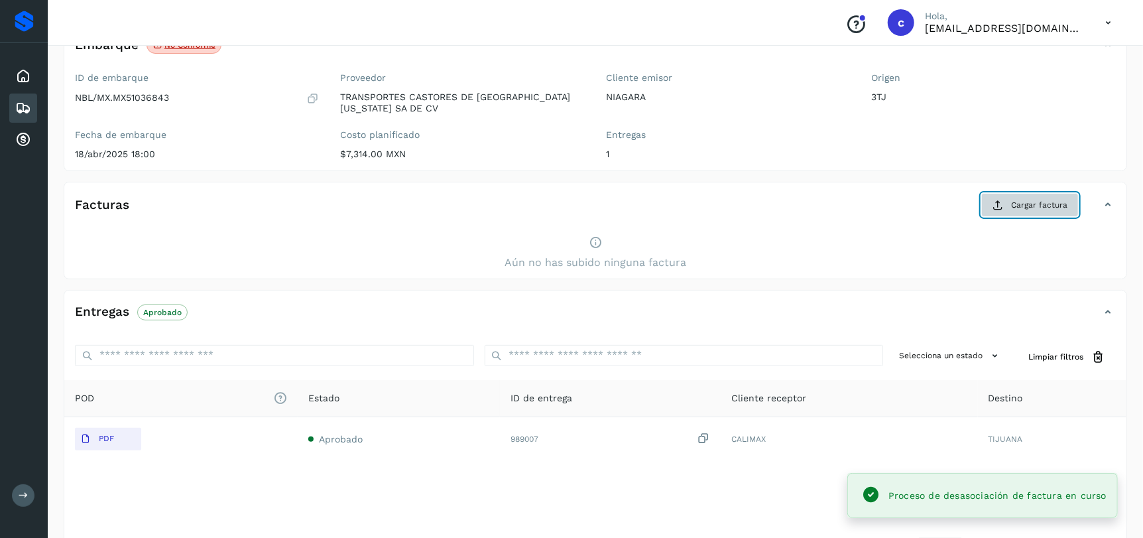
click at [1055, 208] on span "Cargar factura" at bounding box center [1039, 205] width 56 height 12
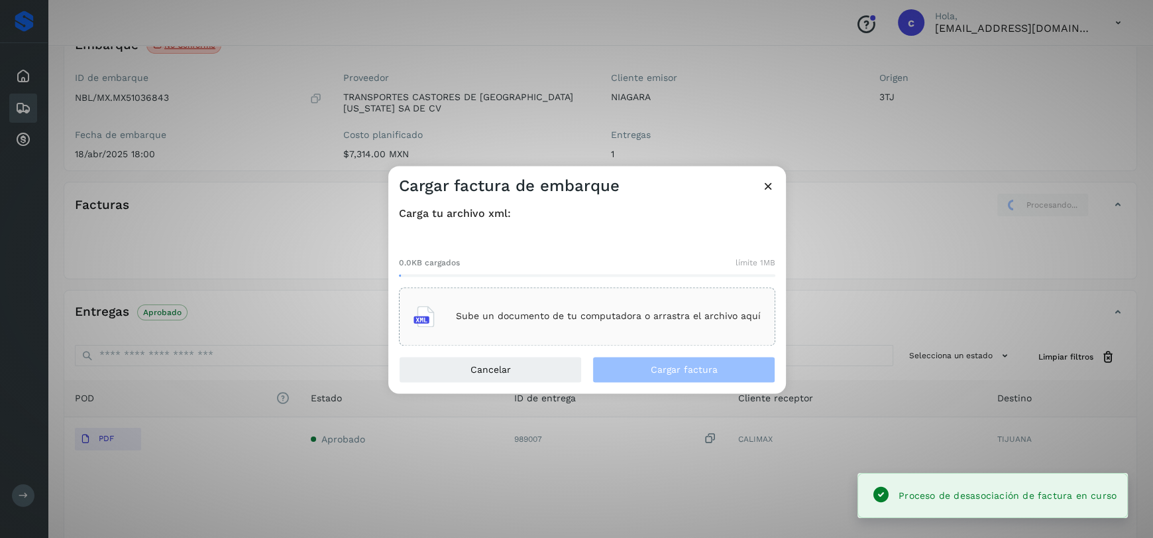
click at [645, 314] on p "Sube un documento de tu computadora o arrastra el archivo aquí" at bounding box center [608, 316] width 305 height 11
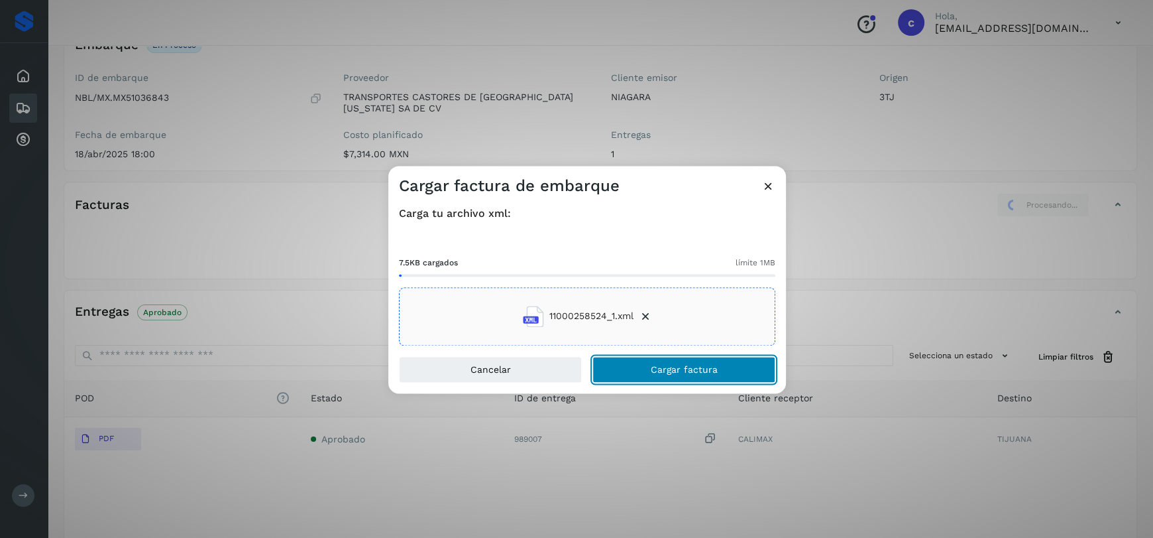
click at [716, 373] on button "Cargar factura" at bounding box center [684, 369] width 183 height 27
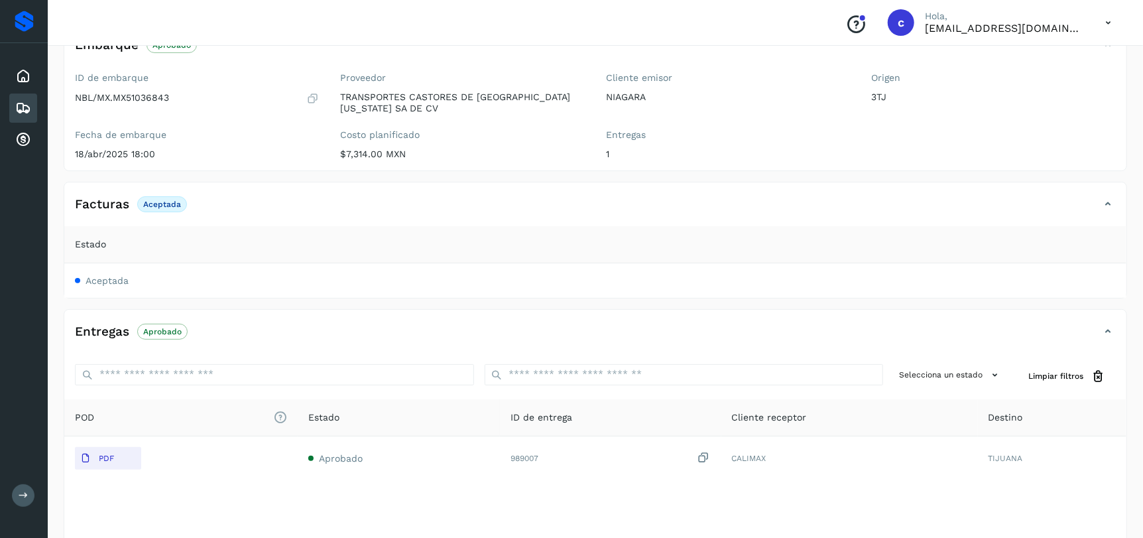
click at [10, 104] on div "Embarques" at bounding box center [23, 107] width 28 height 29
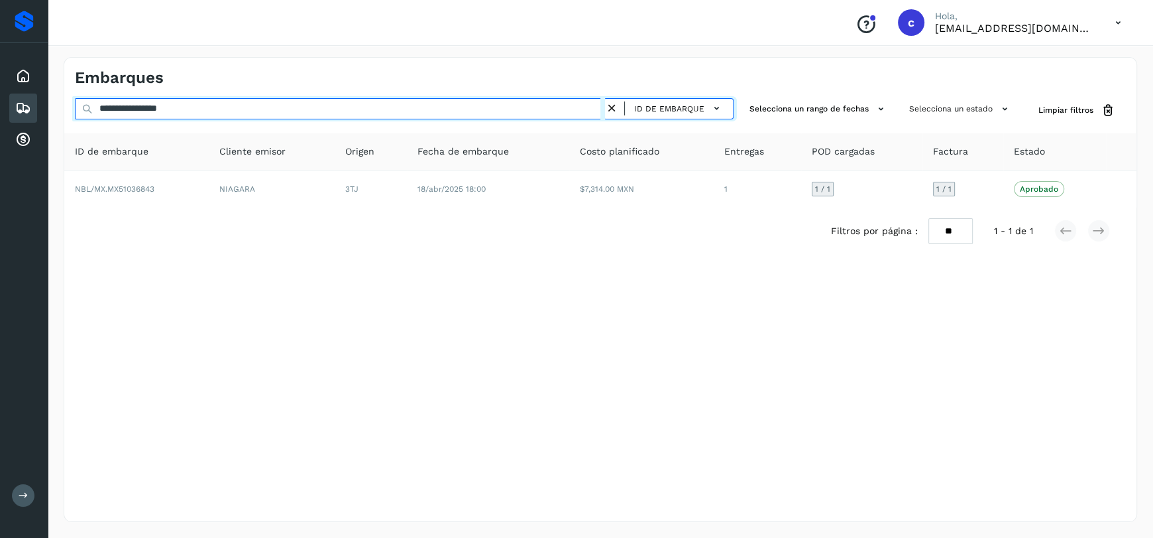
drag, startPoint x: 227, startPoint y: 109, endPoint x: 0, endPoint y: 119, distance: 227.6
click at [0, 119] on div "**********" at bounding box center [576, 269] width 1153 height 538
paste input "text"
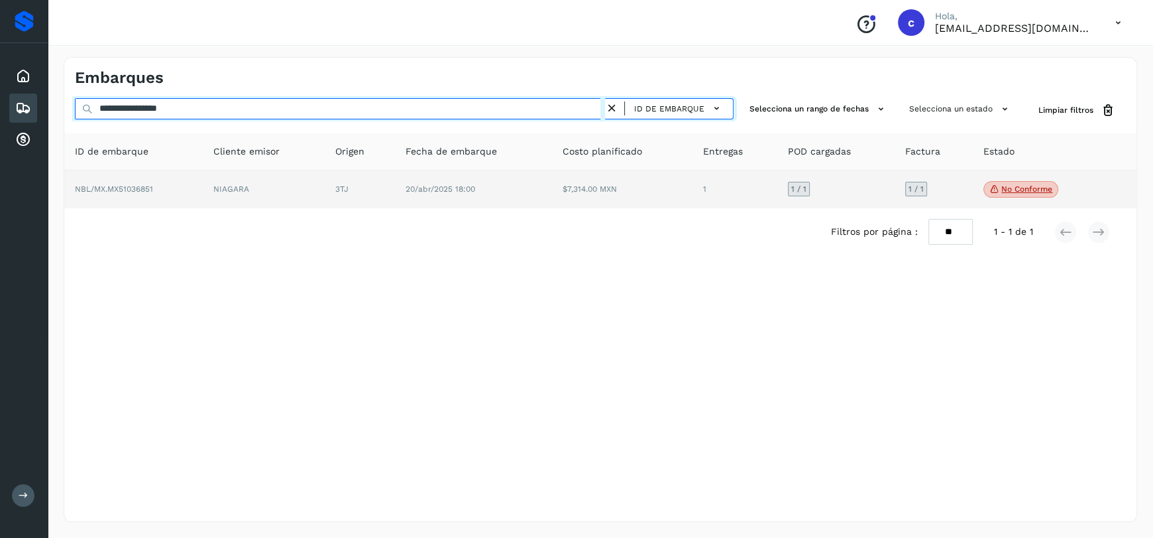
type input "**********"
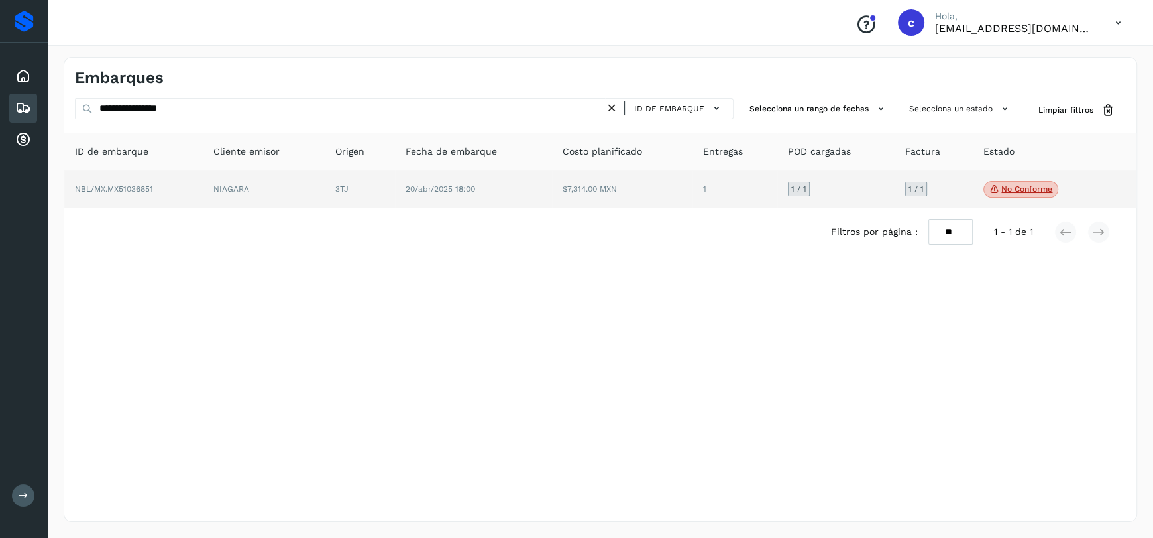
click at [512, 188] on td "20/abr/2025 18:00" at bounding box center [473, 189] width 157 height 38
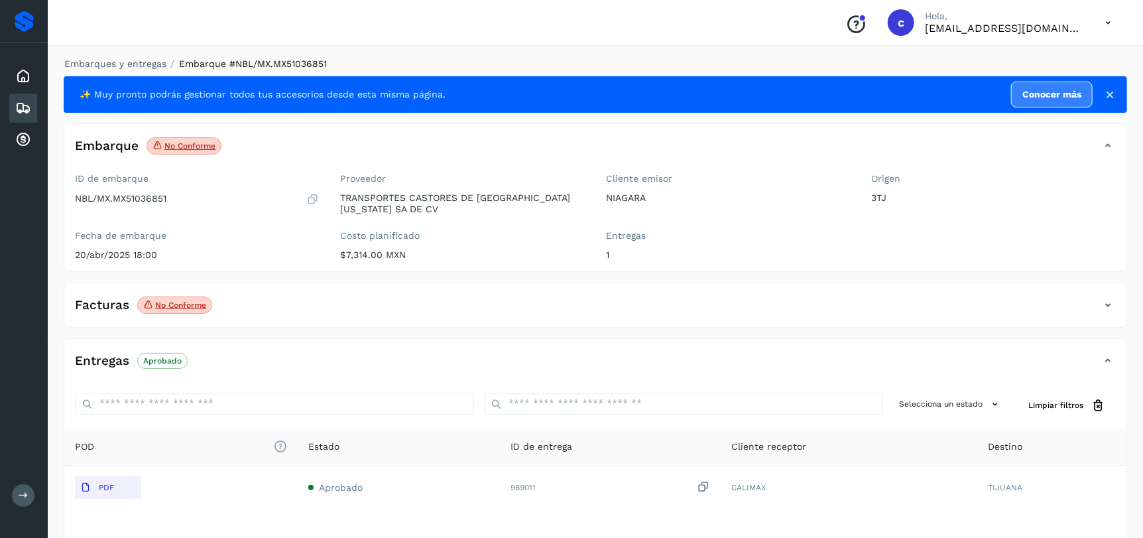
click at [155, 313] on span "No conforme" at bounding box center [174, 304] width 75 height 17
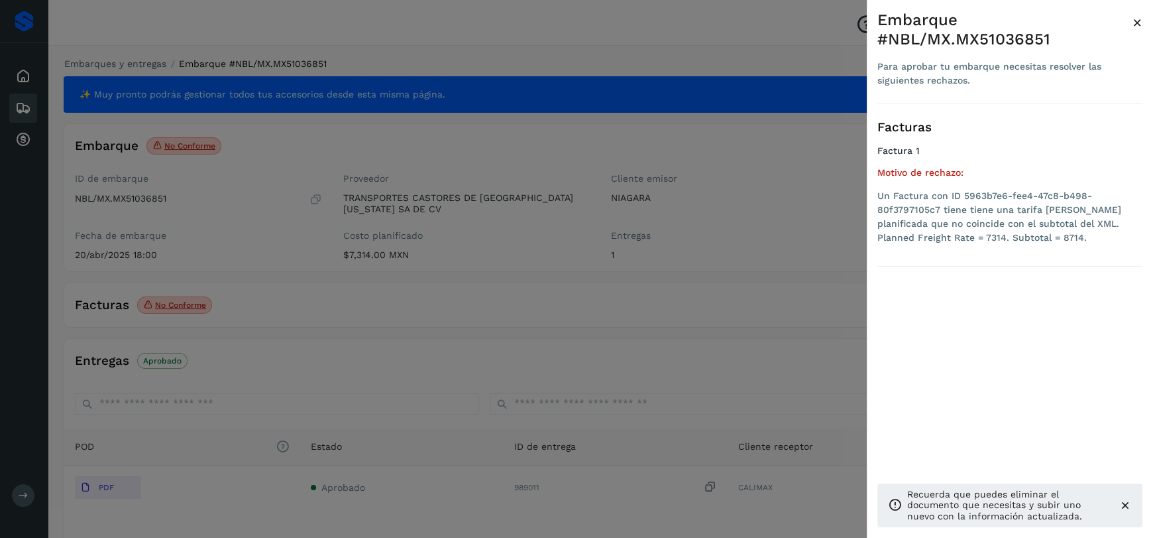
click at [1139, 21] on span "×" at bounding box center [1138, 22] width 10 height 19
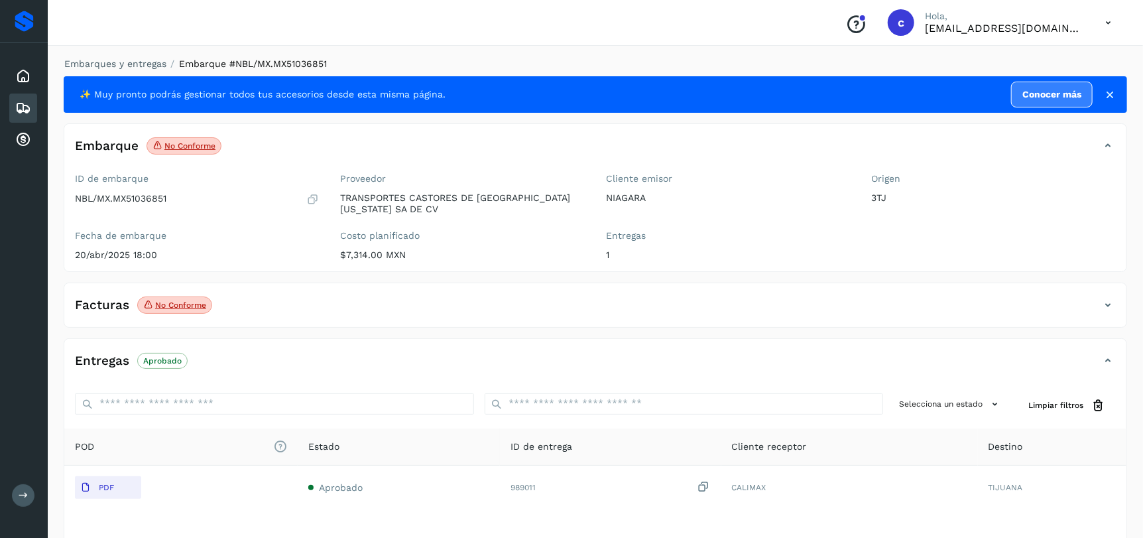
click at [1100, 300] on icon at bounding box center [1108, 305] width 16 height 16
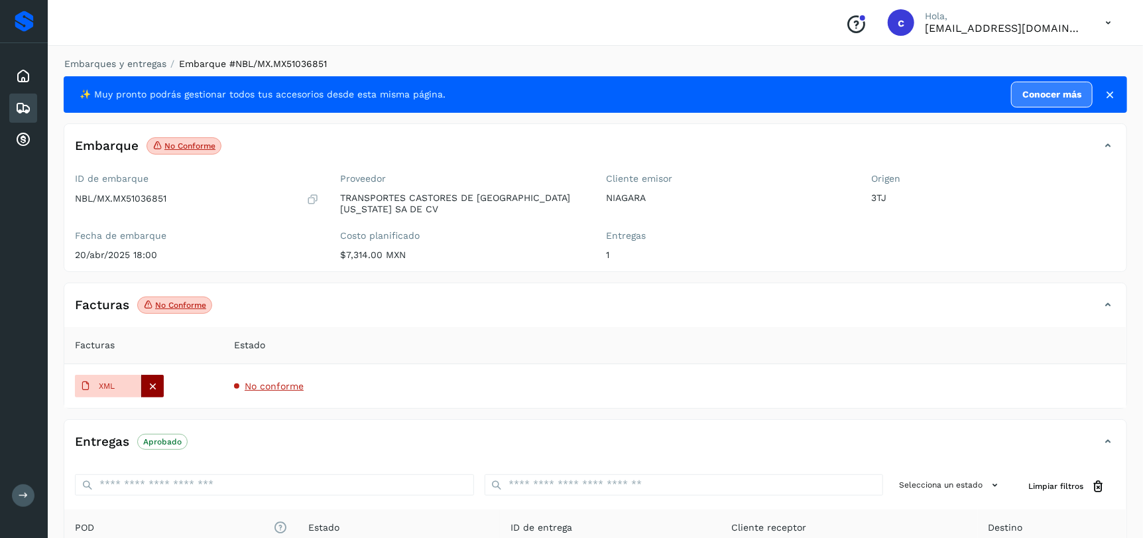
click at [157, 385] on icon at bounding box center [153, 386] width 12 height 12
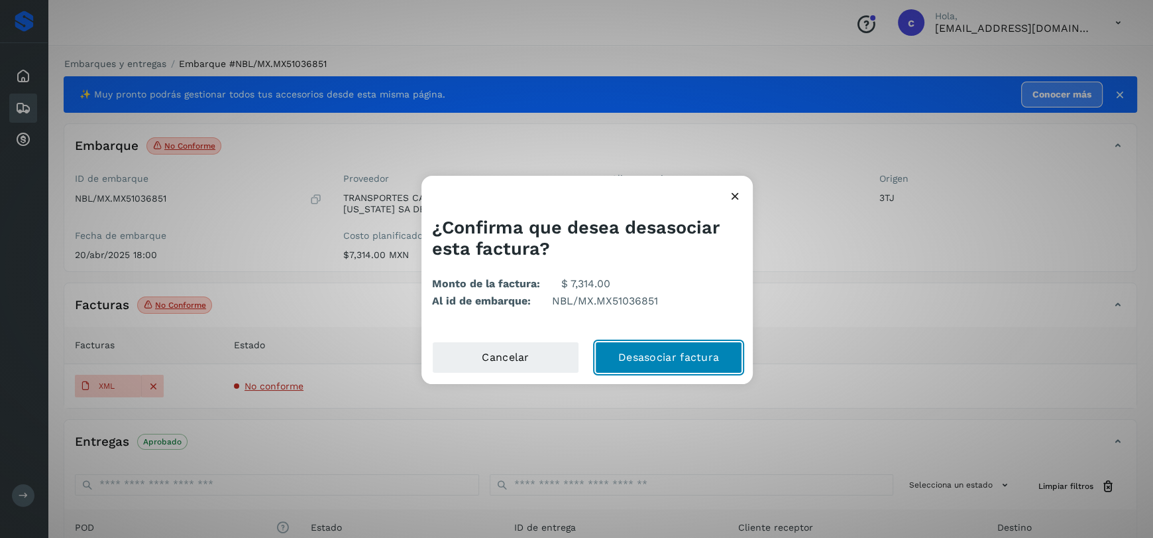
click at [701, 365] on button "Desasociar factura" at bounding box center [668, 357] width 147 height 32
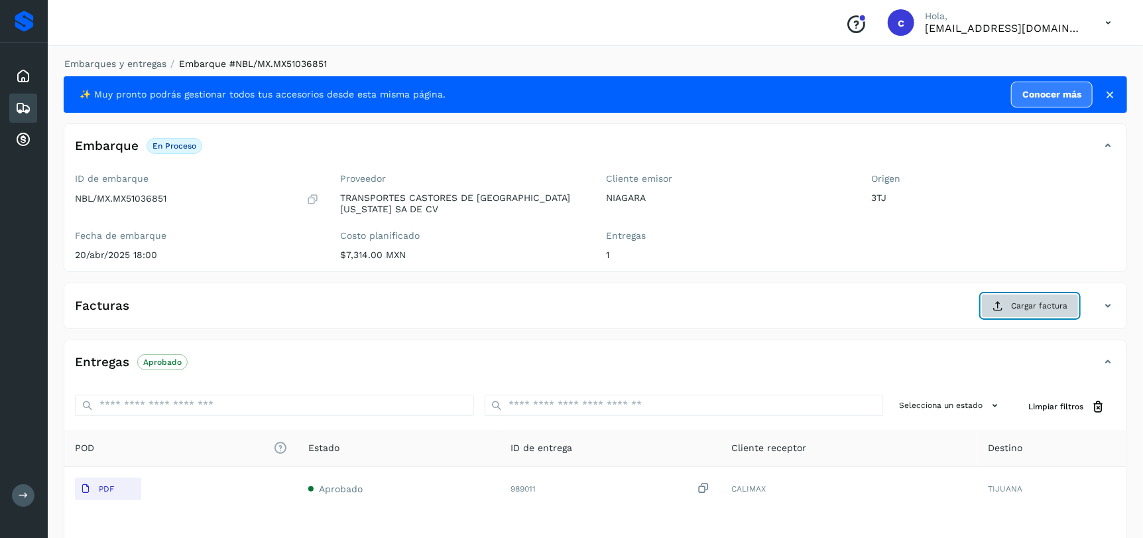
click at [1053, 300] on span "Cargar factura" at bounding box center [1039, 306] width 56 height 12
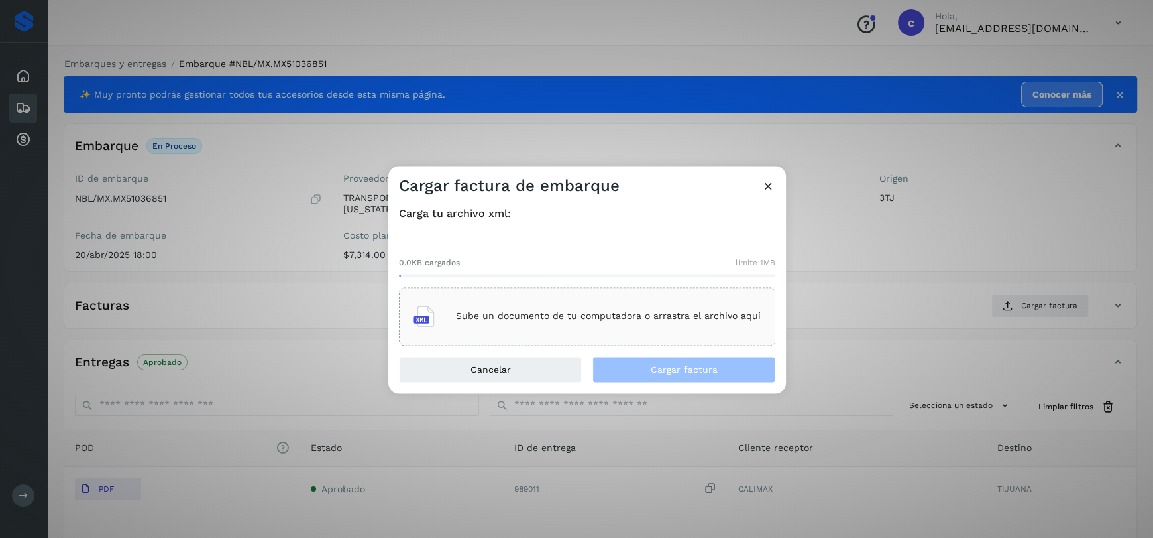
click at [648, 303] on div "Sube un documento de tu computadora o arrastra el archivo aquí" at bounding box center [587, 316] width 347 height 36
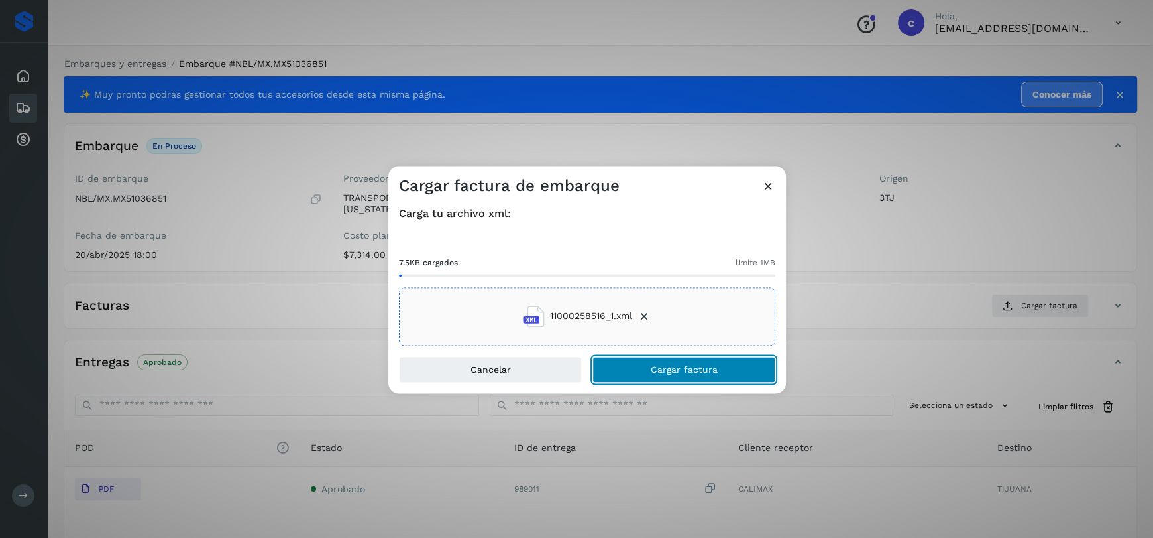
click at [698, 371] on span "Cargar factura" at bounding box center [684, 369] width 67 height 9
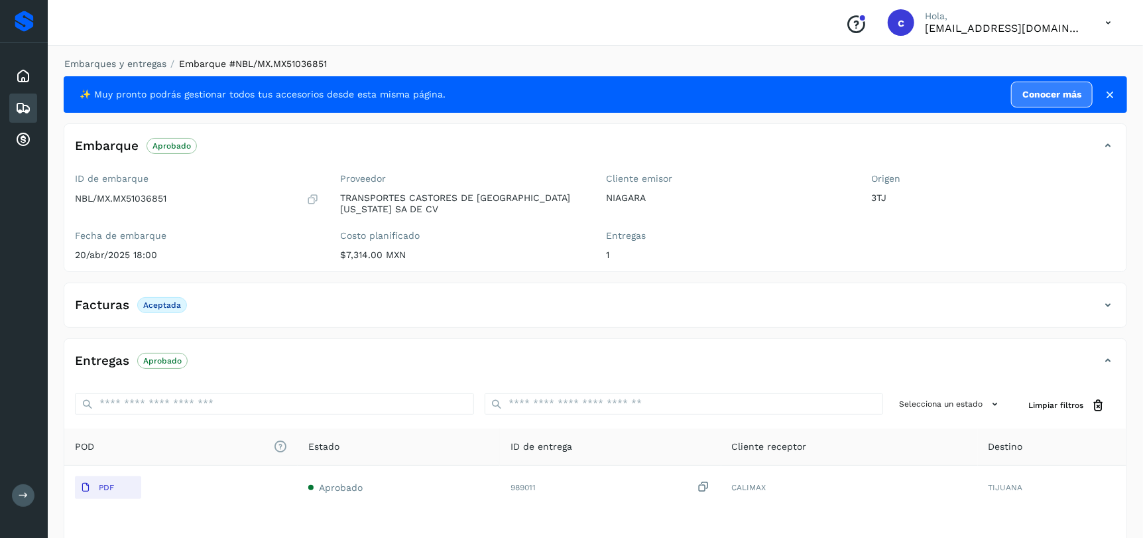
click at [25, 100] on icon at bounding box center [23, 108] width 16 height 16
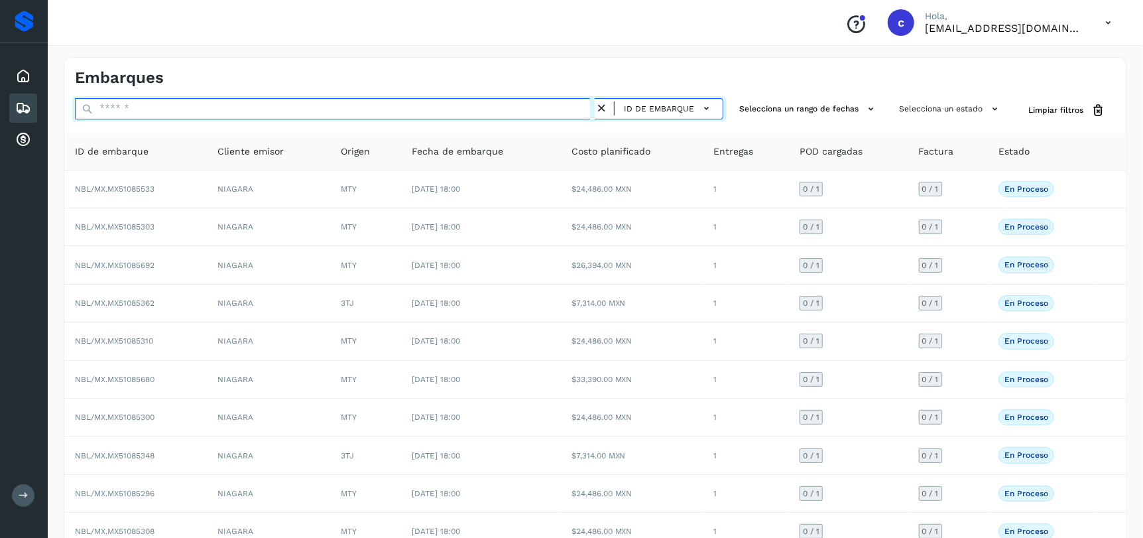
click at [290, 109] on input "text" at bounding box center [335, 108] width 520 height 21
paste input "**********"
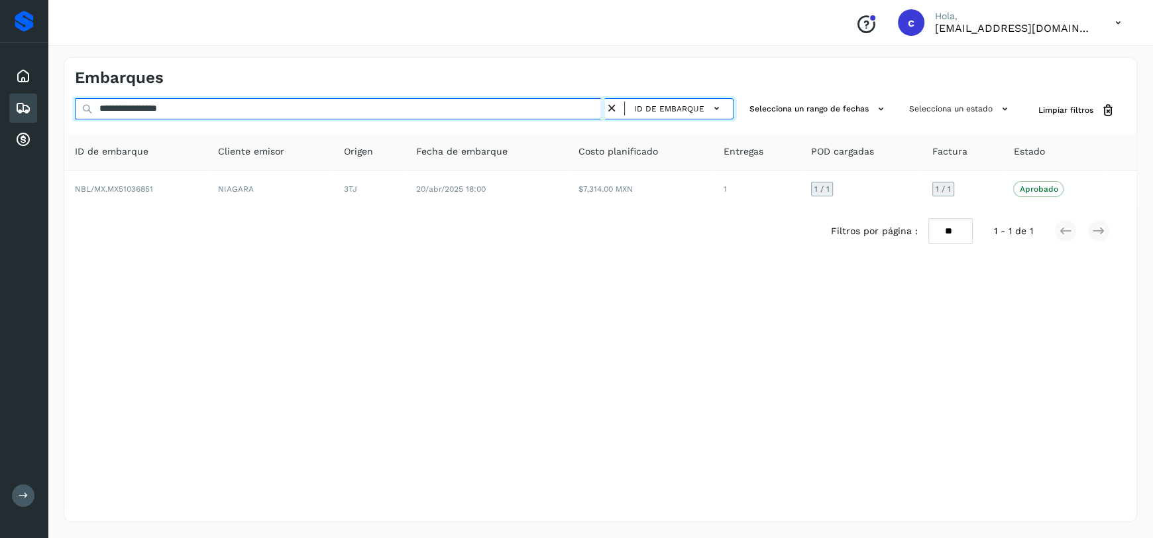
click at [0, 109] on div "**********" at bounding box center [576, 269] width 1153 height 538
paste input "text"
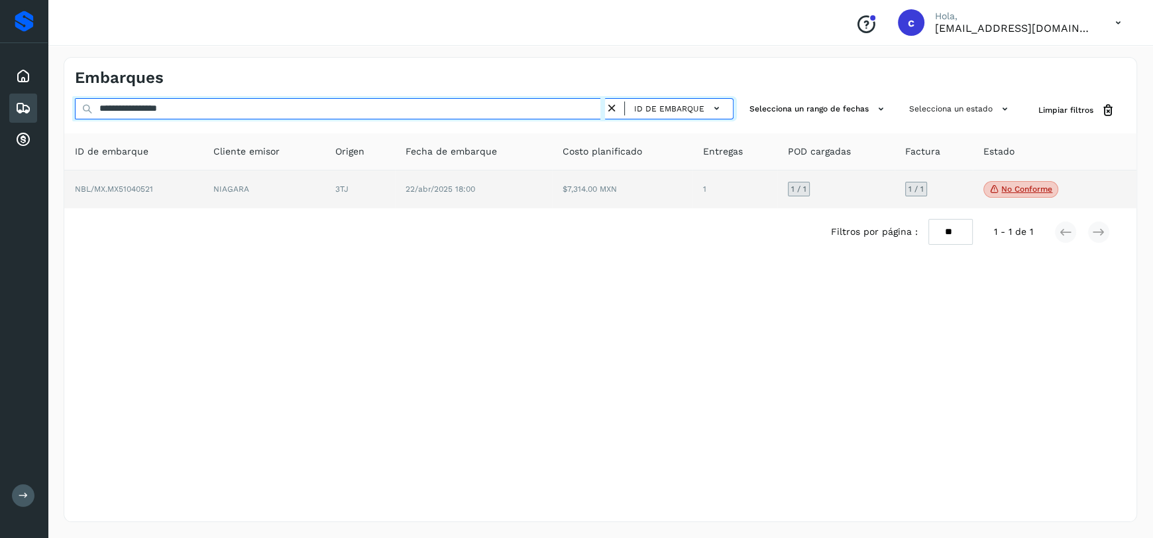
type input "**********"
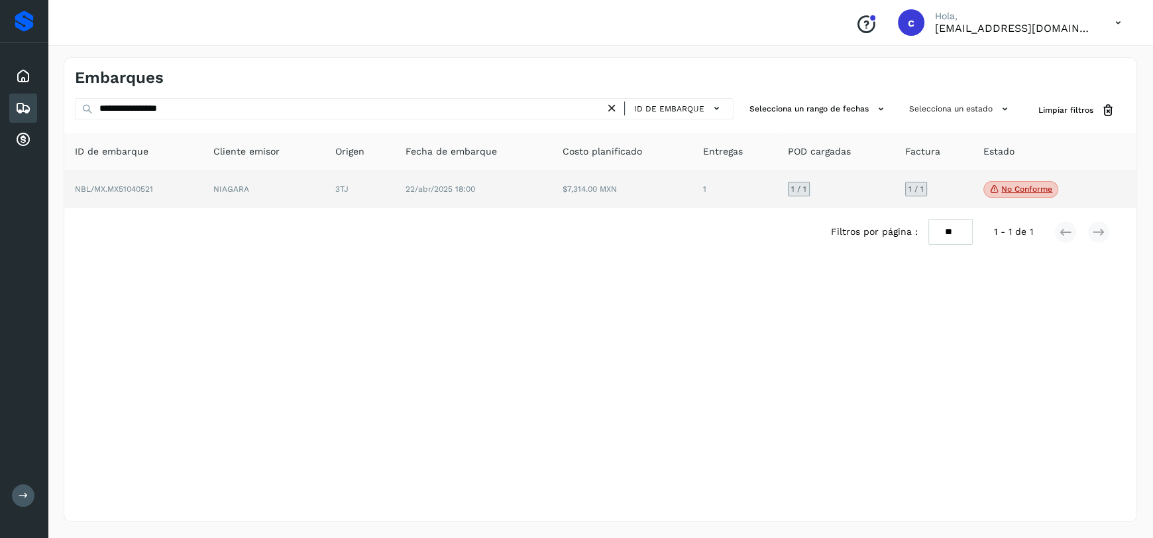
click at [483, 182] on td "22/abr/2025 18:00" at bounding box center [473, 189] width 157 height 38
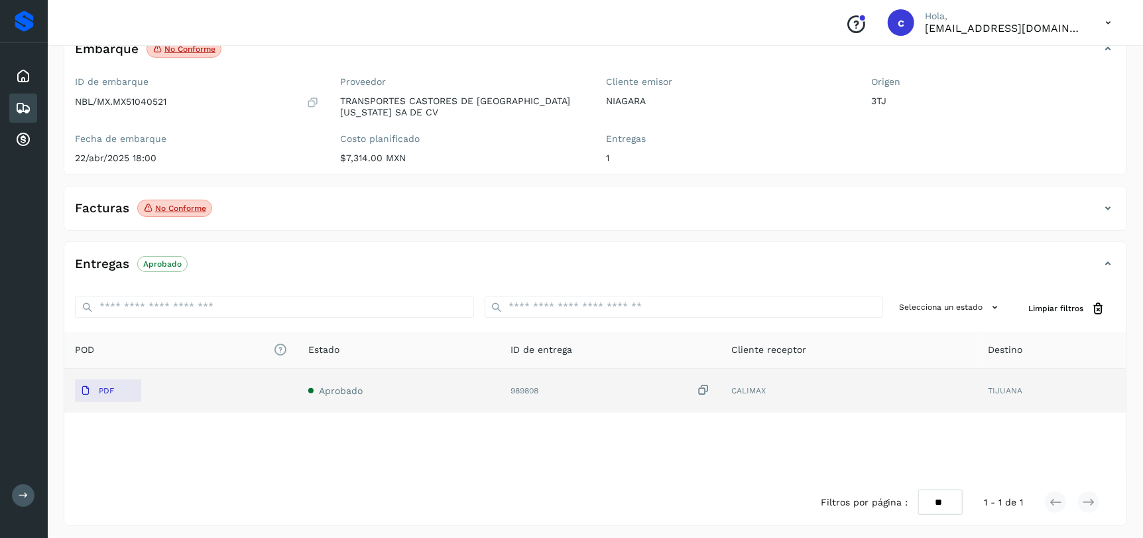
scroll to position [101, 0]
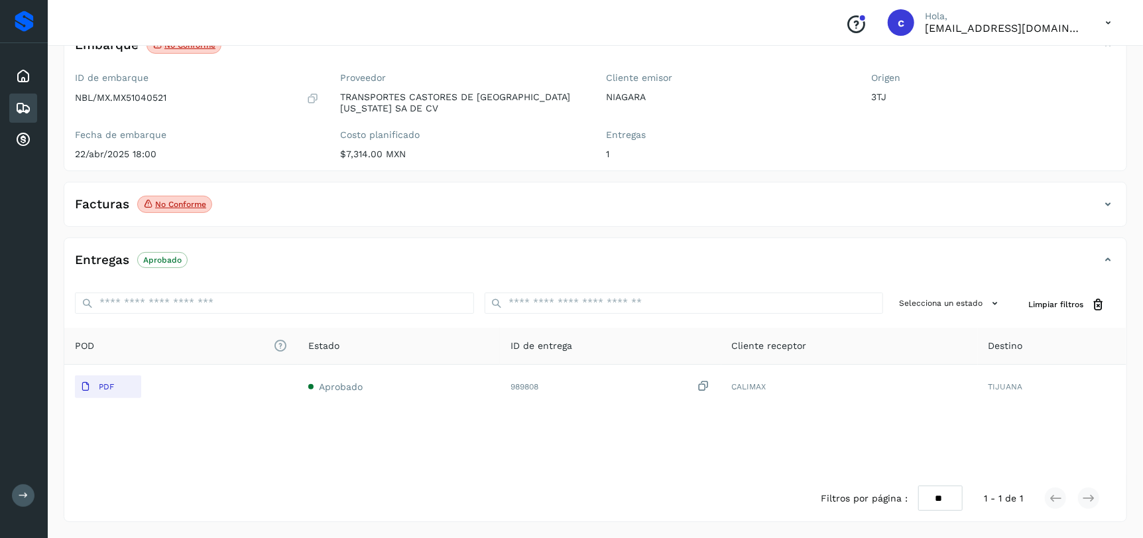
click at [186, 200] on p "No conforme" at bounding box center [180, 204] width 51 height 9
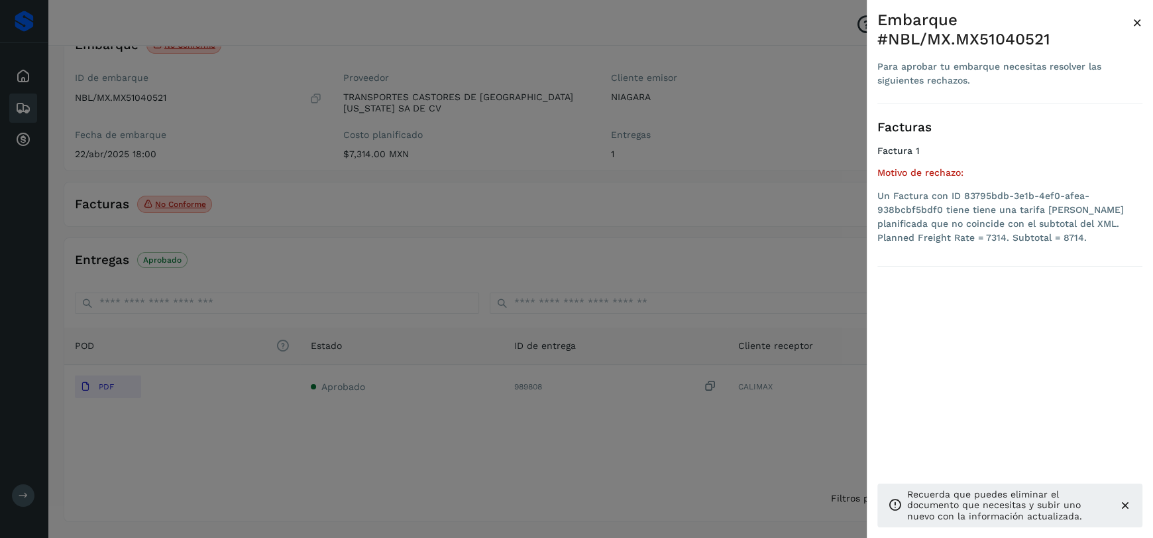
click at [1141, 20] on span "×" at bounding box center [1138, 22] width 10 height 19
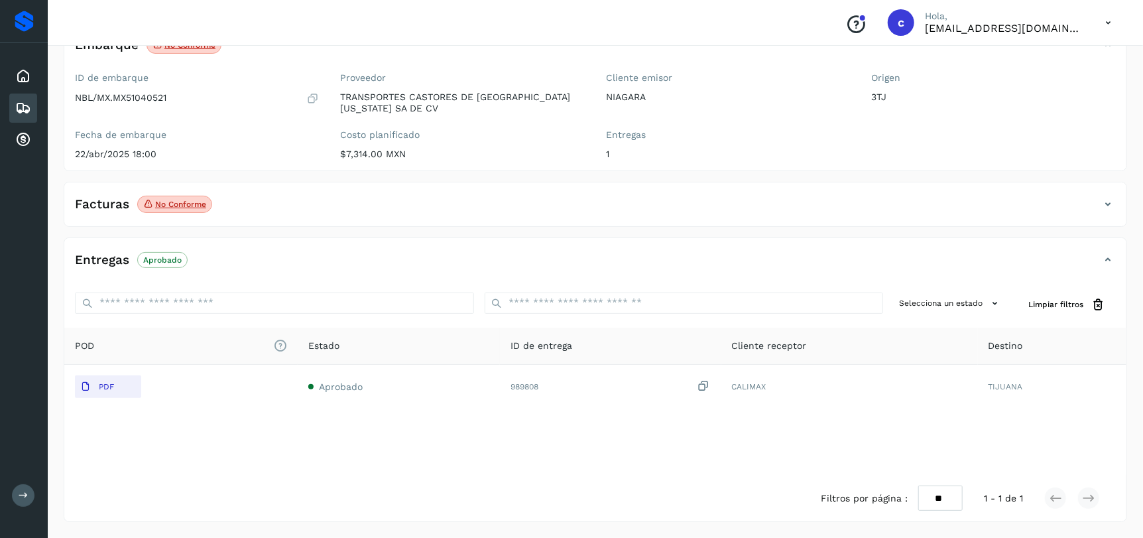
click at [1112, 203] on icon at bounding box center [1108, 204] width 16 height 16
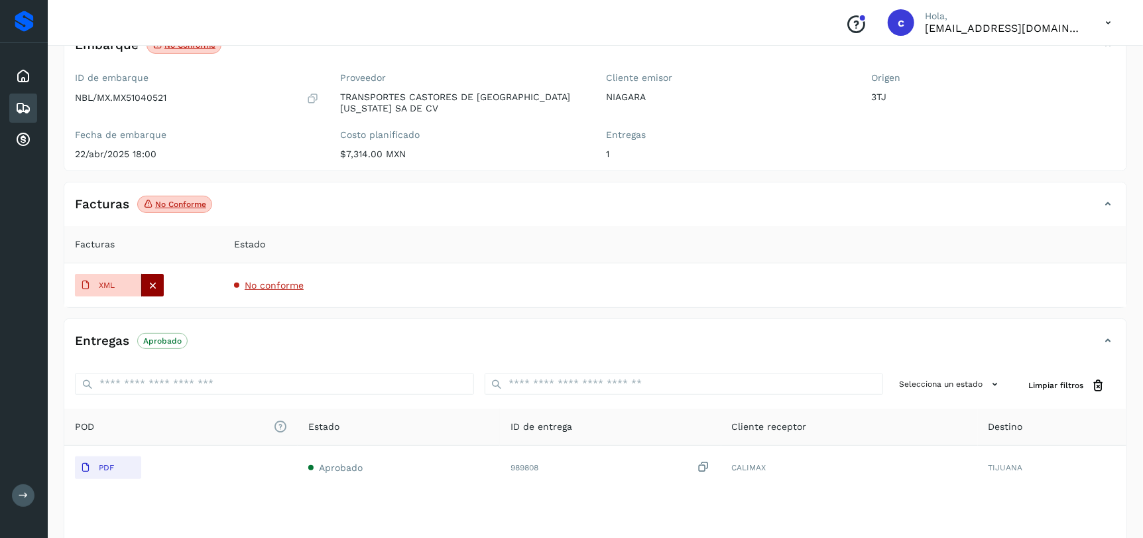
click at [156, 284] on icon at bounding box center [153, 285] width 12 height 12
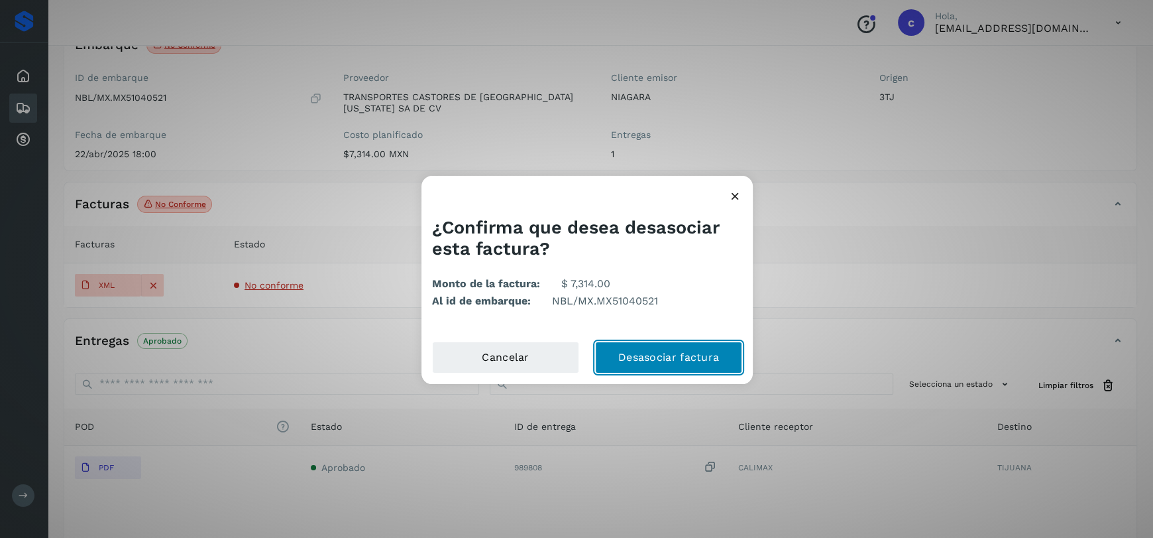
click at [665, 352] on button "Desasociar factura" at bounding box center [668, 357] width 147 height 32
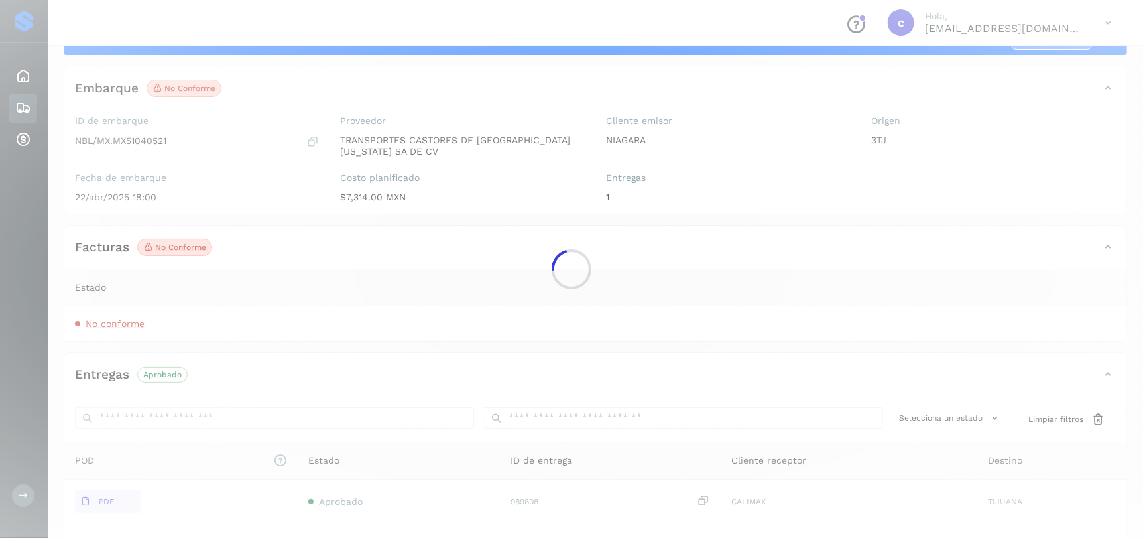
scroll to position [34, 0]
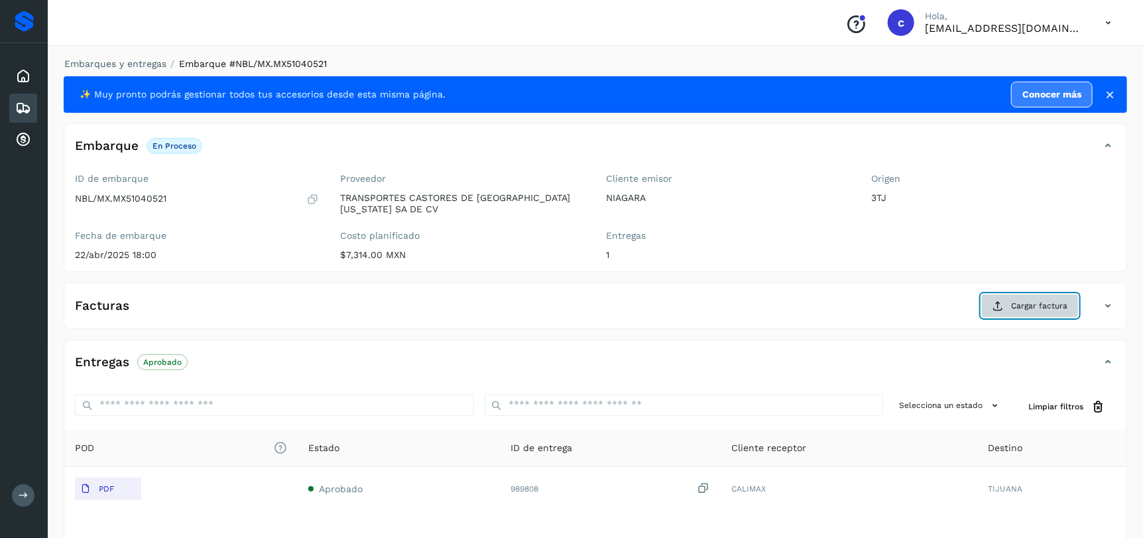
click at [1018, 309] on span "Cargar factura" at bounding box center [1039, 306] width 56 height 12
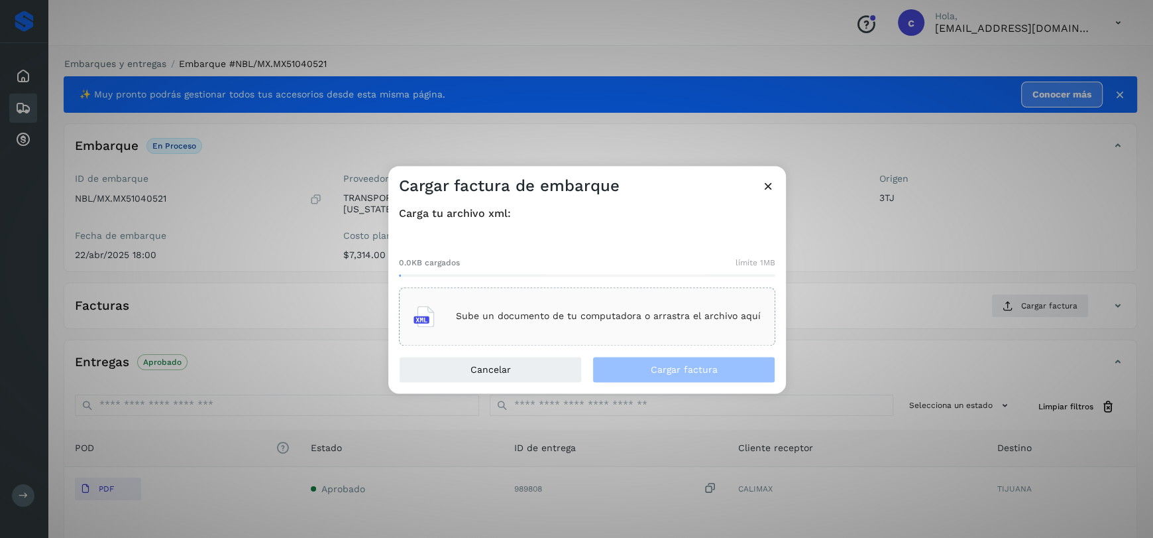
click at [687, 321] on p "Sube un documento de tu computadora o arrastra el archivo aquí" at bounding box center [608, 316] width 305 height 11
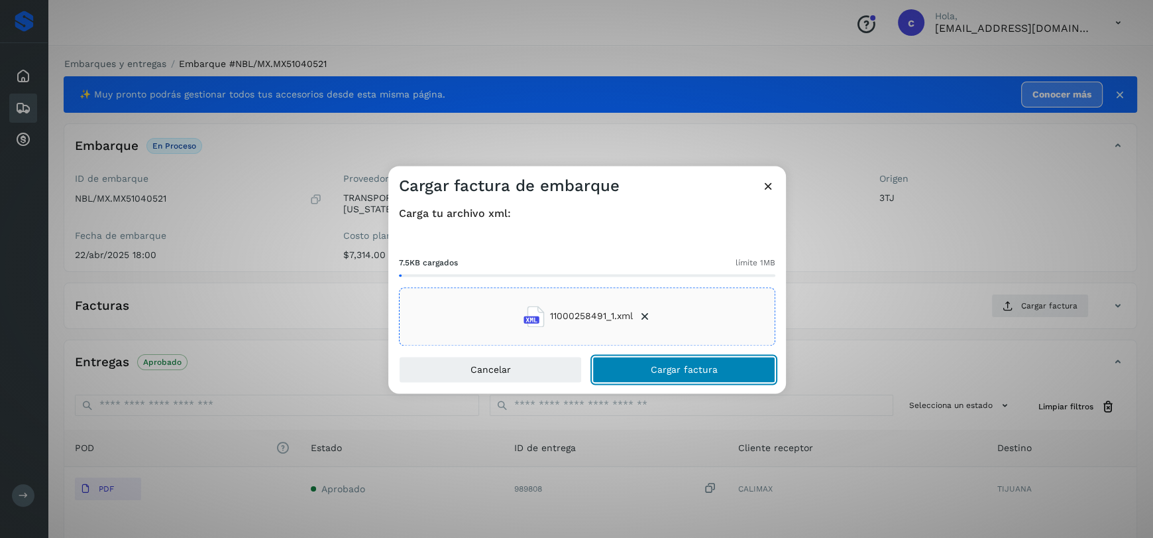
click at [713, 371] on span "Cargar factura" at bounding box center [684, 369] width 67 height 9
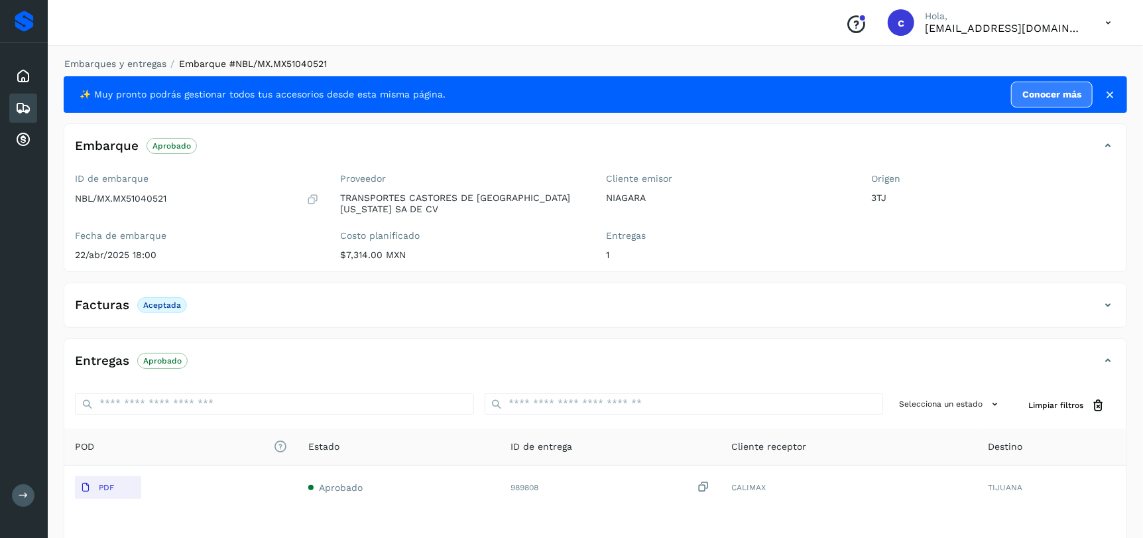
click at [23, 105] on icon at bounding box center [23, 108] width 16 height 16
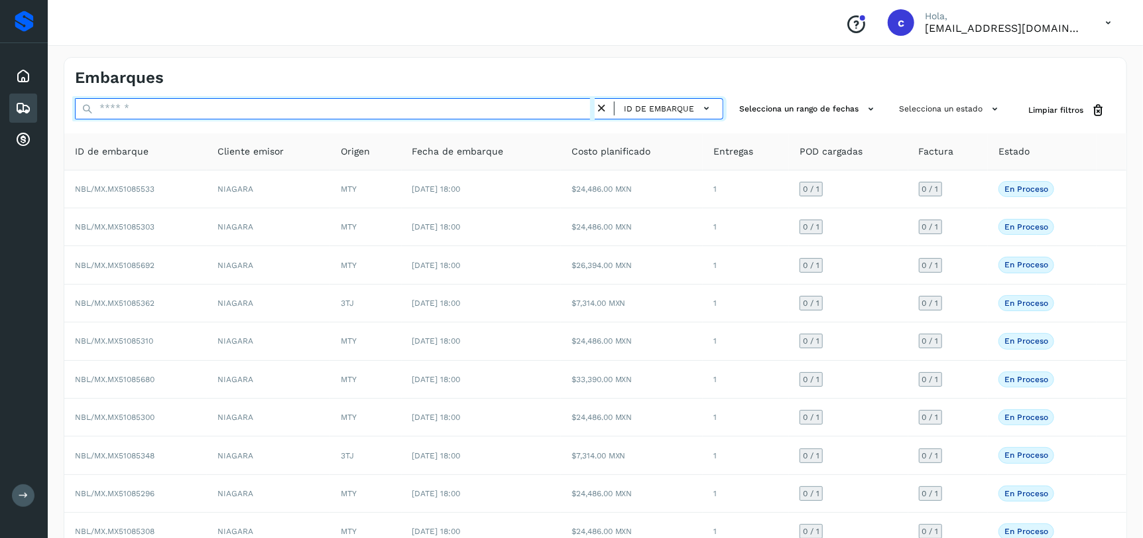
click at [126, 117] on input "text" at bounding box center [335, 108] width 520 height 21
paste input "**********"
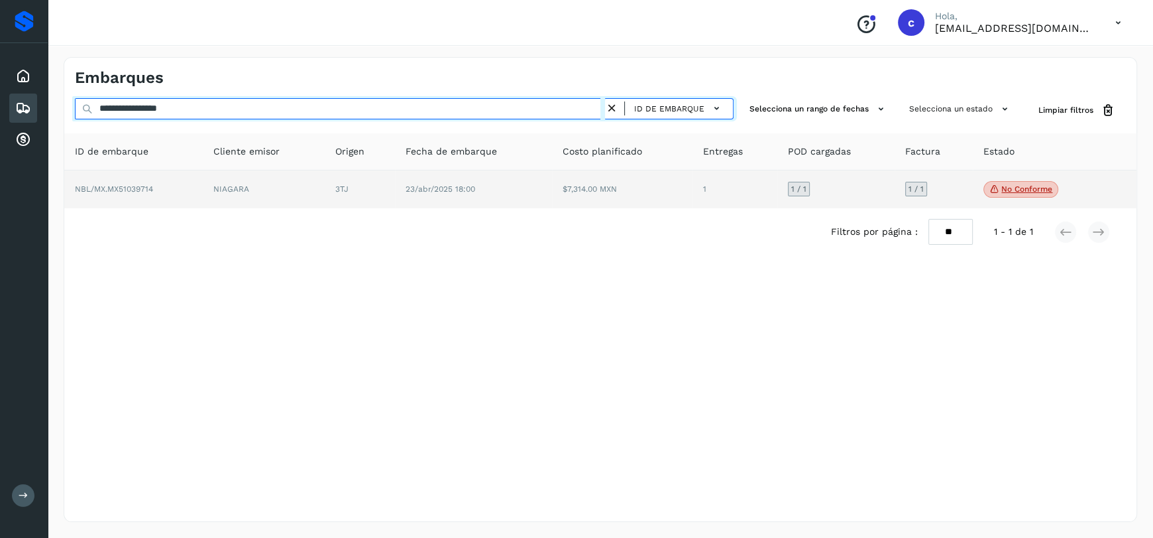
type input "**********"
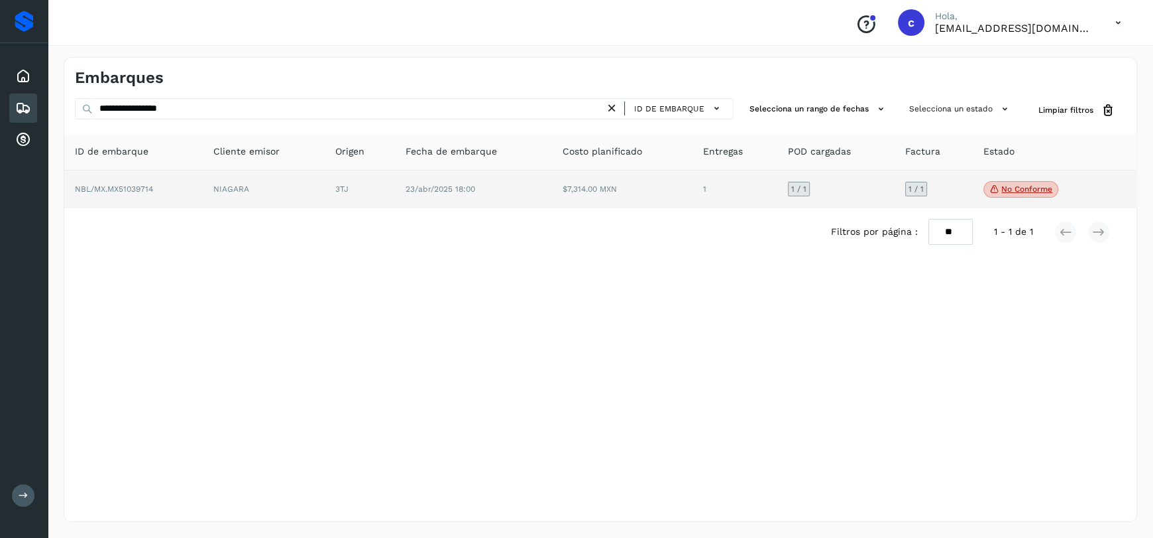
click at [353, 187] on td "3TJ" at bounding box center [360, 189] width 70 height 38
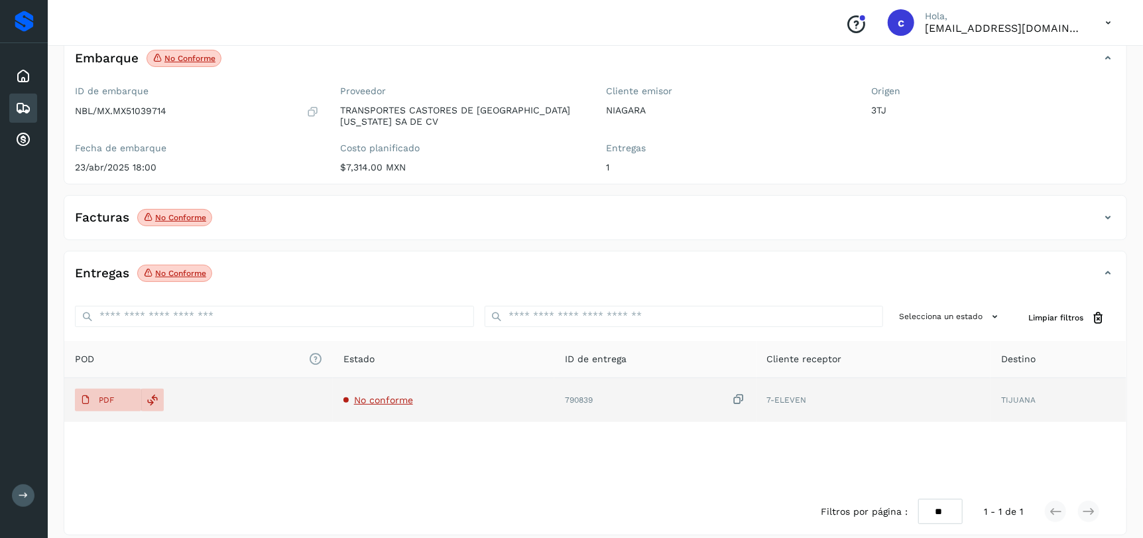
scroll to position [101, 0]
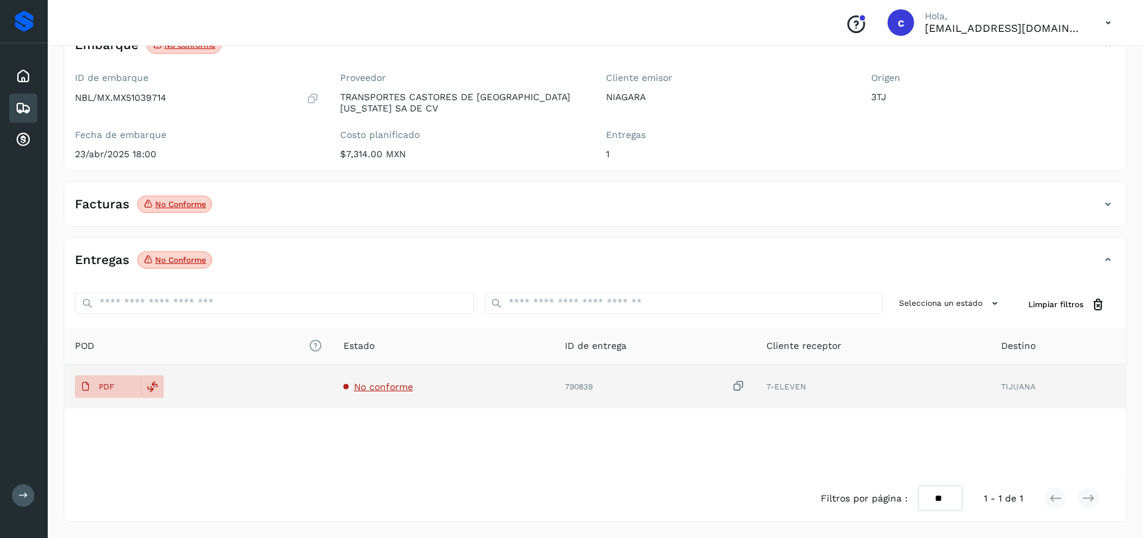
click at [393, 386] on span "No conforme" at bounding box center [383, 386] width 59 height 11
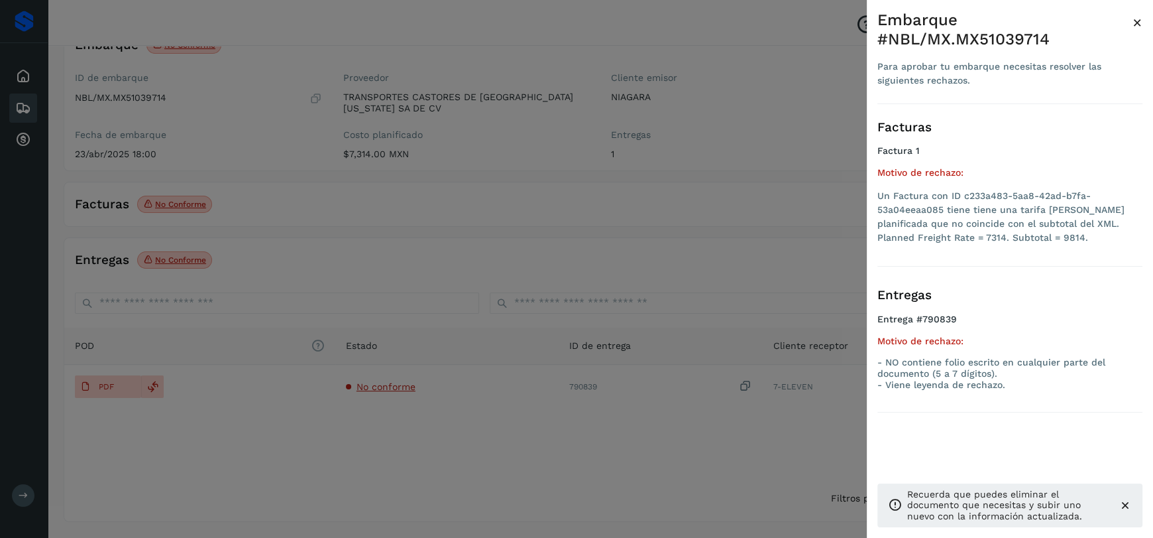
drag, startPoint x: 534, startPoint y: 432, endPoint x: 382, endPoint y: 289, distance: 209.1
click at [531, 428] on div at bounding box center [576, 269] width 1153 height 538
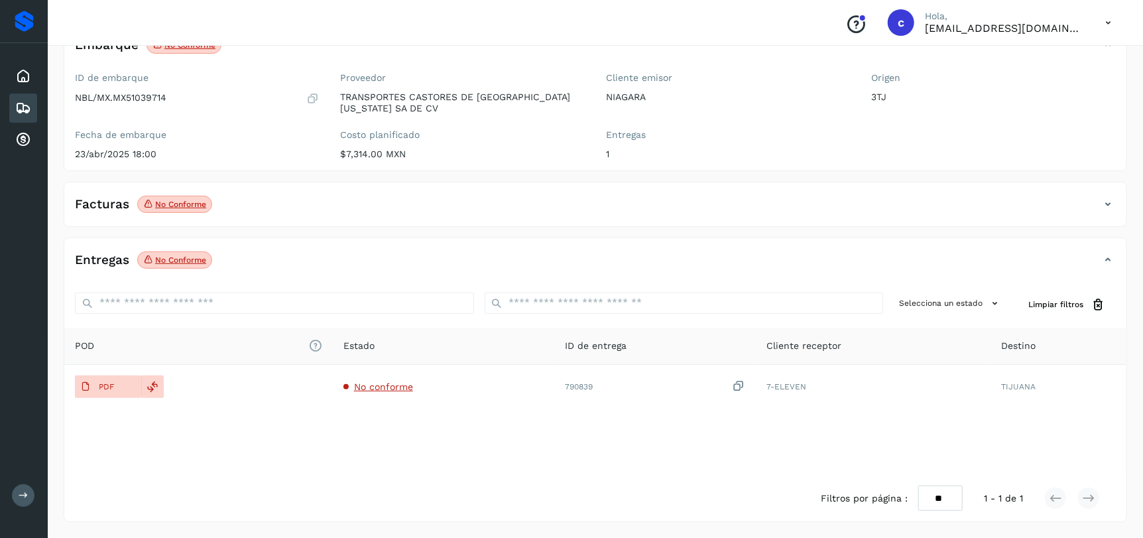
click at [190, 205] on p "No conforme" at bounding box center [180, 204] width 51 height 9
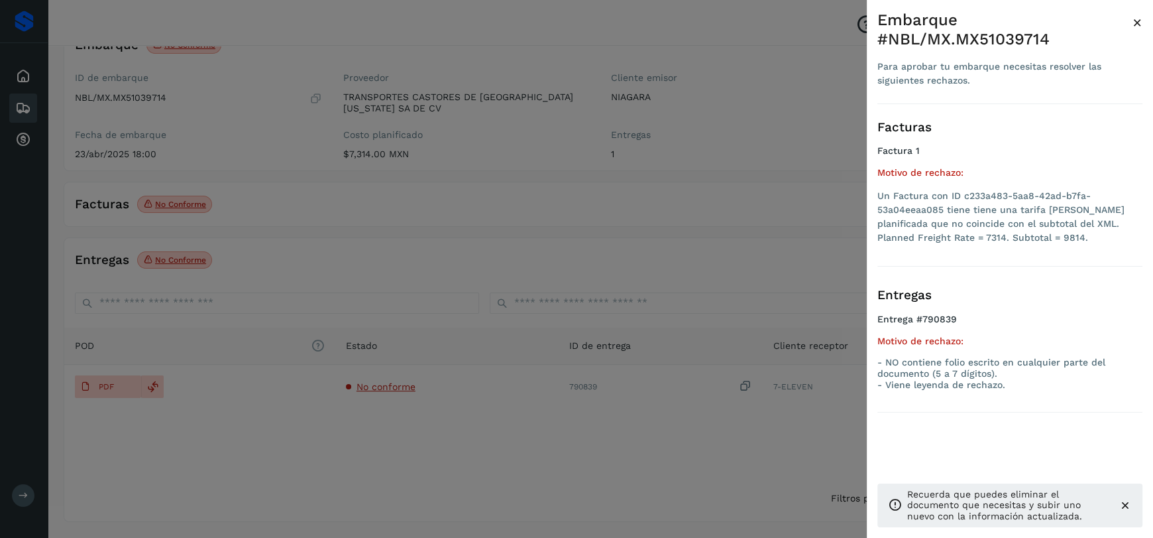
click at [1138, 21] on span "×" at bounding box center [1138, 22] width 10 height 19
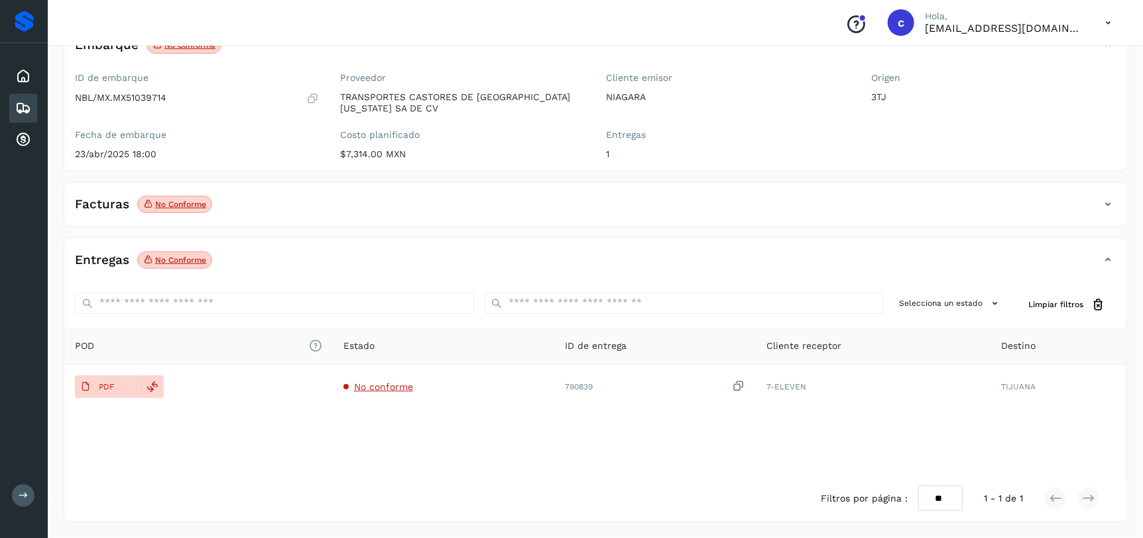
click at [1112, 204] on icon at bounding box center [1108, 204] width 16 height 16
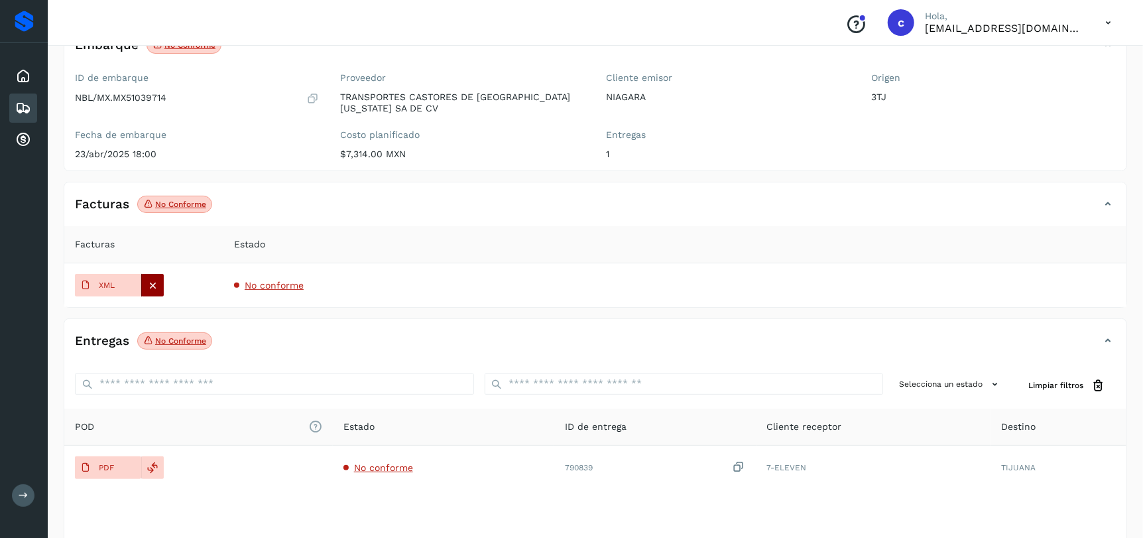
click at [151, 280] on icon at bounding box center [153, 285] width 12 height 12
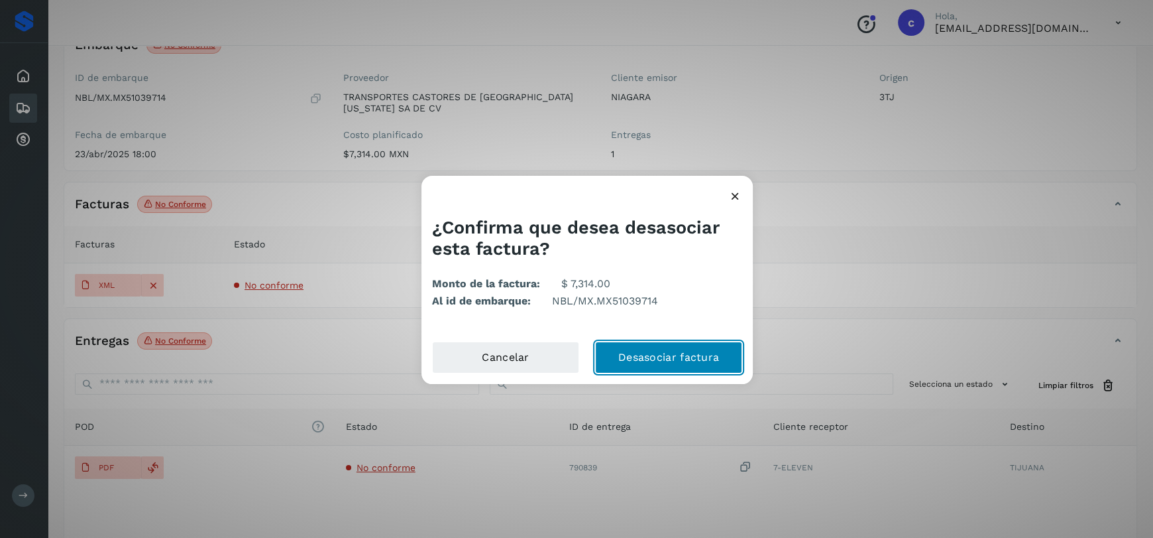
click at [632, 364] on button "Desasociar factura" at bounding box center [668, 357] width 147 height 32
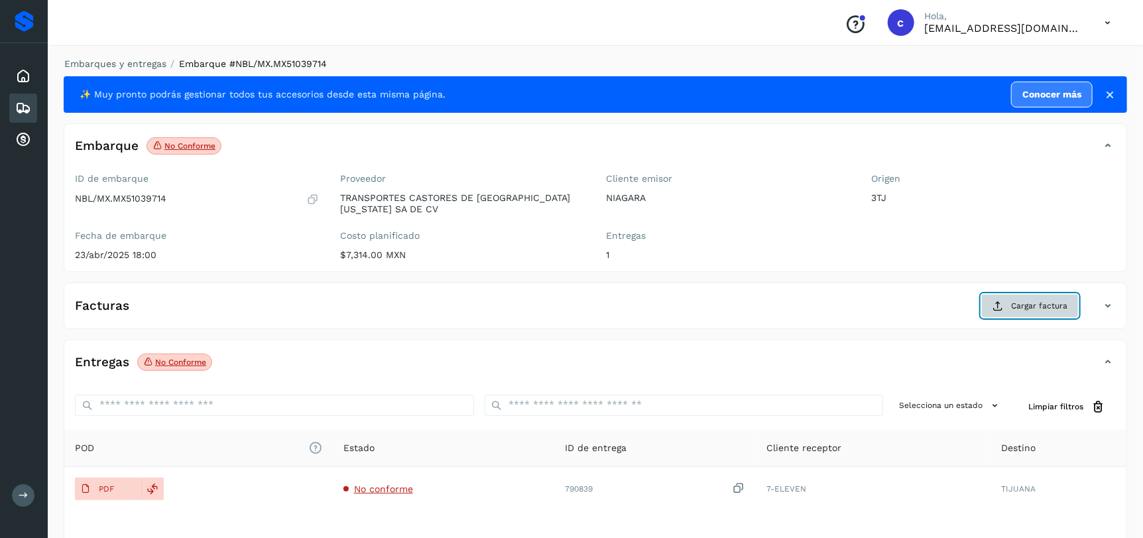
click at [1032, 305] on span "Cargar factura" at bounding box center [1039, 306] width 56 height 12
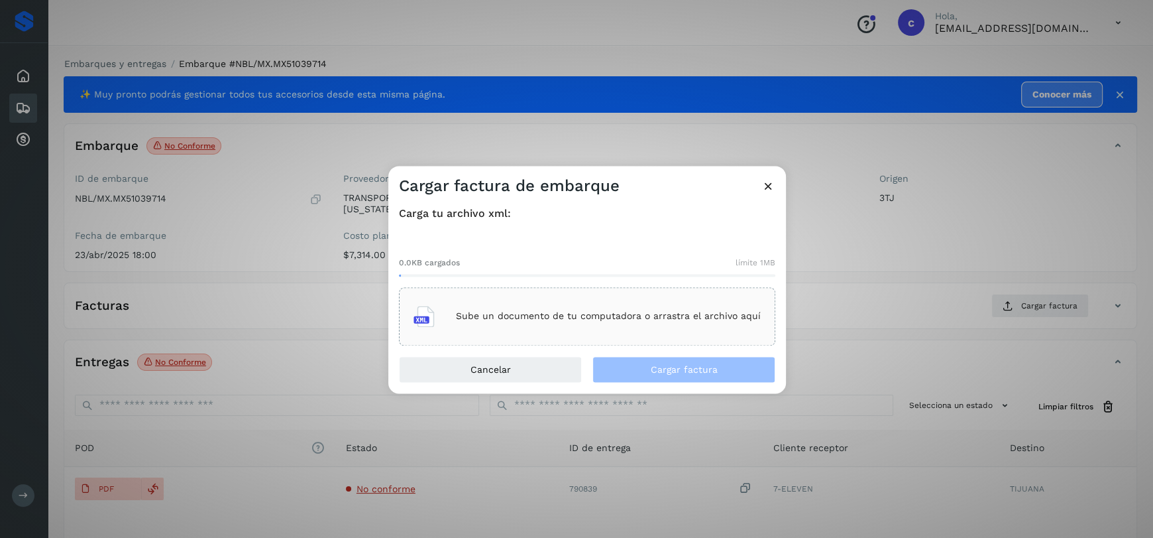
click at [579, 307] on div "Sube un documento de tu computadora o arrastra el archivo aquí" at bounding box center [587, 316] width 347 height 36
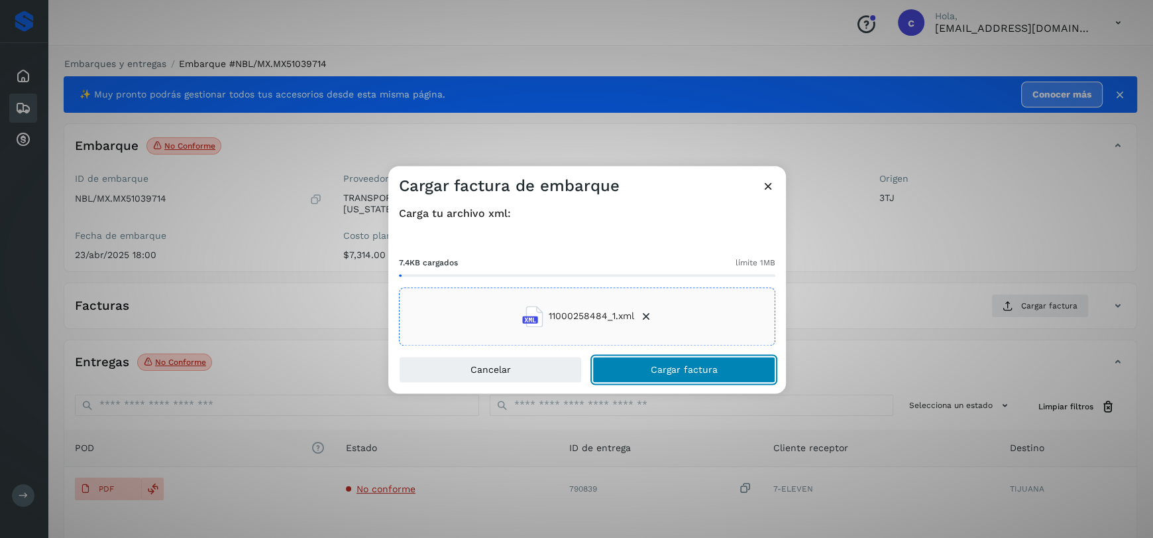
click at [686, 373] on span "Cargar factura" at bounding box center [684, 369] width 67 height 9
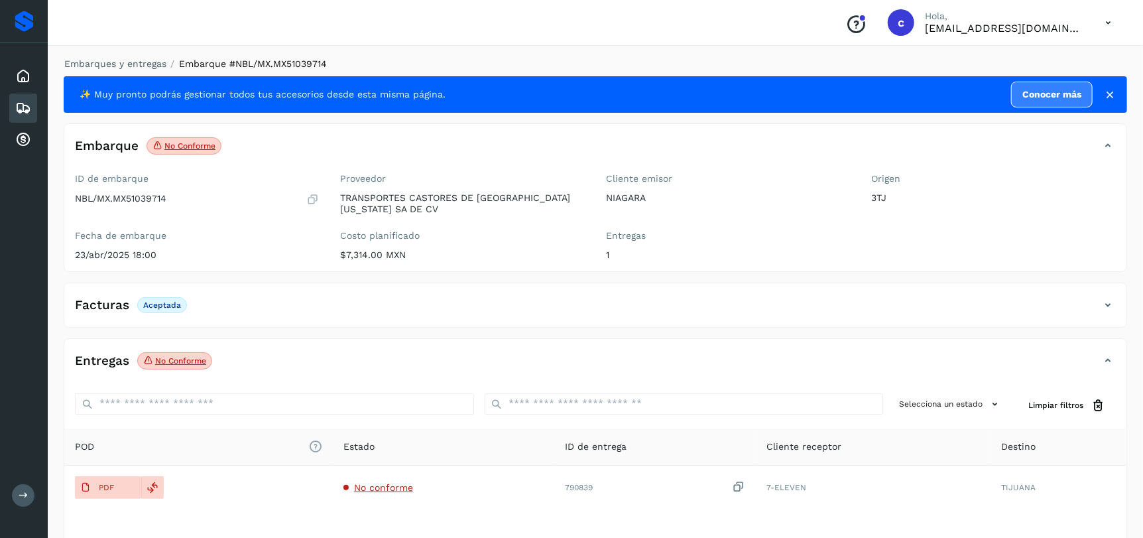
click at [314, 378] on div "Entregas No conforme" at bounding box center [595, 365] width 1062 height 33
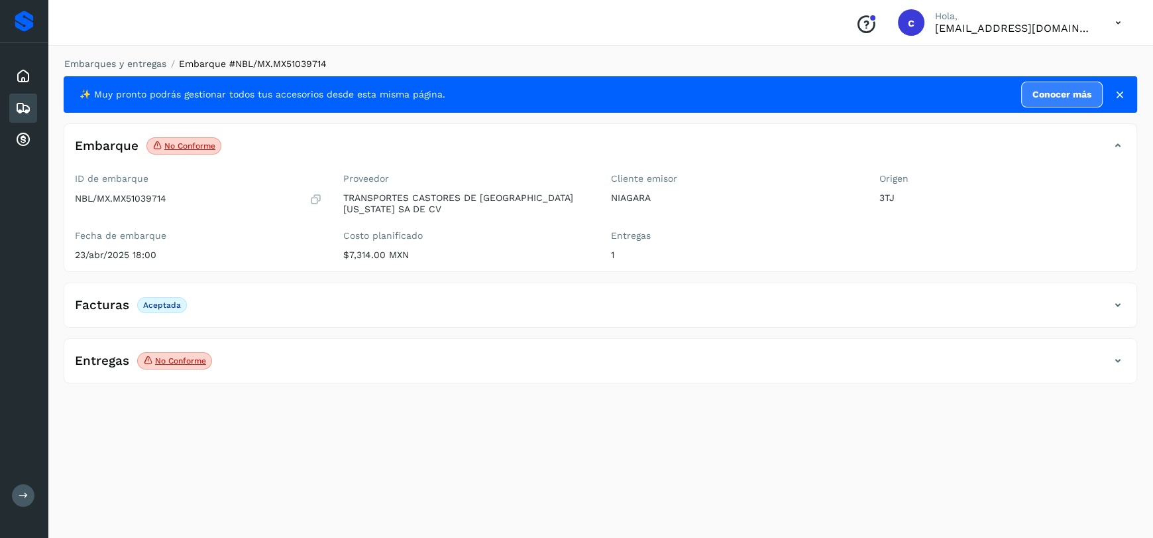
click at [343, 363] on div "Entregas No conforme" at bounding box center [587, 360] width 1046 height 23
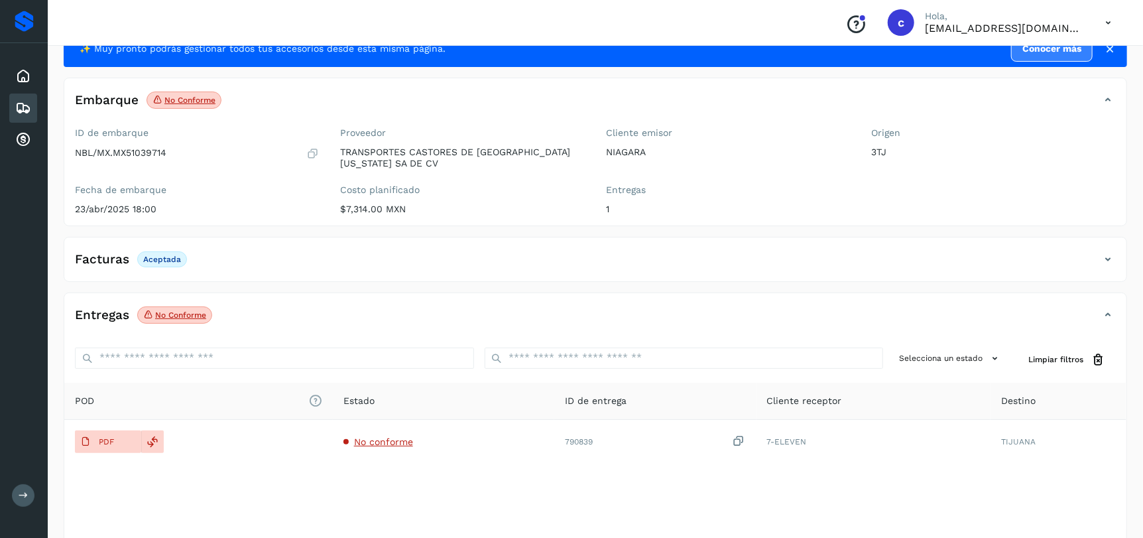
scroll to position [101, 0]
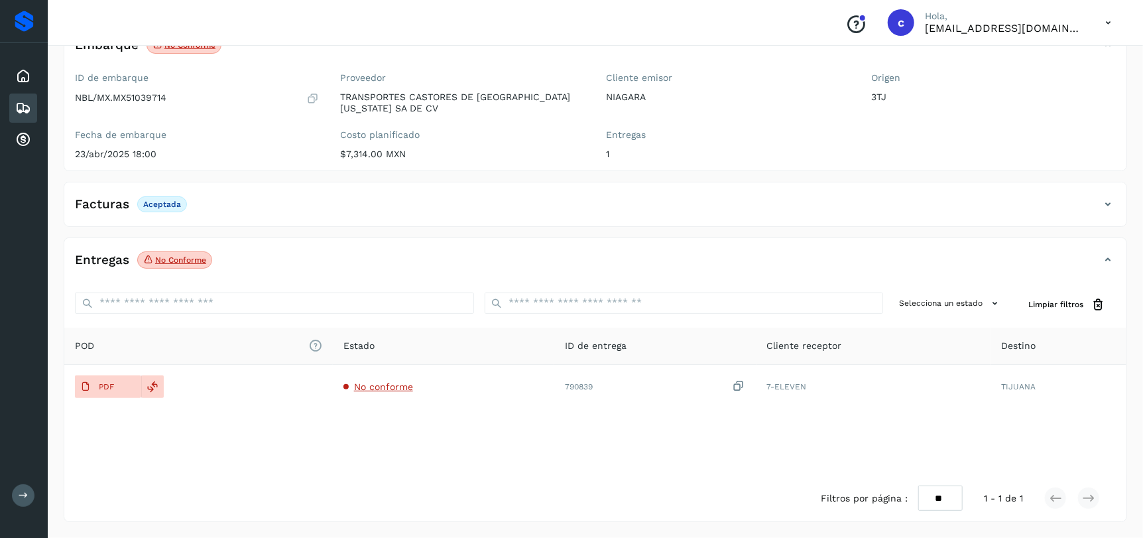
click at [310, 257] on div "Entregas No conforme" at bounding box center [581, 260] width 1035 height 23
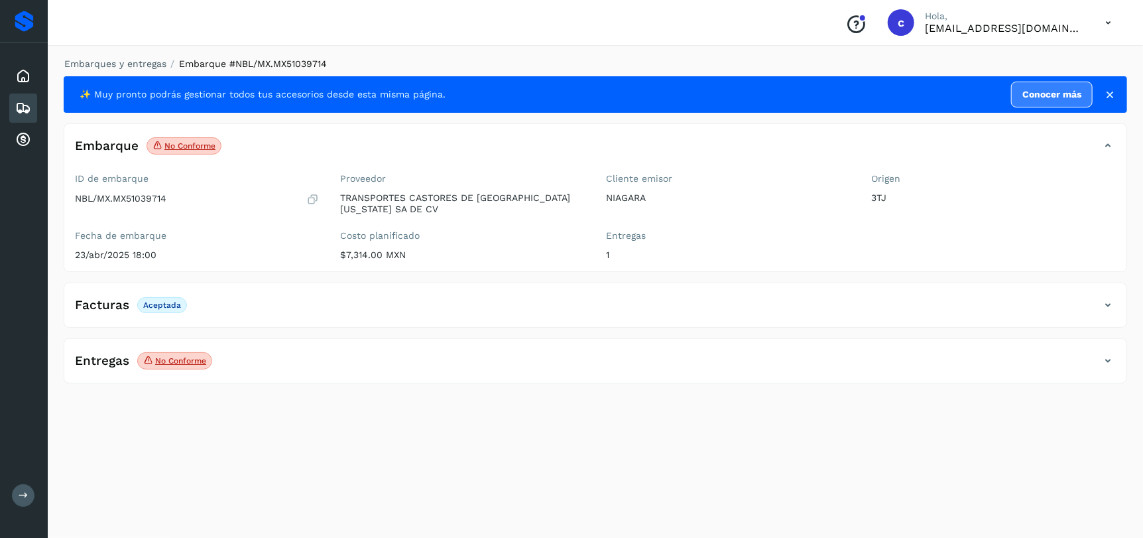
scroll to position [0, 0]
click at [317, 363] on div "Entregas No conforme" at bounding box center [587, 360] width 1046 height 23
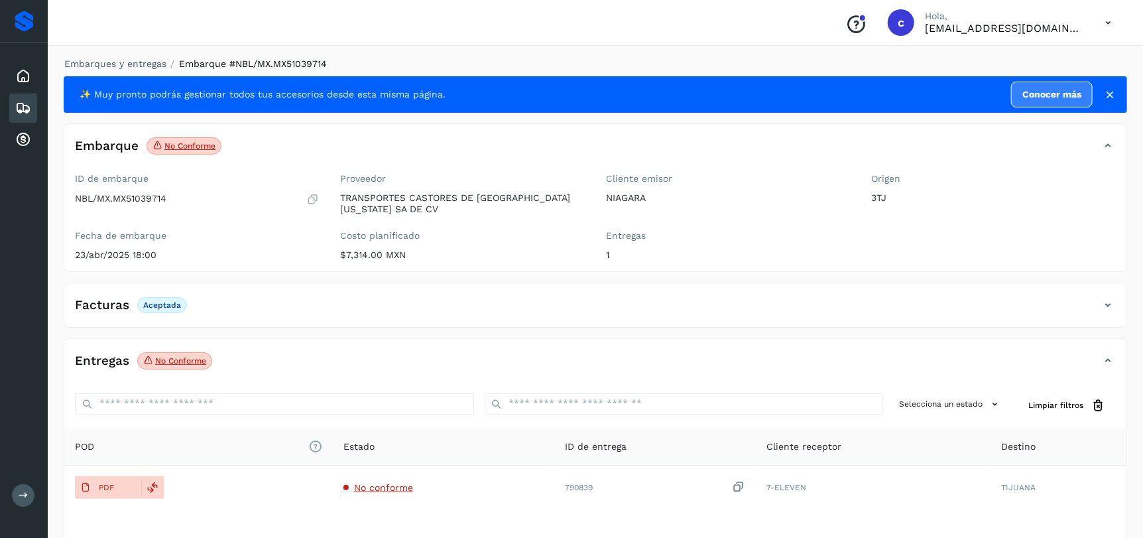
click at [225, 251] on p "23/abr/2025 18:00" at bounding box center [197, 254] width 245 height 11
drag, startPoint x: 75, startPoint y: 255, endPoint x: 233, endPoint y: 260, distance: 157.9
click at [233, 260] on div "ID de embarque NBL/MX.MX51039714 Fecha de embarque [DATE] 18:00" at bounding box center [197, 219] width 266 height 103
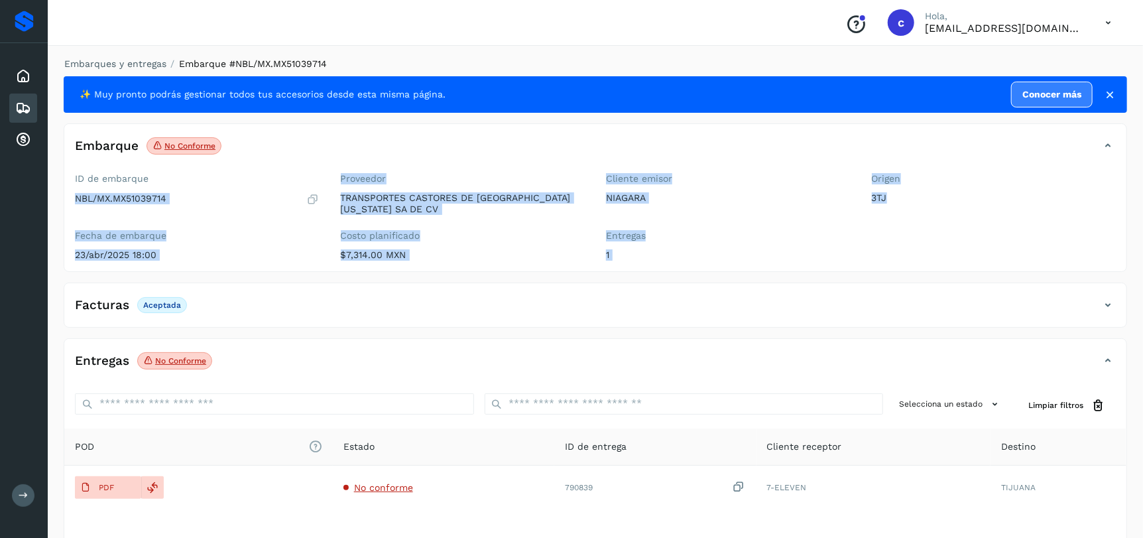
drag, startPoint x: 75, startPoint y: 196, endPoint x: 1151, endPoint y: 218, distance: 1076.7
click at [1143, 218] on html "Proveedores Inicio Embarques Cuentas por cobrar Salir Conoce nuestros beneficio…" at bounding box center [571, 319] width 1143 height 638
click at [795, 262] on div "Cliente emisor NIAGARA Entregas 1" at bounding box center [728, 219] width 266 height 103
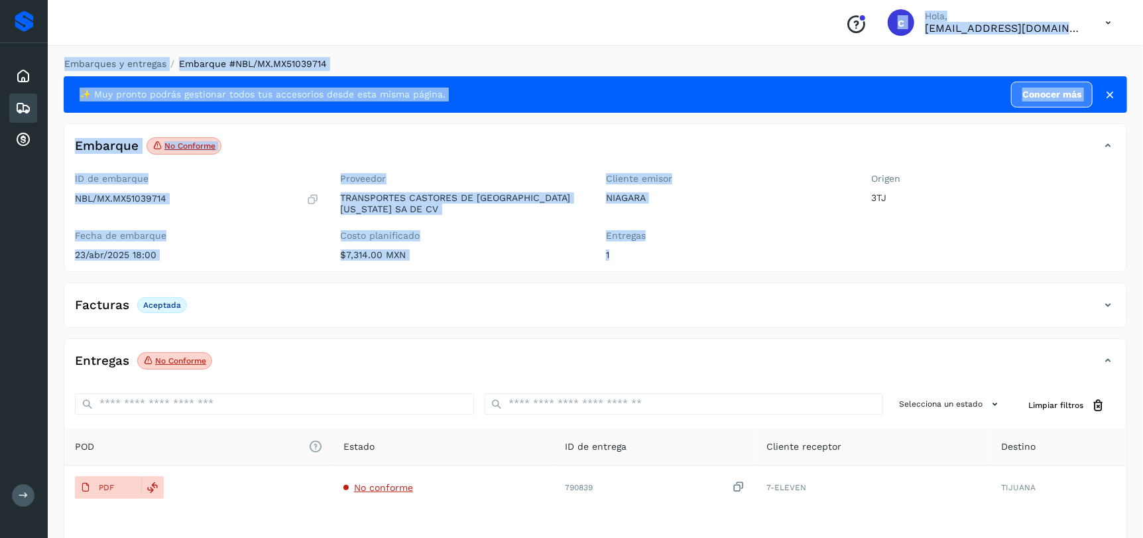
drag, startPoint x: 624, startPoint y: 257, endPoint x: 0, endPoint y: 194, distance: 627.5
click at [0, 194] on div "Proveedores Inicio Embarques Cuentas por cobrar Salir Conoce nuestros beneficio…" at bounding box center [571, 319] width 1143 height 638
click at [223, 168] on div "ID de embarque NBL/MX.MX51039714 Fecha de embarque [DATE] 18:00" at bounding box center [197, 219] width 266 height 103
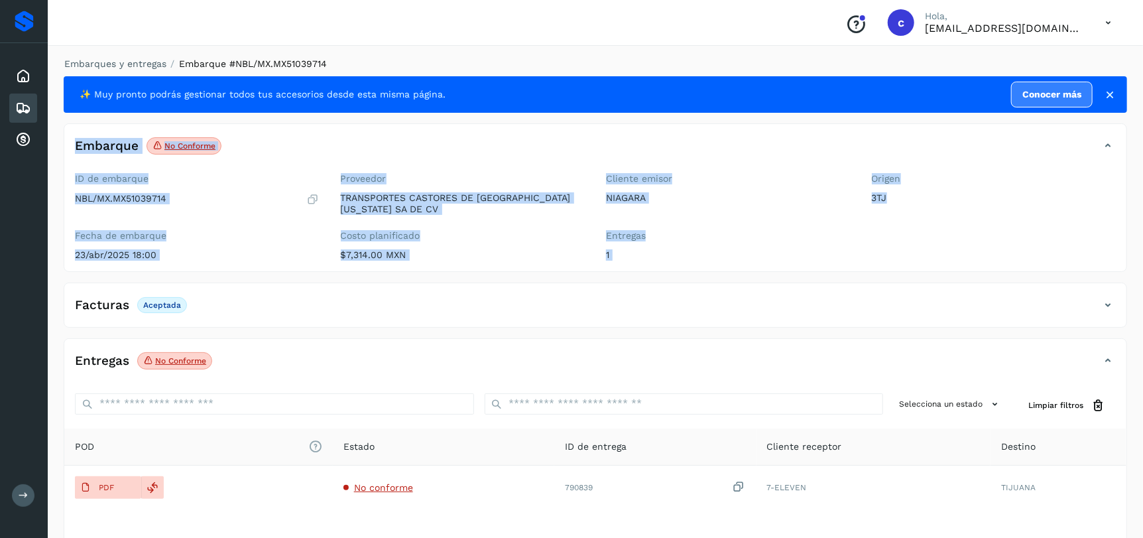
drag, startPoint x: 75, startPoint y: 143, endPoint x: 987, endPoint y: 265, distance: 920.2
click at [987, 265] on div "Embarque No conforme Verifica el estado de la factura o entregas asociadas a es…" at bounding box center [595, 203] width 1062 height 137
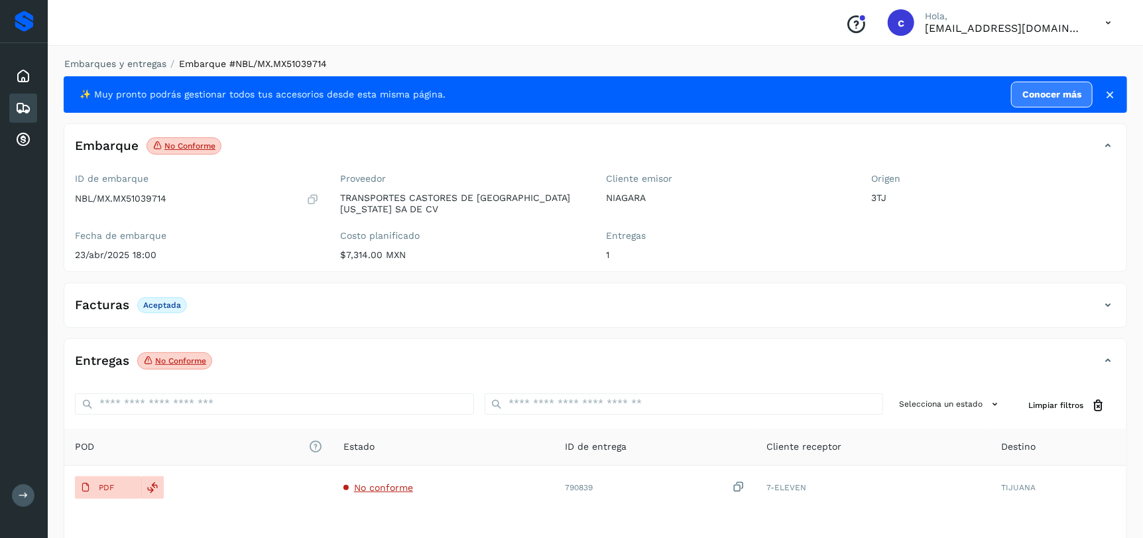
click at [225, 294] on div "Facturas Aceptada" at bounding box center [581, 305] width 1035 height 23
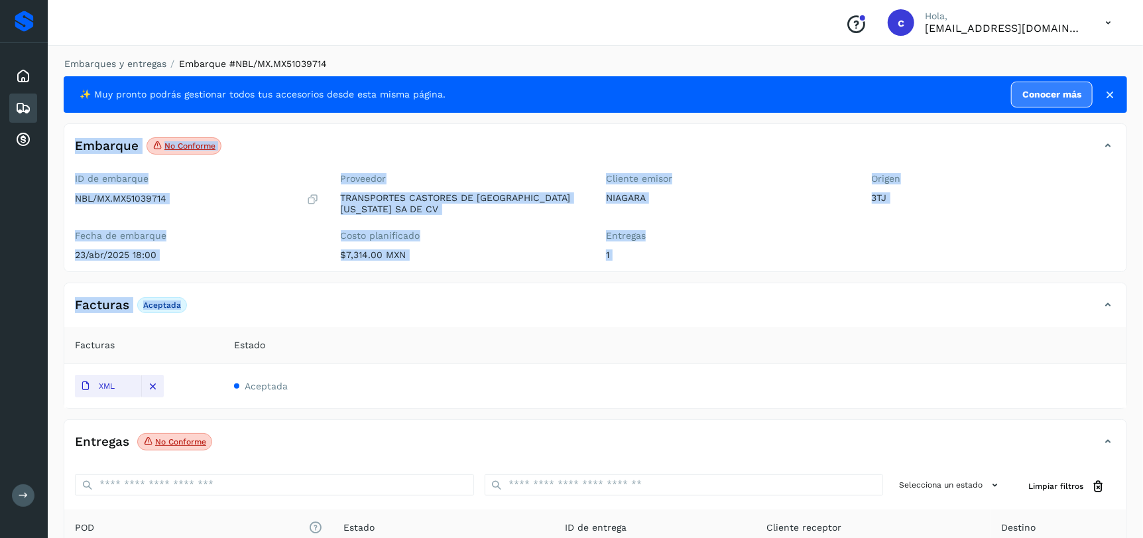
drag, startPoint x: 74, startPoint y: 143, endPoint x: 1151, endPoint y: 373, distance: 1101.4
click at [1143, 373] on html "Proveedores Inicio Embarques Cuentas por cobrar Salir Conoce nuestros beneficio…" at bounding box center [571, 359] width 1143 height 719
click at [559, 339] on div "Estado" at bounding box center [675, 345] width 882 height 14
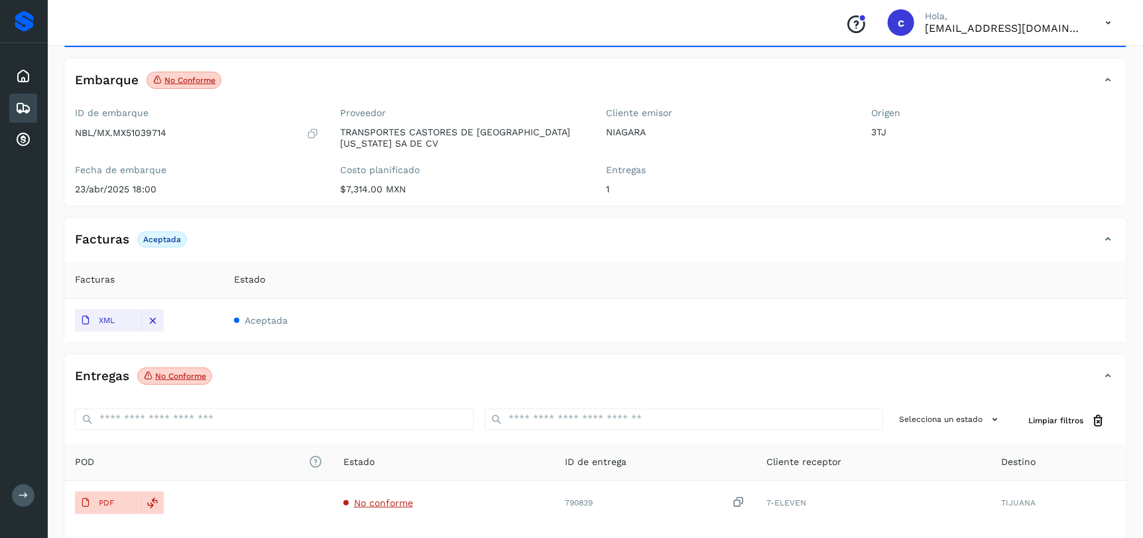
click at [524, 398] on div "Selecciona un estado Limpiar filtros" at bounding box center [595, 421] width 1062 height 46
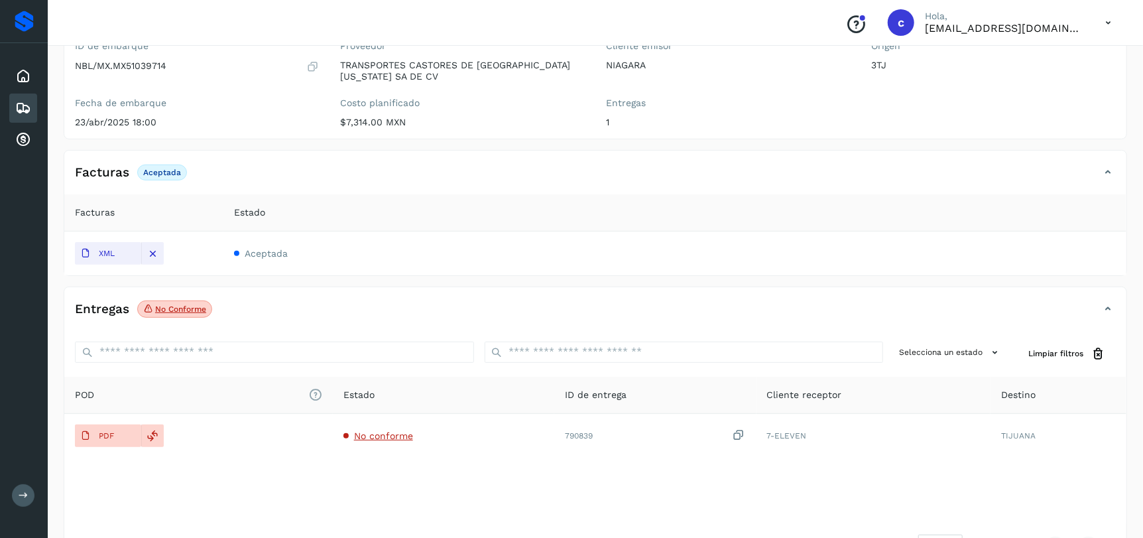
scroll to position [181, 0]
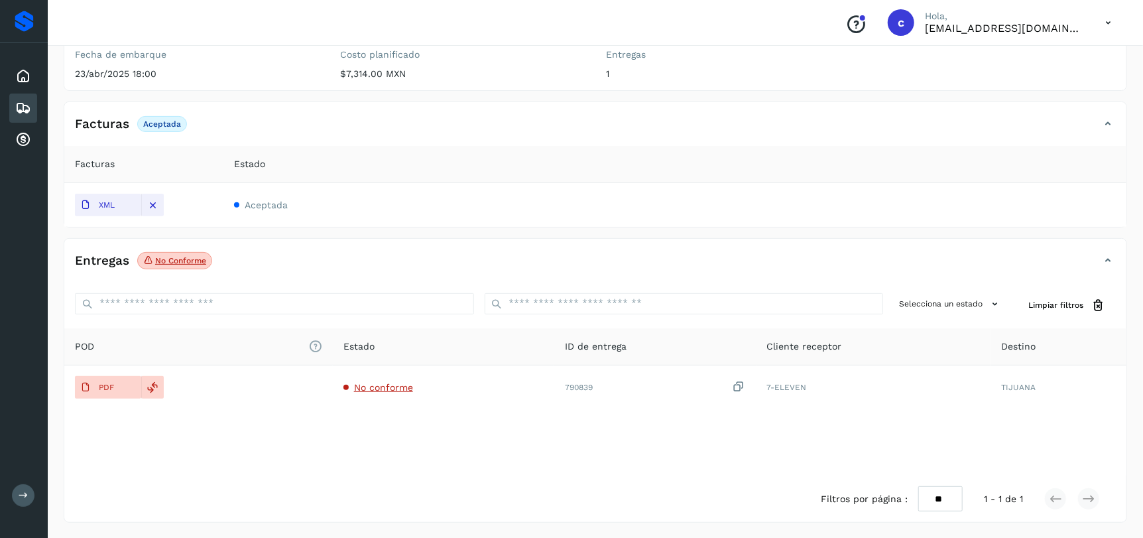
click at [897, 208] on td "Aceptada" at bounding box center [674, 205] width 903 height 44
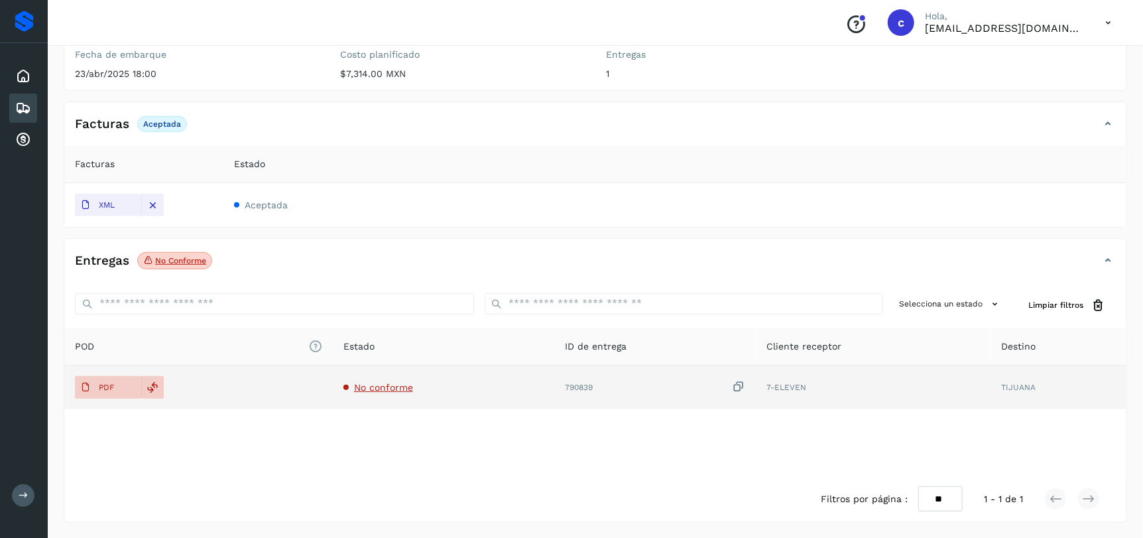
click at [388, 394] on td "No conforme" at bounding box center [443, 387] width 221 height 44
click at [392, 386] on span "No conforme" at bounding box center [383, 387] width 59 height 11
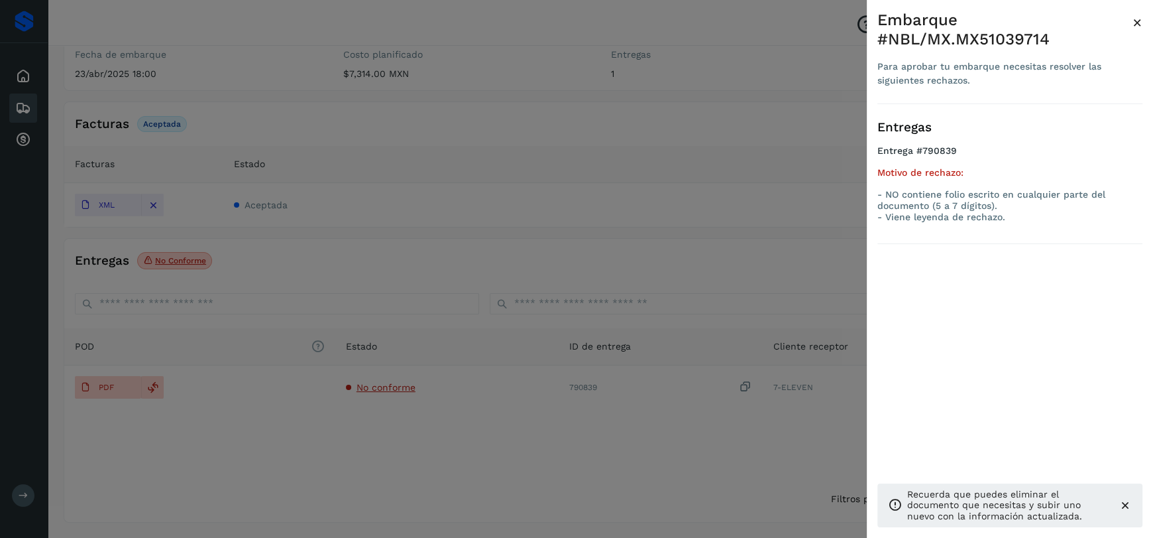
click at [255, 437] on div at bounding box center [576, 269] width 1153 height 538
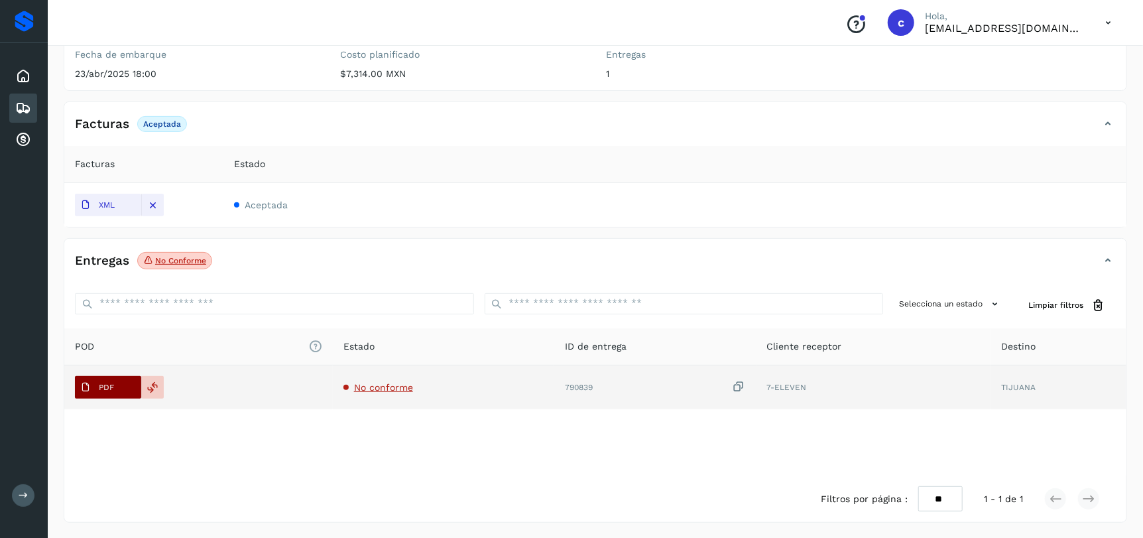
click at [121, 382] on button "PDF" at bounding box center [108, 387] width 66 height 23
click at [390, 384] on span "No conforme" at bounding box center [383, 387] width 59 height 11
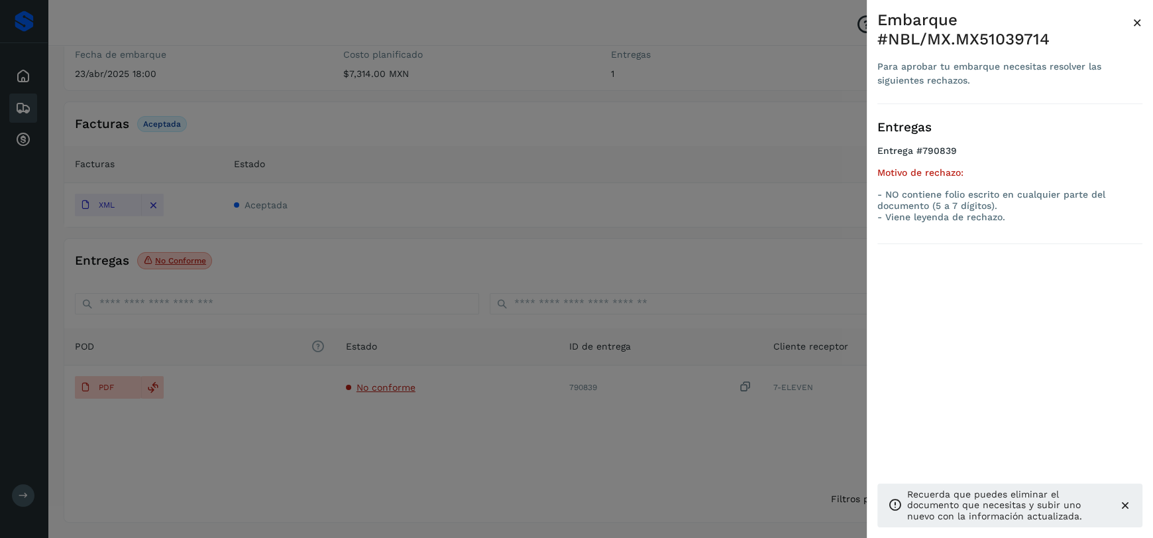
click at [824, 276] on div at bounding box center [576, 269] width 1153 height 538
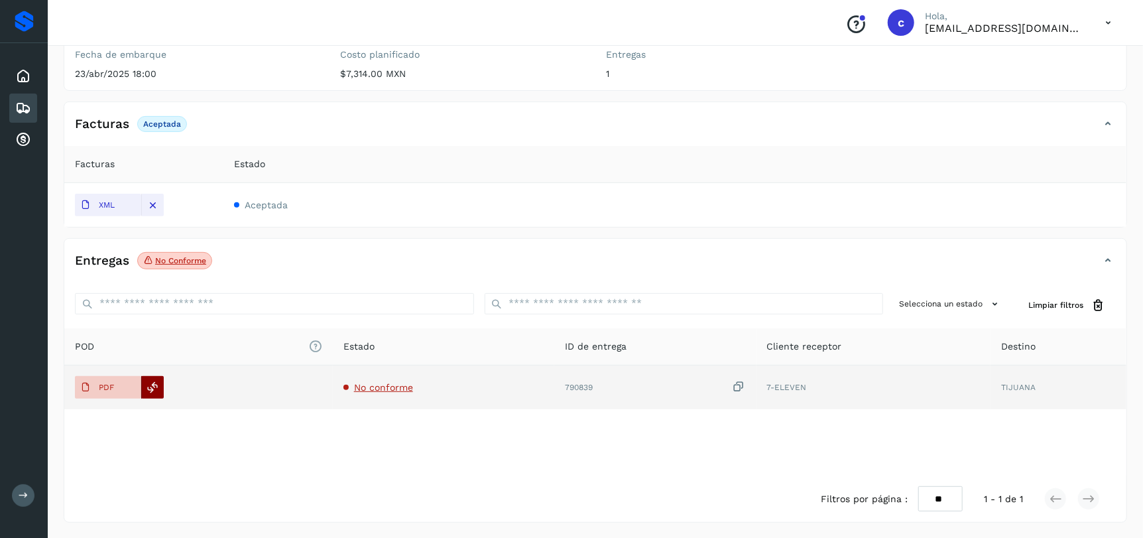
click at [154, 388] on icon at bounding box center [153, 387] width 12 height 12
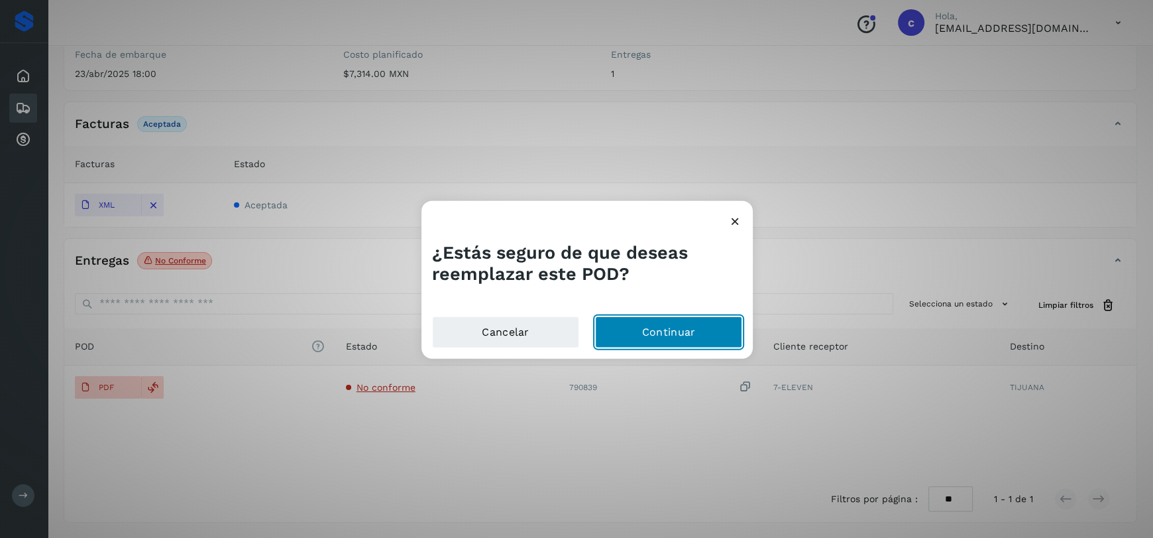
click at [694, 337] on button "Continuar" at bounding box center [668, 332] width 147 height 32
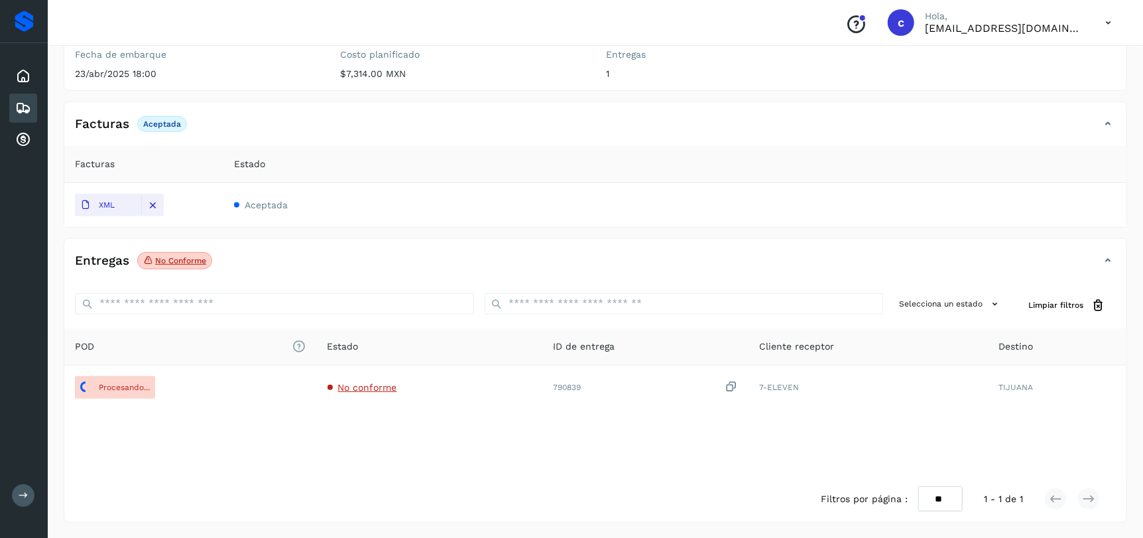
click at [1108, 123] on icon at bounding box center [1108, 124] width 16 height 16
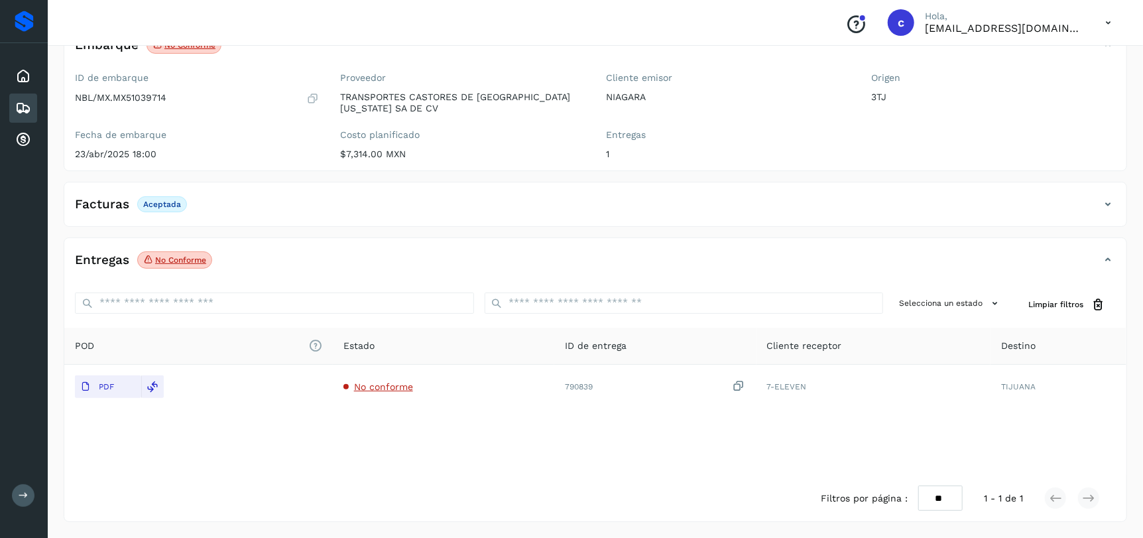
scroll to position [101, 0]
click at [19, 109] on icon at bounding box center [23, 108] width 16 height 16
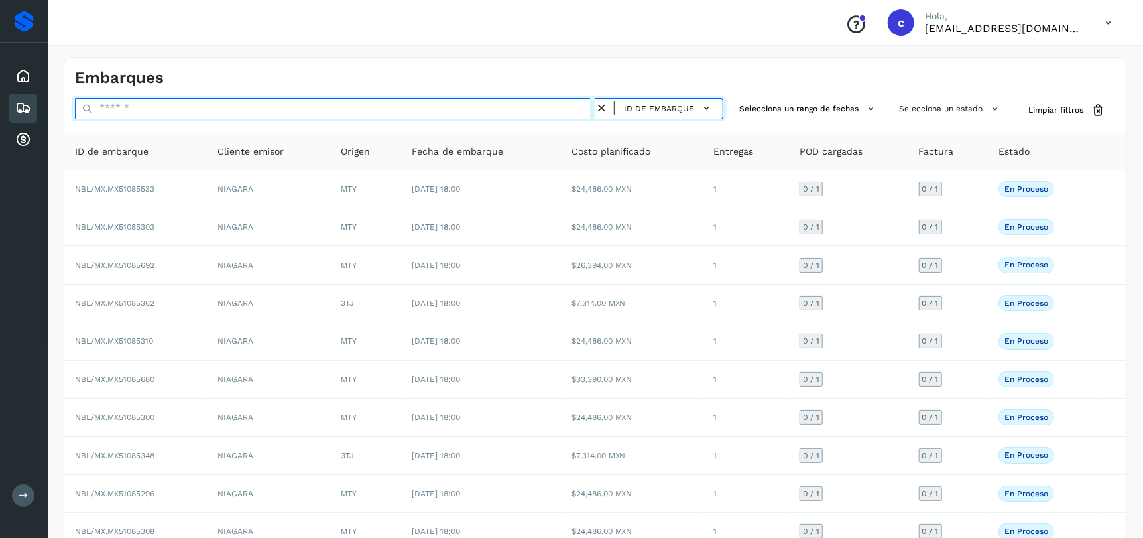
click at [133, 111] on input "text" at bounding box center [335, 108] width 520 height 21
paste input "**********"
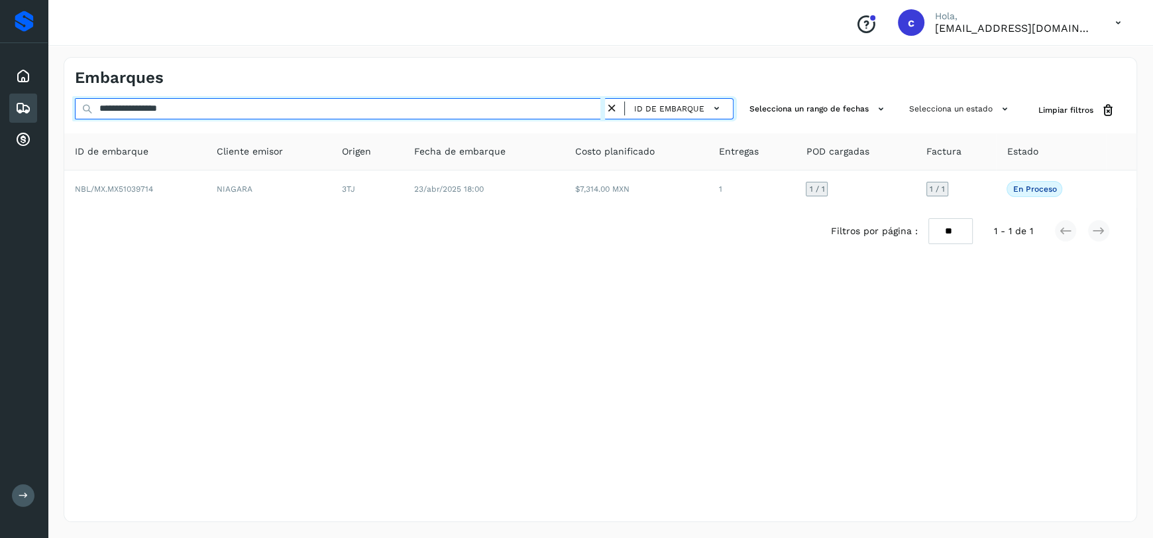
click at [0, 119] on div "**********" at bounding box center [576, 269] width 1153 height 538
paste input "text"
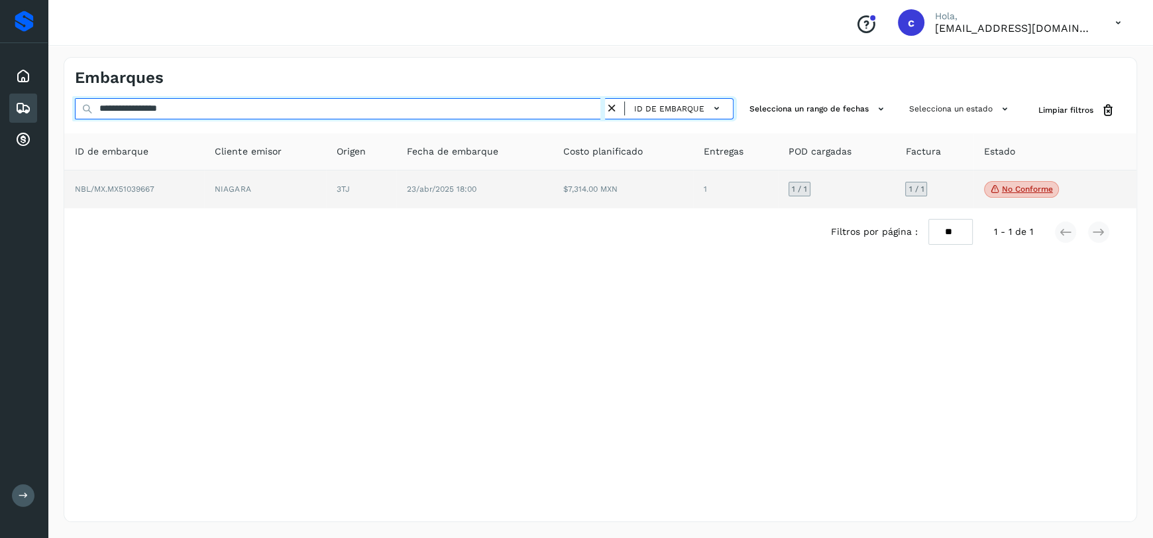
type input "**********"
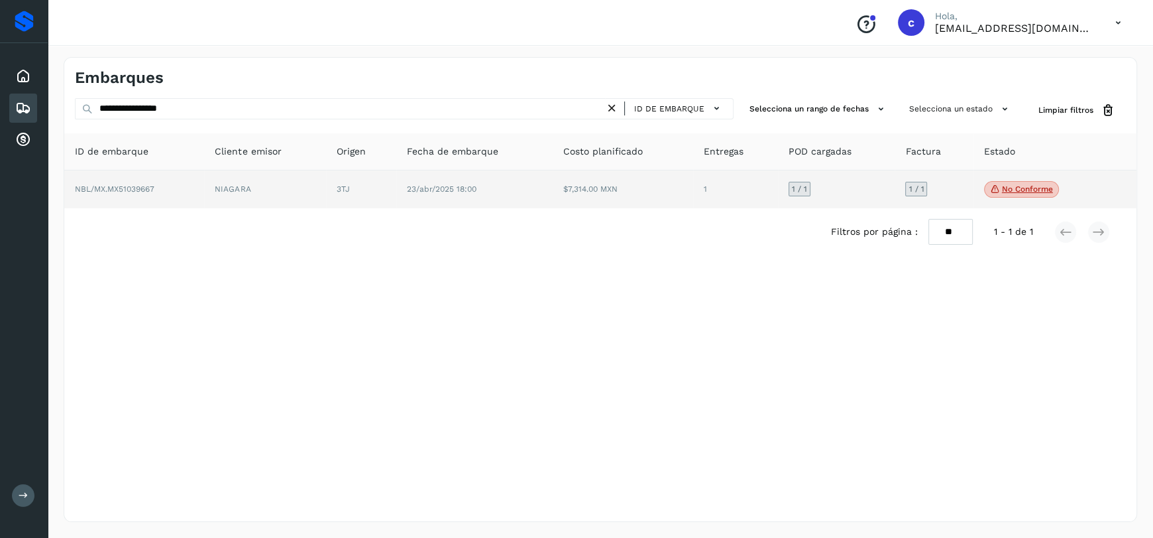
click at [407, 192] on td "23/abr/2025 18:00" at bounding box center [474, 189] width 157 height 38
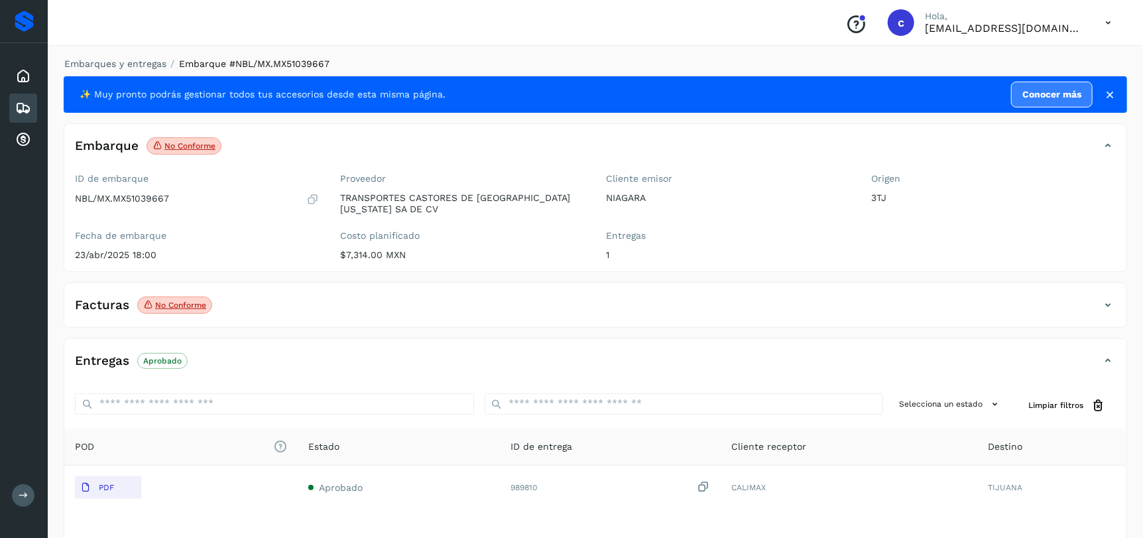
click at [187, 295] on div "Facturas No conforme" at bounding box center [581, 305] width 1035 height 23
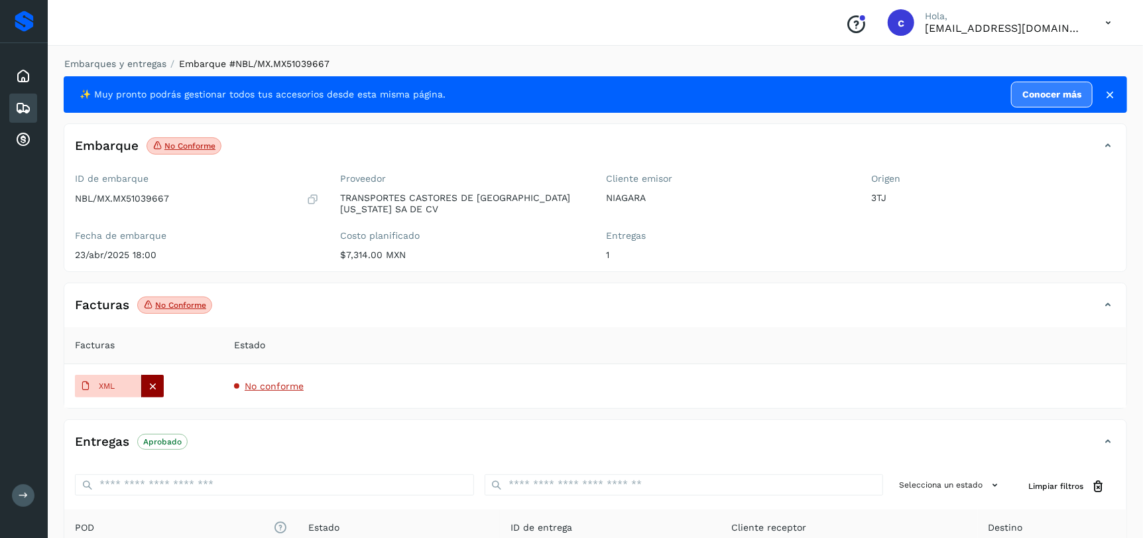
click at [151, 384] on icon at bounding box center [153, 386] width 12 height 12
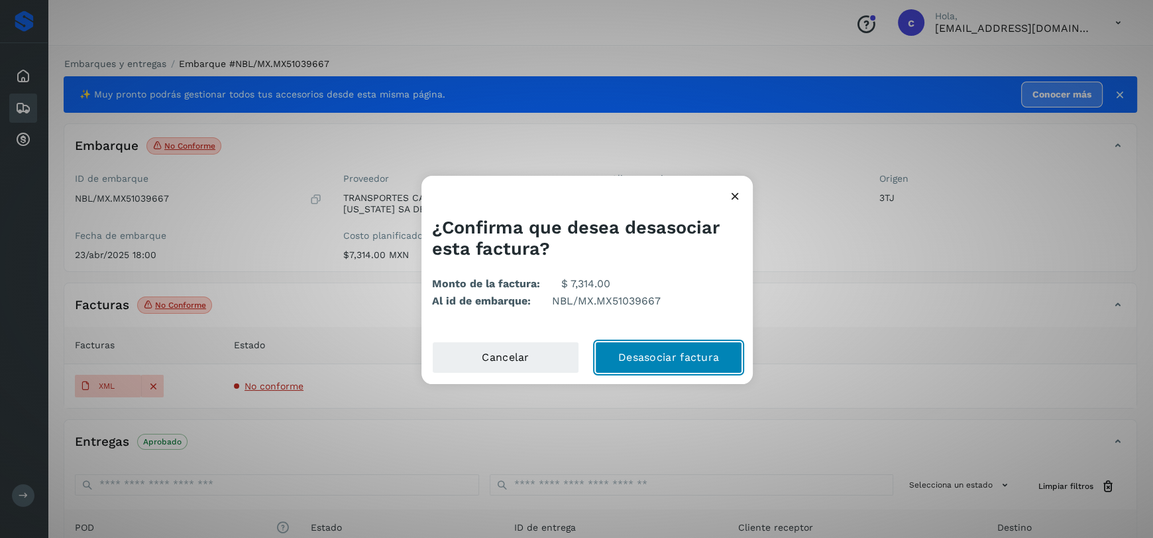
click at [662, 362] on button "Desasociar factura" at bounding box center [668, 357] width 147 height 32
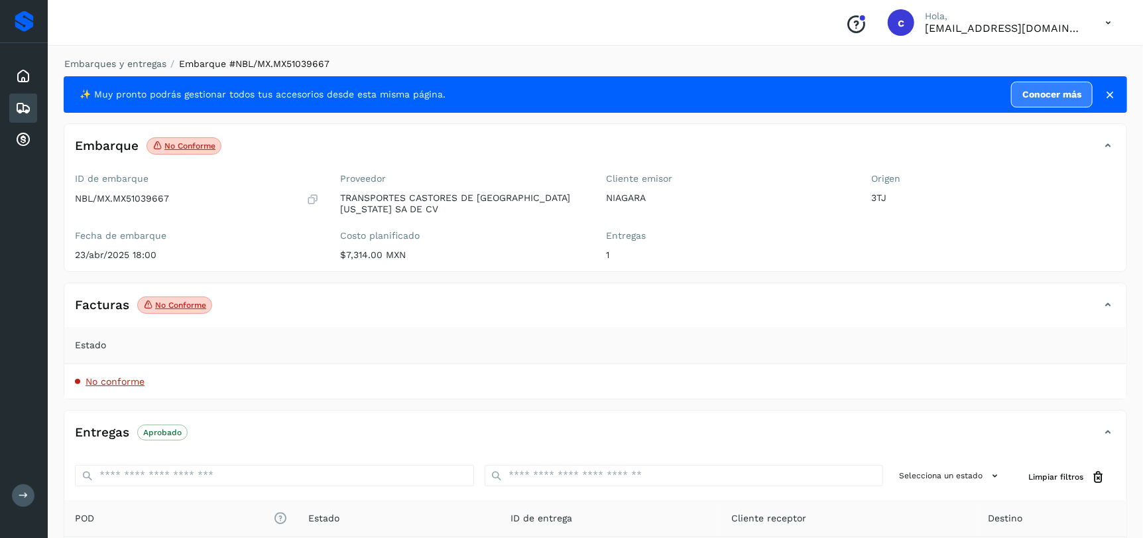
click at [1108, 302] on icon at bounding box center [1108, 305] width 16 height 16
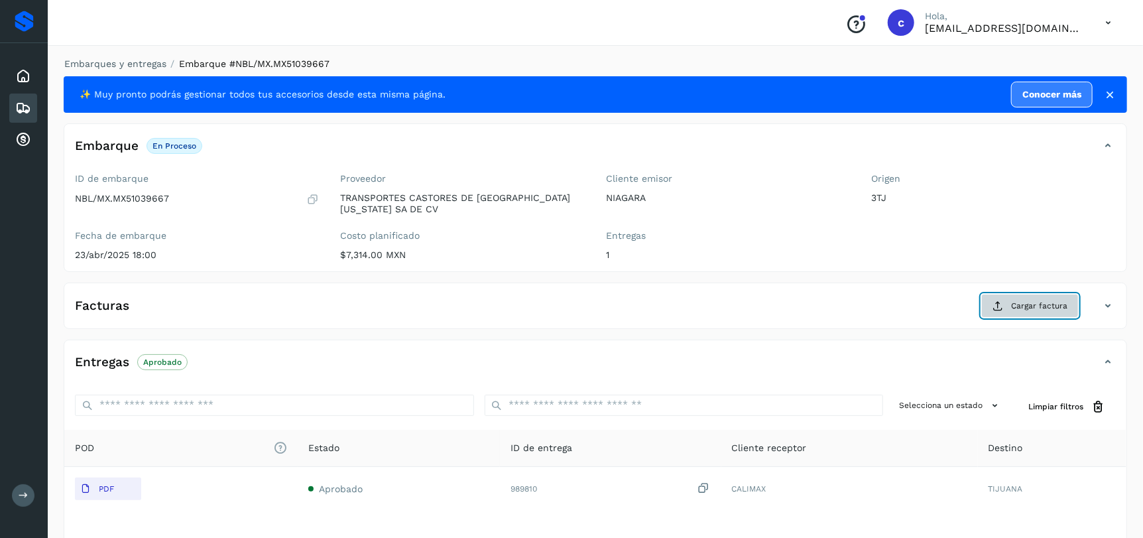
click at [1014, 301] on span "Cargar factura" at bounding box center [1039, 306] width 56 height 12
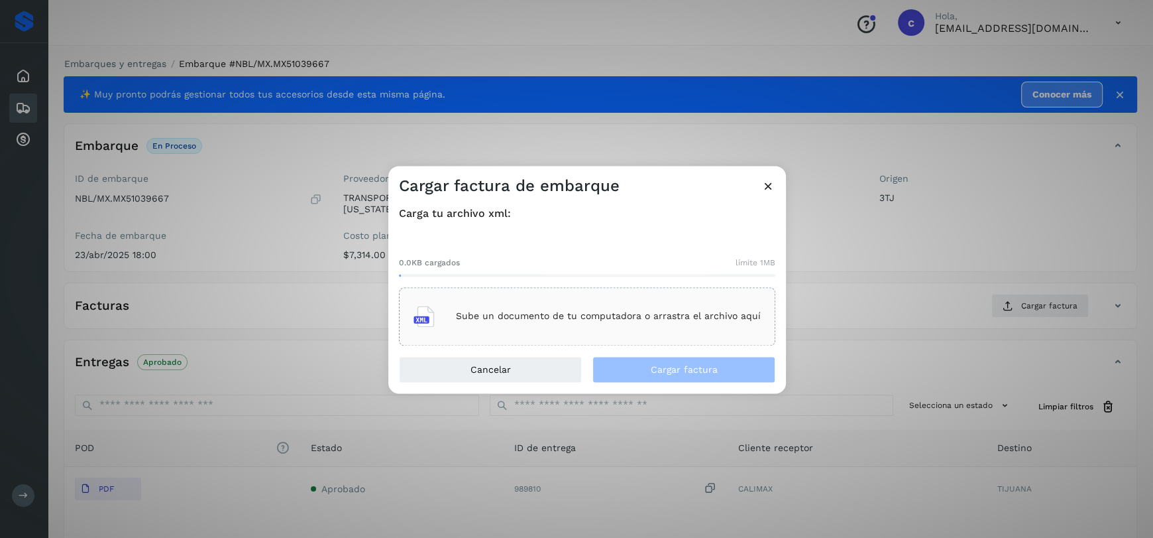
click at [598, 317] on p "Sube un documento de tu computadora o arrastra el archivo aquí" at bounding box center [608, 316] width 305 height 11
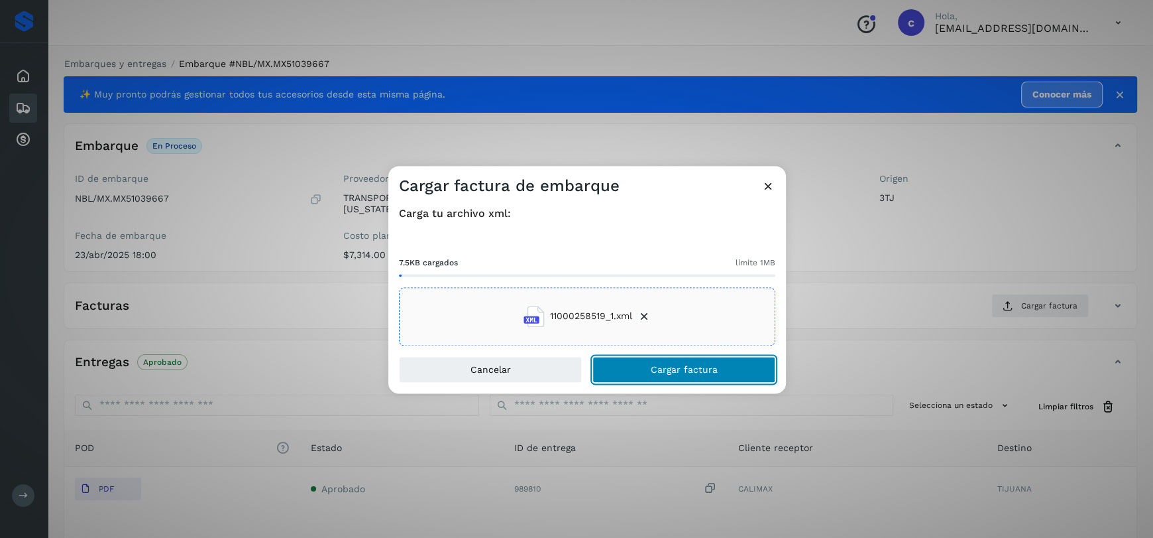
click at [719, 367] on button "Cargar factura" at bounding box center [684, 369] width 183 height 27
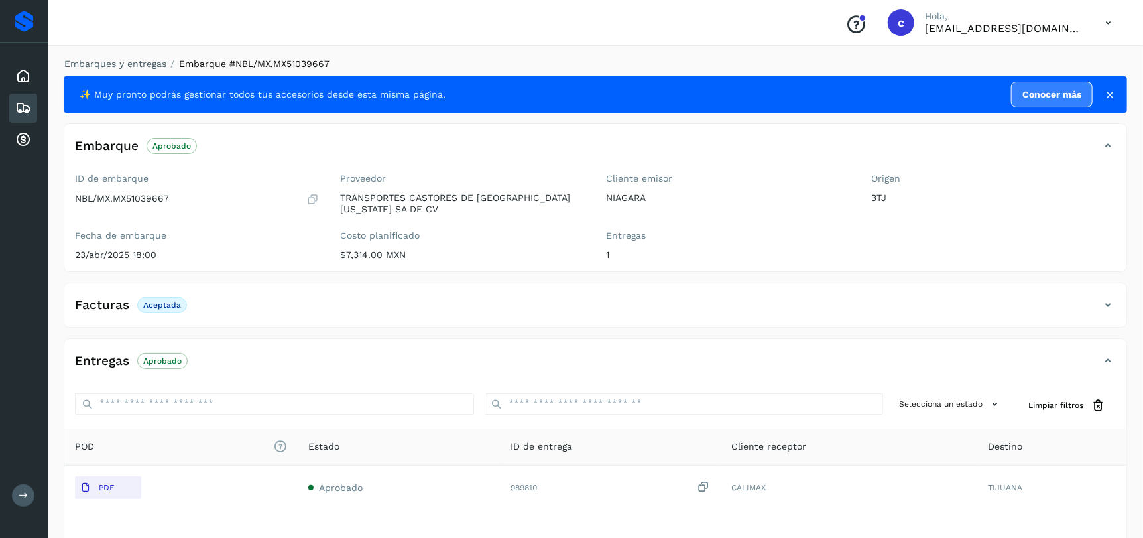
click at [25, 103] on icon at bounding box center [23, 108] width 16 height 16
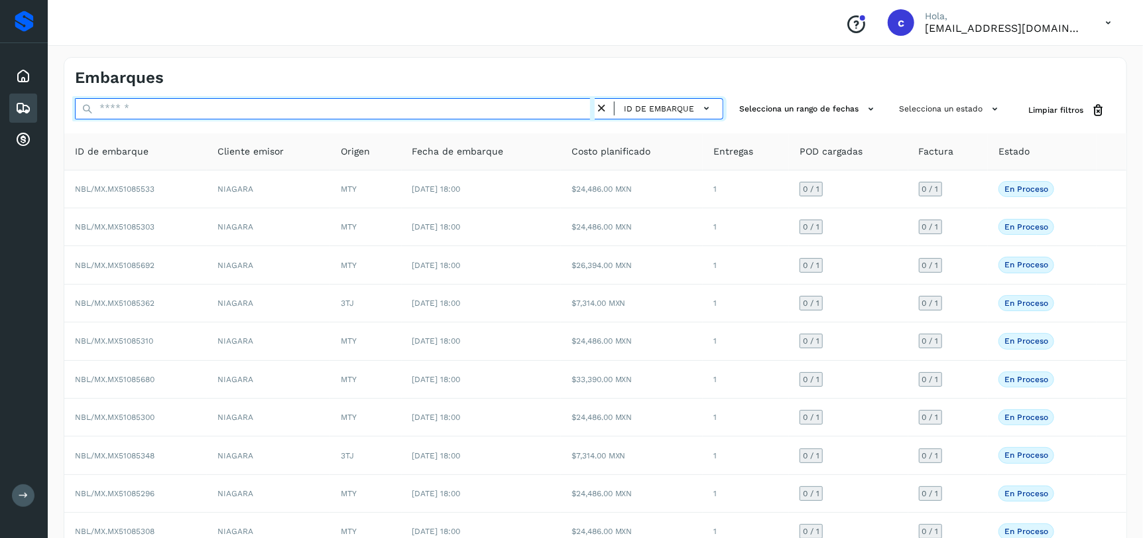
click at [199, 113] on input "text" at bounding box center [335, 108] width 520 height 21
paste input "**********"
click at [221, 113] on input "**********" at bounding box center [335, 108] width 520 height 21
type input "**********"
drag, startPoint x: 219, startPoint y: 109, endPoint x: 0, endPoint y: 117, distance: 219.5
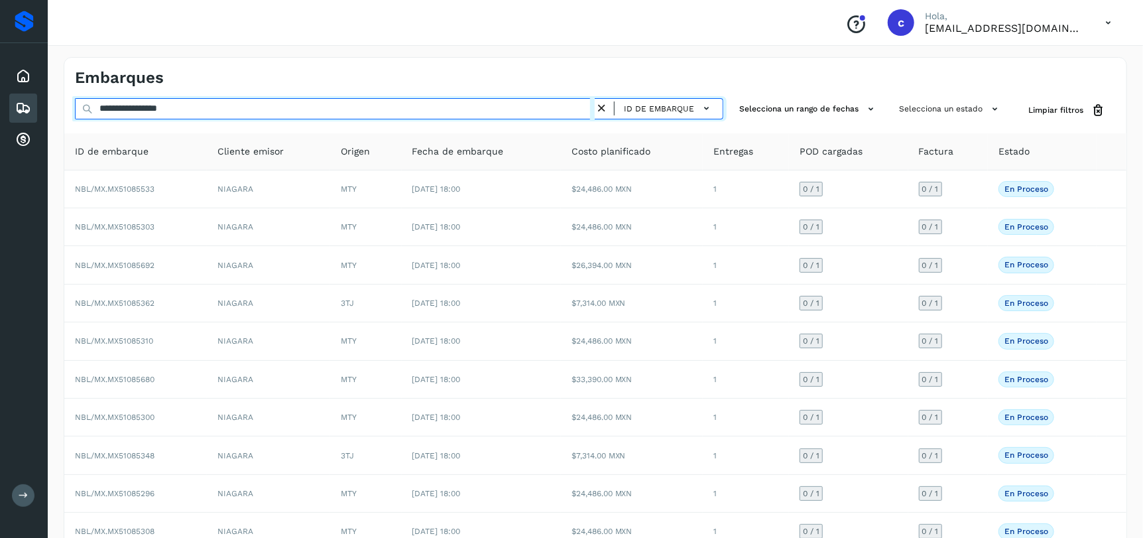
click at [0, 117] on div "**********" at bounding box center [571, 306] width 1143 height 613
drag, startPoint x: 242, startPoint y: 112, endPoint x: 0, endPoint y: 116, distance: 242.0
click at [0, 116] on div "**********" at bounding box center [571, 306] width 1143 height 613
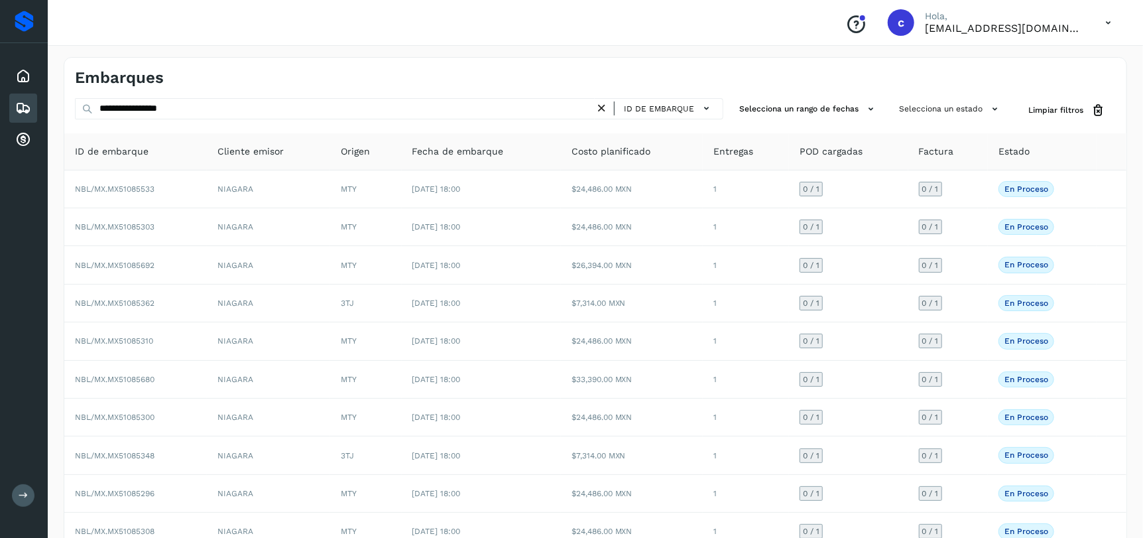
click at [14, 104] on div "Embarques" at bounding box center [23, 107] width 28 height 29
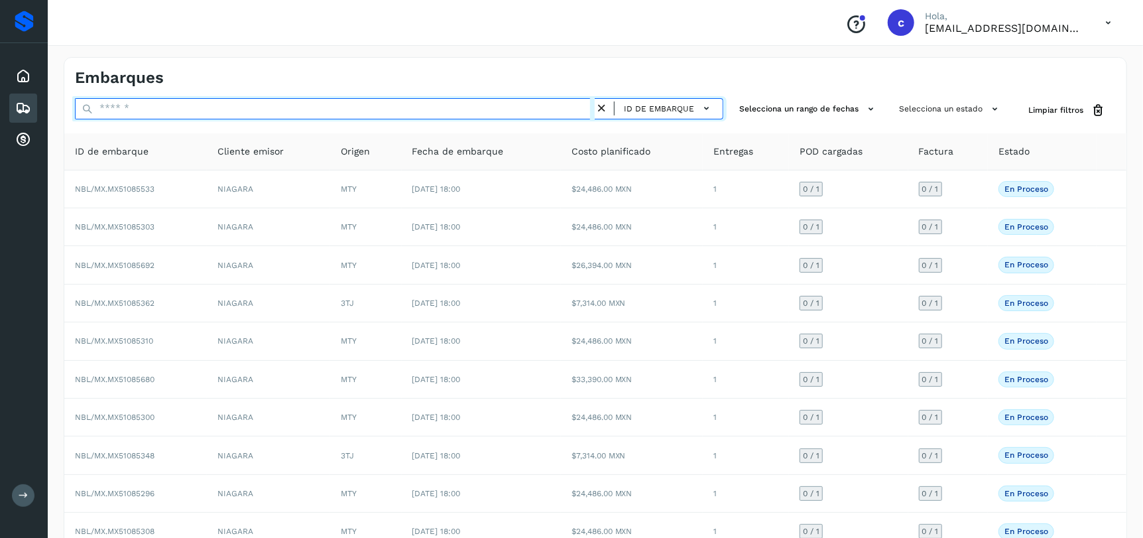
click at [256, 105] on input "text" at bounding box center [335, 108] width 520 height 21
paste input "**********"
type input "**********"
